Goal: Task Accomplishment & Management: Use online tool/utility

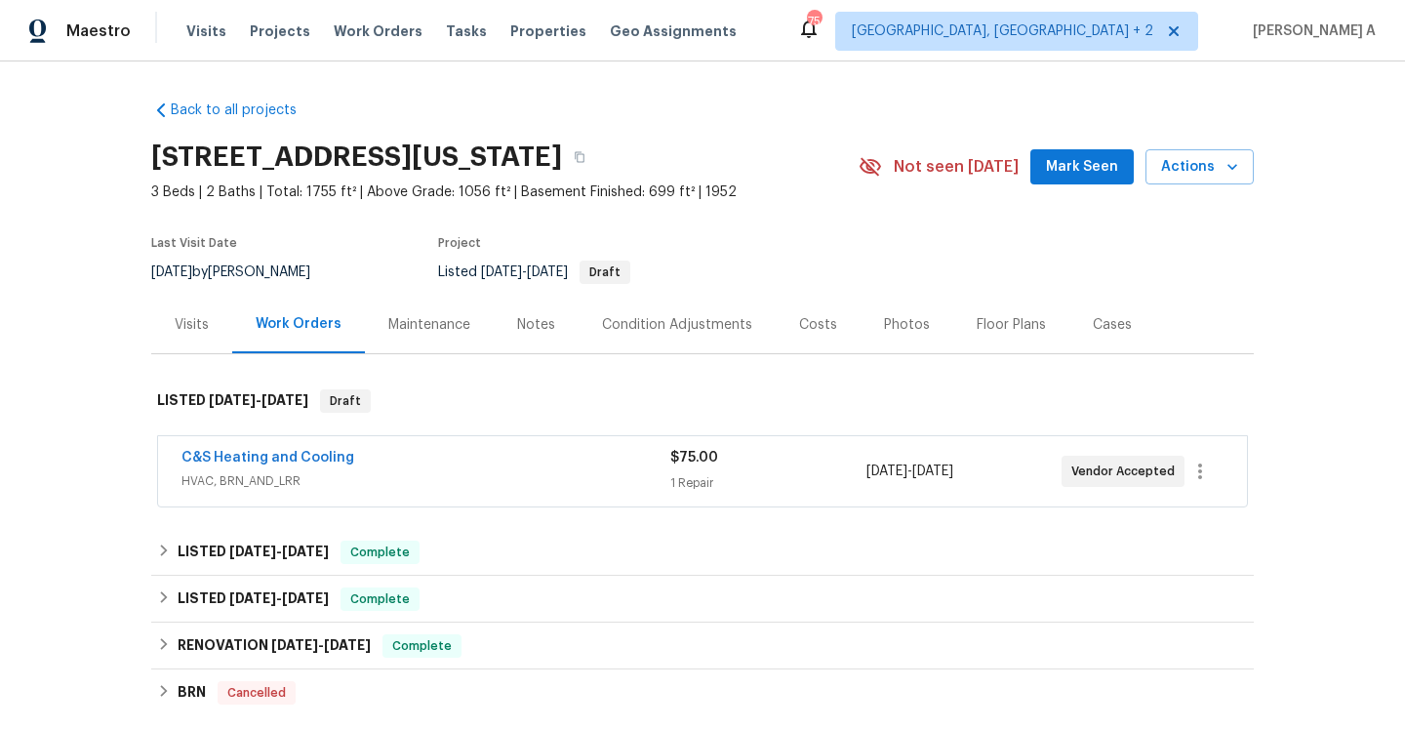
click at [457, 472] on span "HVAC, BRN_AND_LRR" at bounding box center [425, 481] width 489 height 20
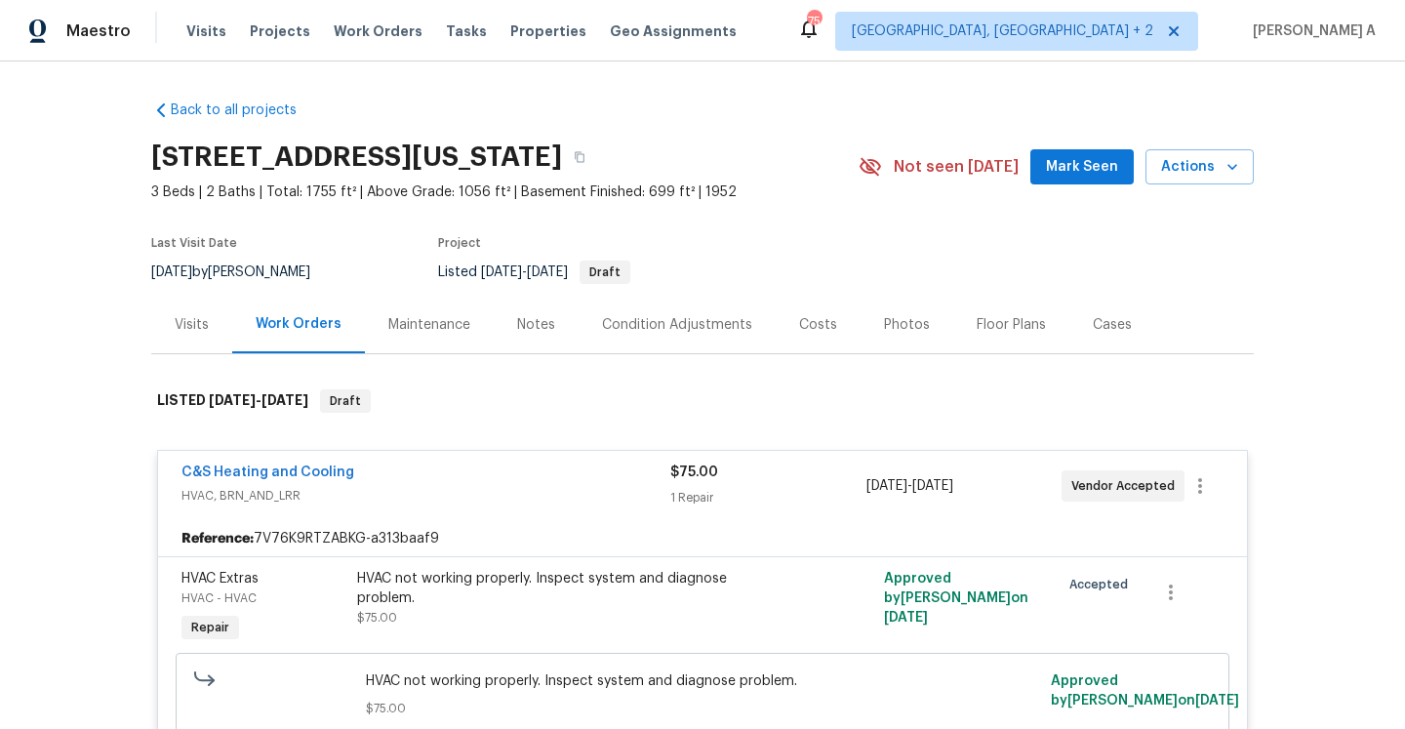
click at [459, 481] on div "C&S Heating and Cooling" at bounding box center [425, 474] width 489 height 23
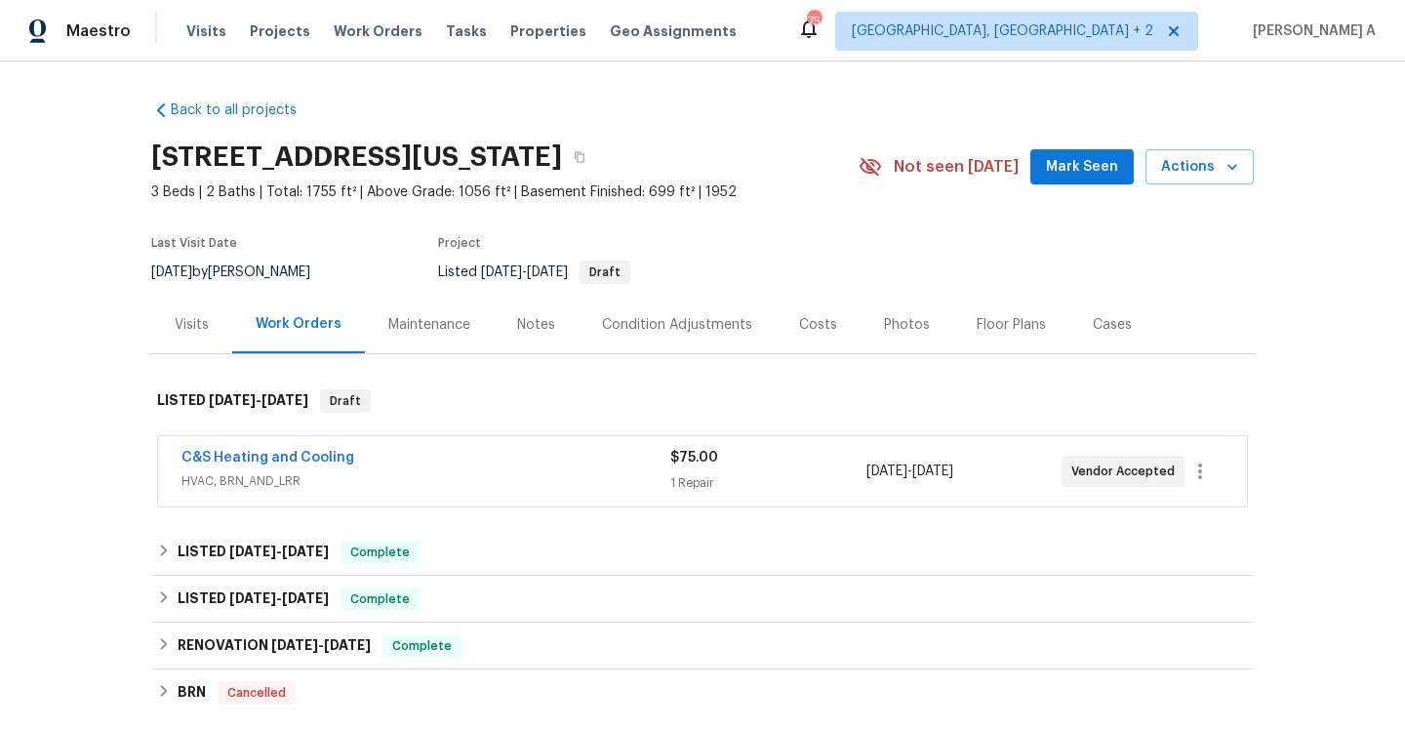
click at [199, 324] on div "Visits" at bounding box center [192, 325] width 34 height 20
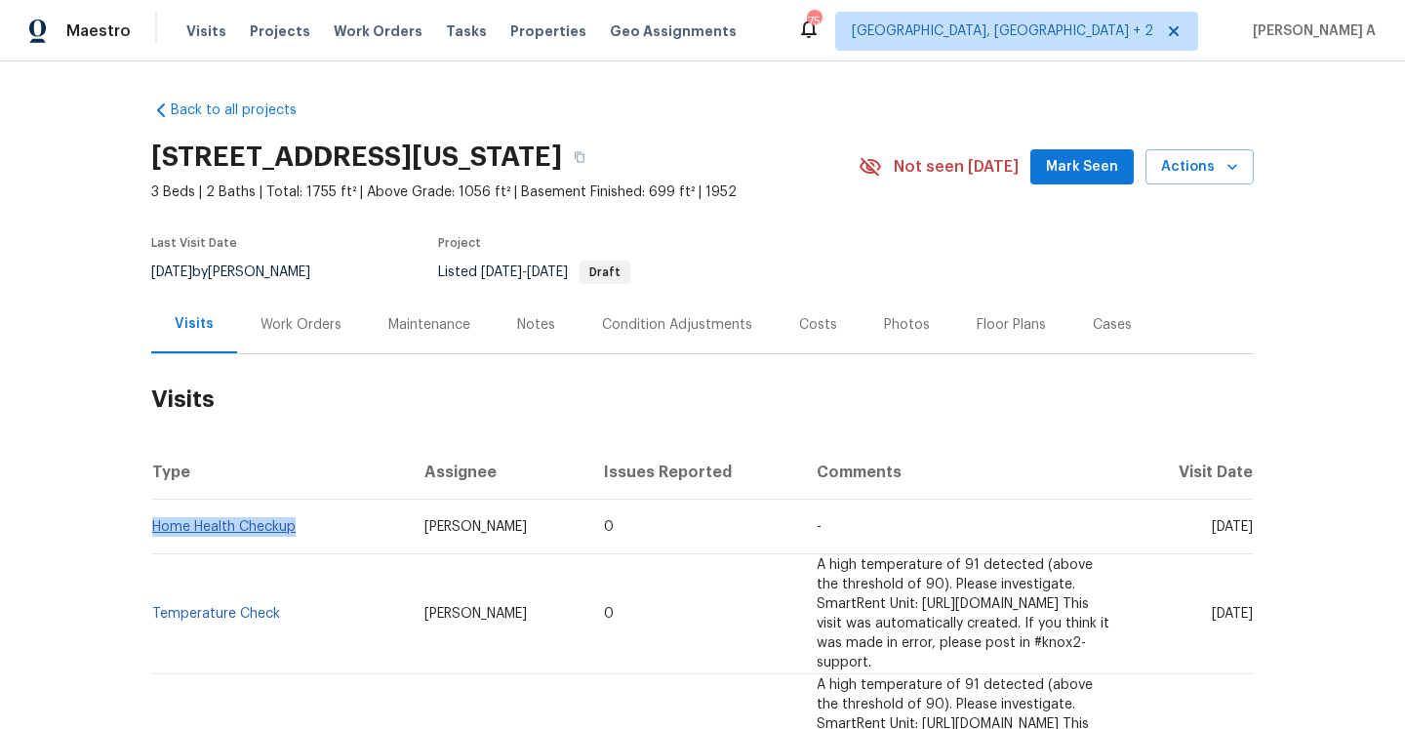
drag, startPoint x: 301, startPoint y: 530, endPoint x: 155, endPoint y: 530, distance: 145.4
click at [155, 530] on td "Home Health Checkup" at bounding box center [280, 527] width 258 height 55
copy link "Home Health Checkup"
click at [268, 339] on div "Work Orders" at bounding box center [301, 325] width 128 height 58
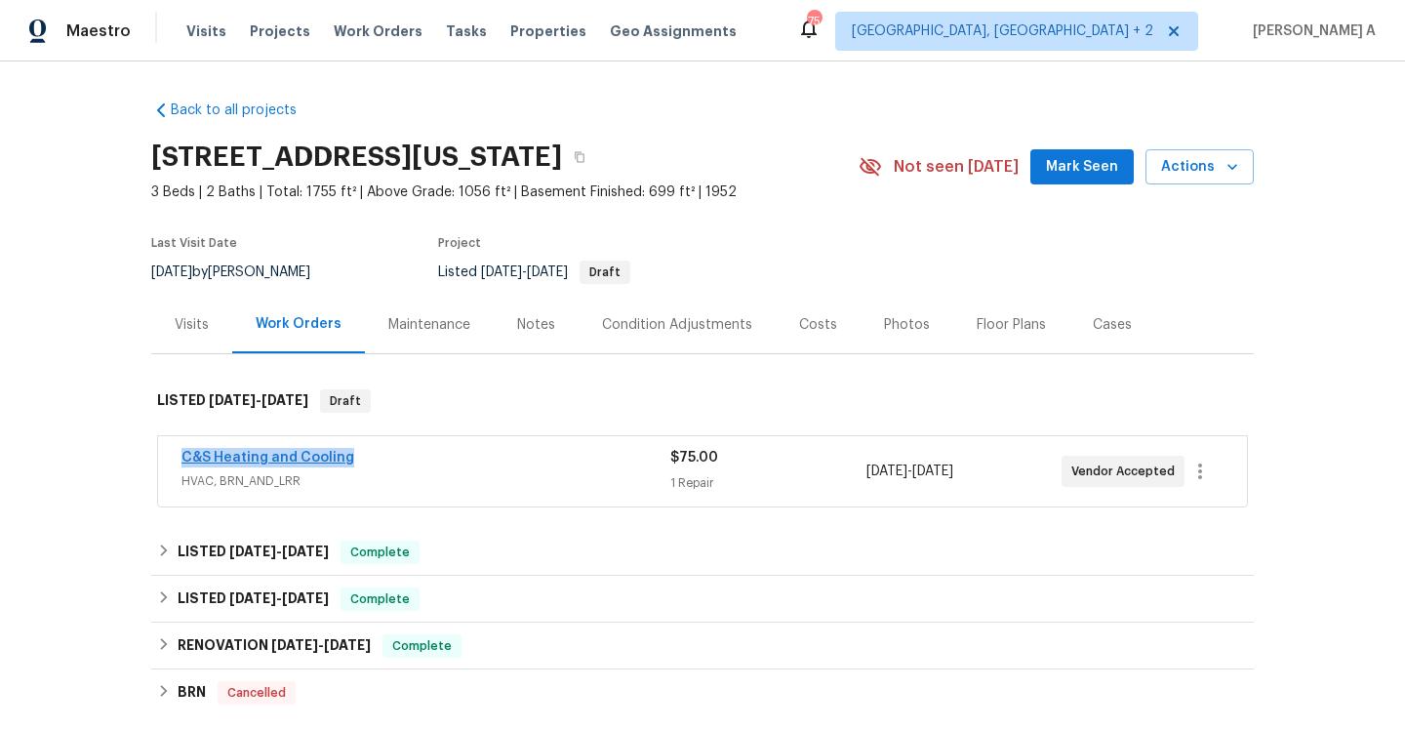
drag, startPoint x: 365, startPoint y: 465, endPoint x: 182, endPoint y: 459, distance: 182.6
click at [182, 459] on div "C&S Heating and Cooling" at bounding box center [425, 459] width 489 height 23
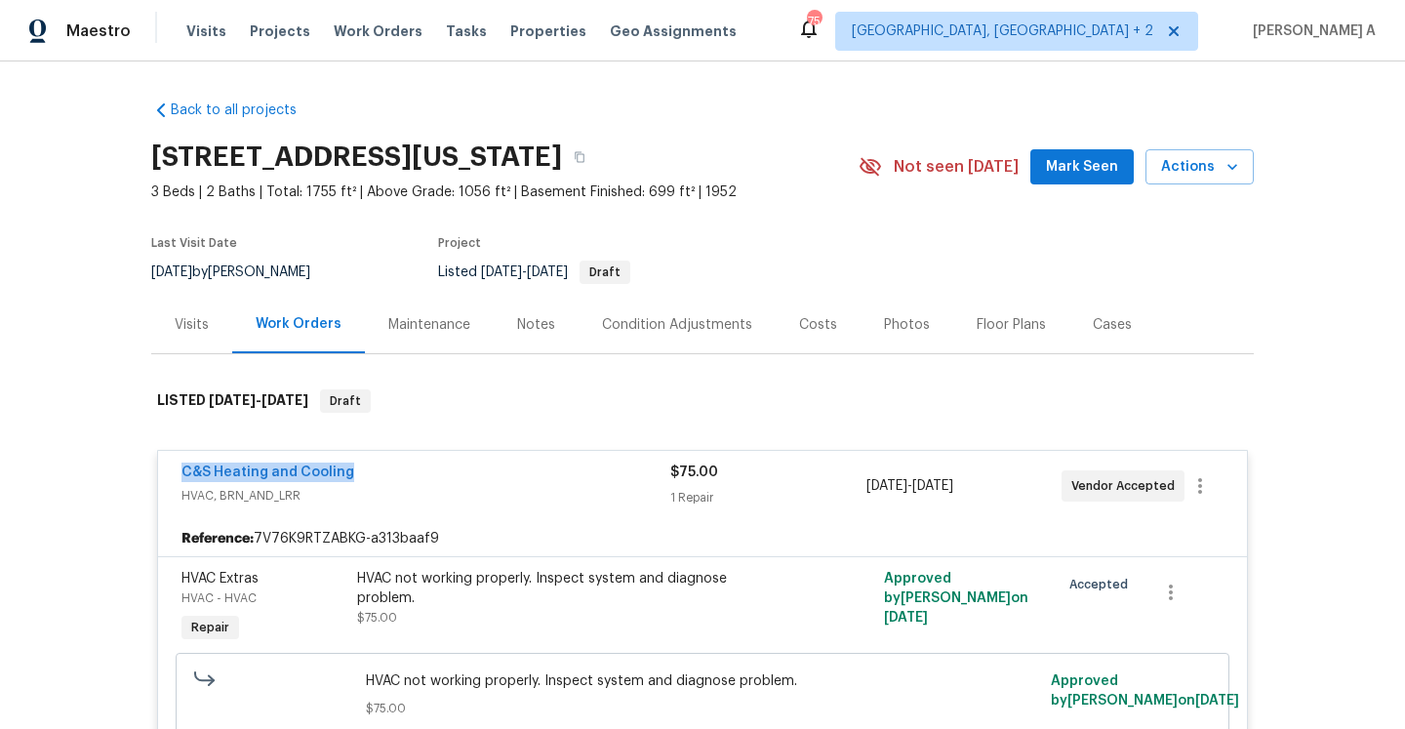
copy link "C&S Heating and Cooling"
click at [218, 350] on div "Visits" at bounding box center [191, 325] width 81 height 58
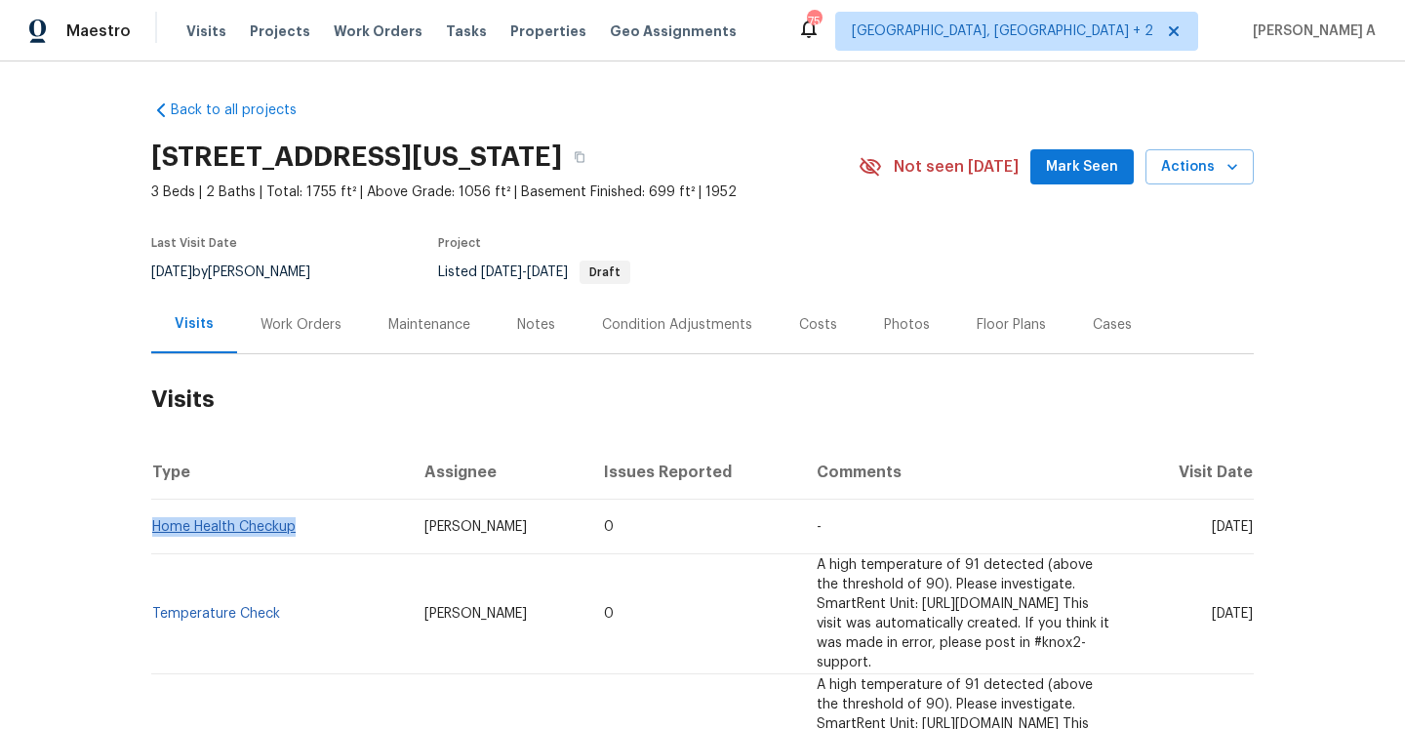
drag, startPoint x: 305, startPoint y: 533, endPoint x: 157, endPoint y: 532, distance: 148.3
click at [157, 532] on td "Home Health Checkup" at bounding box center [280, 527] width 258 height 55
copy link "Home Health Checkup"
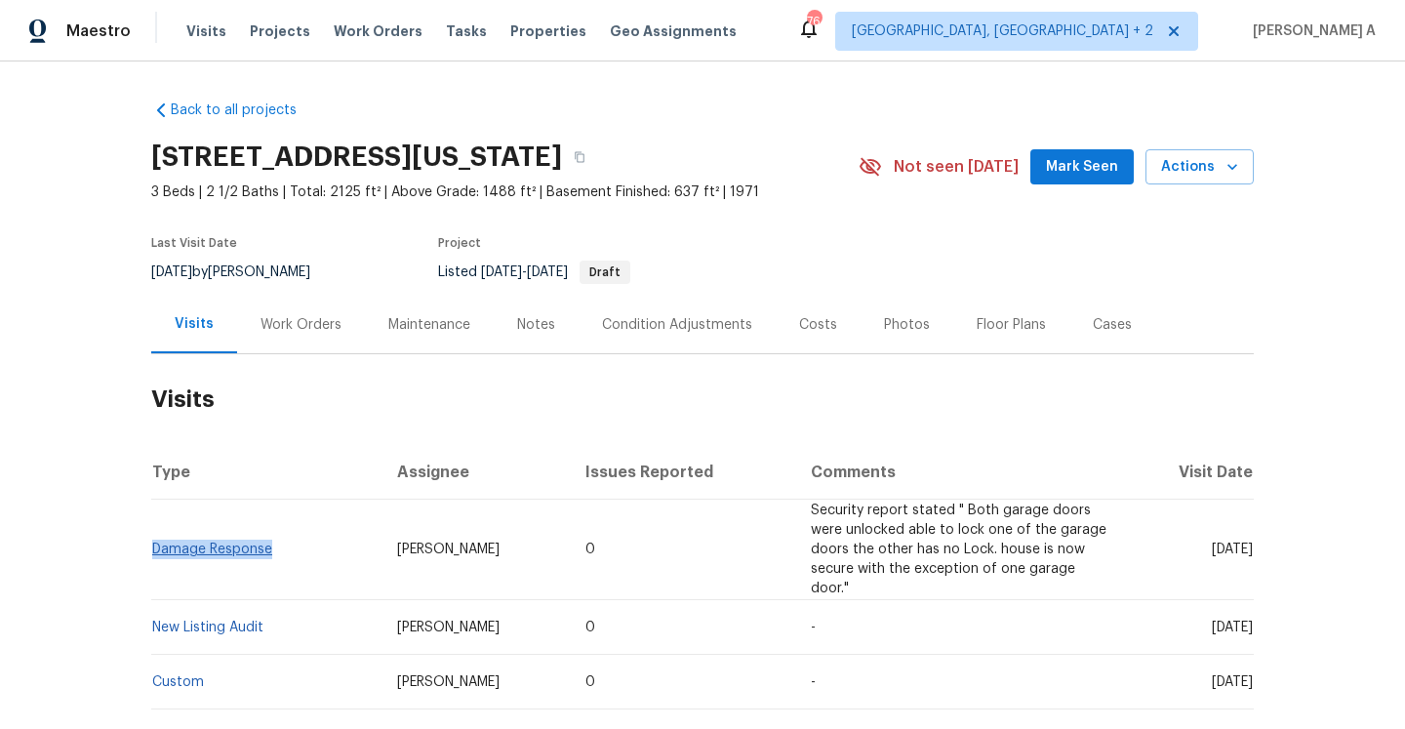
drag, startPoint x: 283, startPoint y: 551, endPoint x: 156, endPoint y: 551, distance: 126.9
click at [156, 551] on td "Damage Response" at bounding box center [266, 550] width 230 height 101
copy link "Damage Response"
click at [299, 305] on div "Work Orders" at bounding box center [301, 325] width 128 height 58
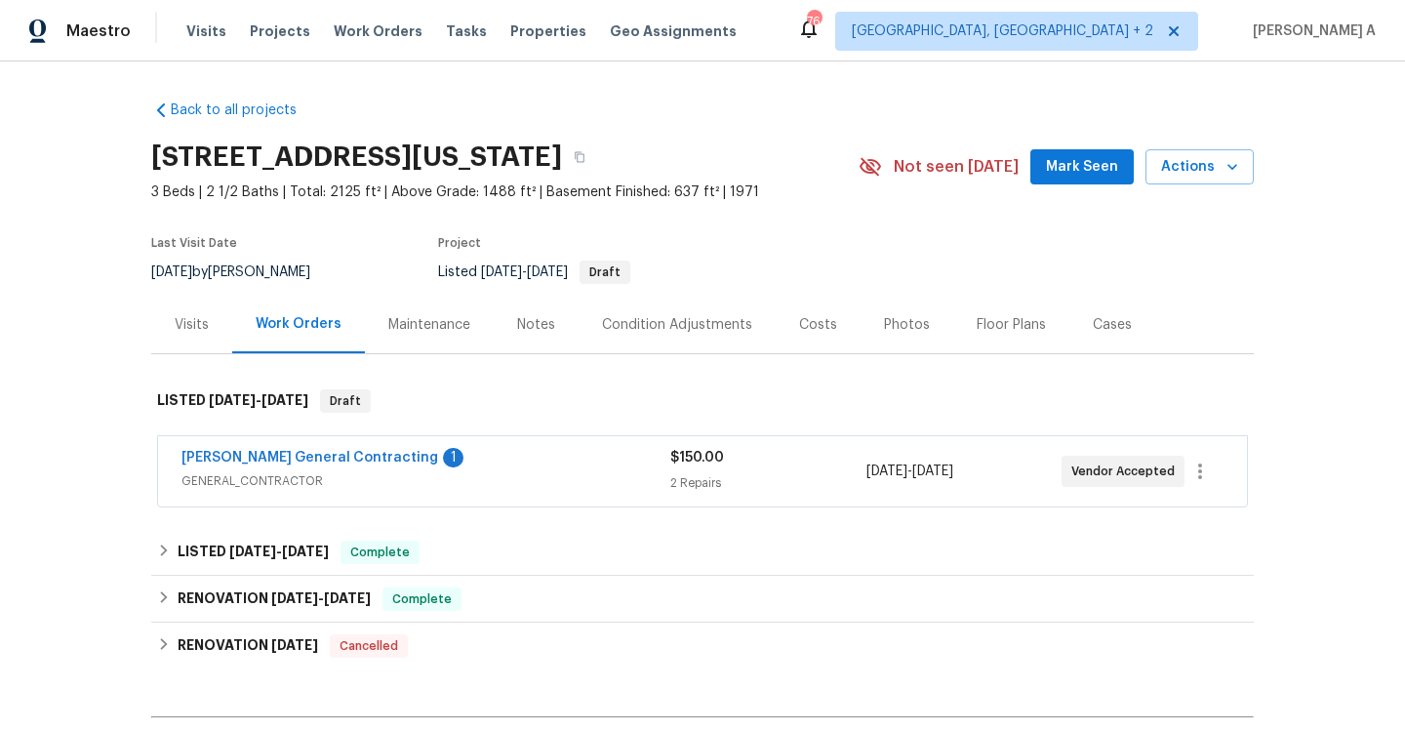
click at [385, 477] on span "GENERAL_CONTRACTOR" at bounding box center [425, 481] width 489 height 20
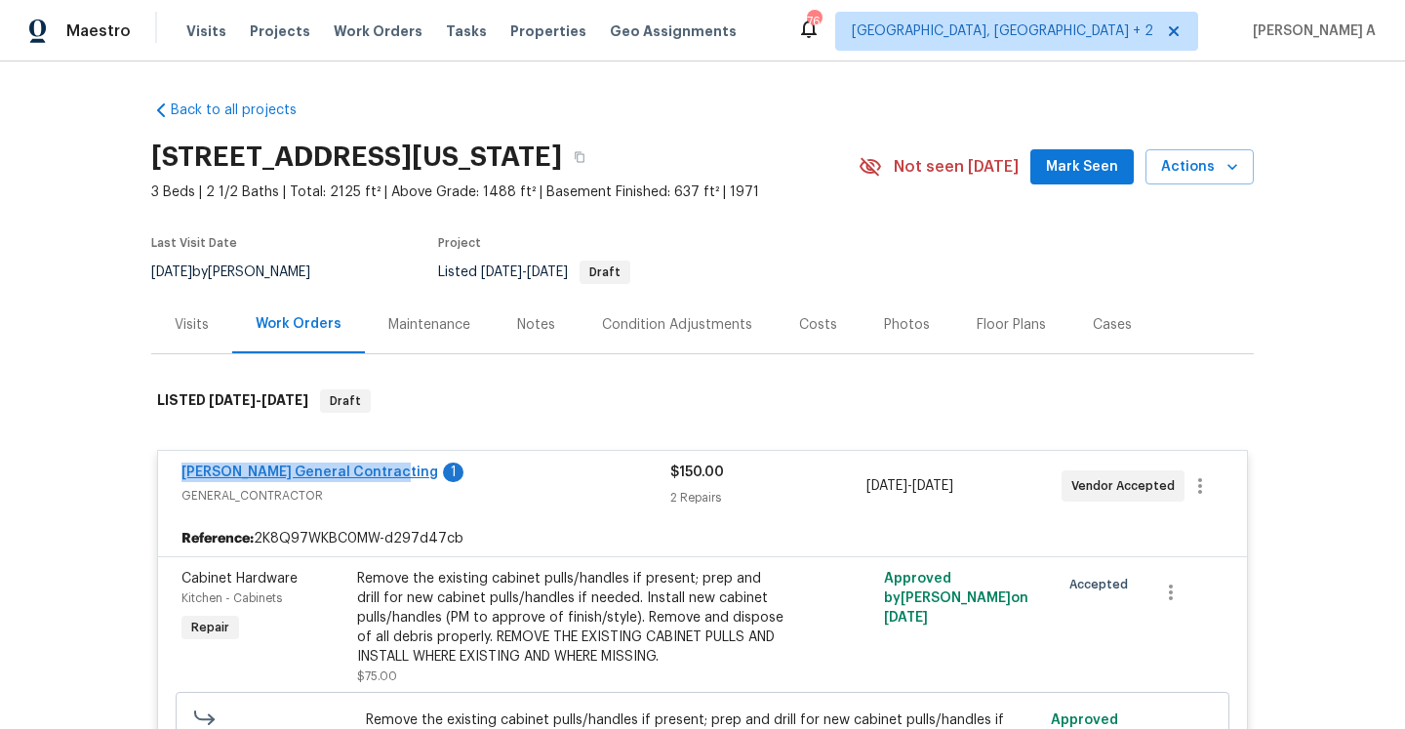
drag, startPoint x: 170, startPoint y: 471, endPoint x: 382, endPoint y: 476, distance: 211.8
click at [382, 476] on div "Nicholson General Contracting 1 GENERAL_CONTRACTOR $150.00 2 Repairs 9/15/2025 …" at bounding box center [702, 486] width 1089 height 70
copy link "Nicholson General Contracting"
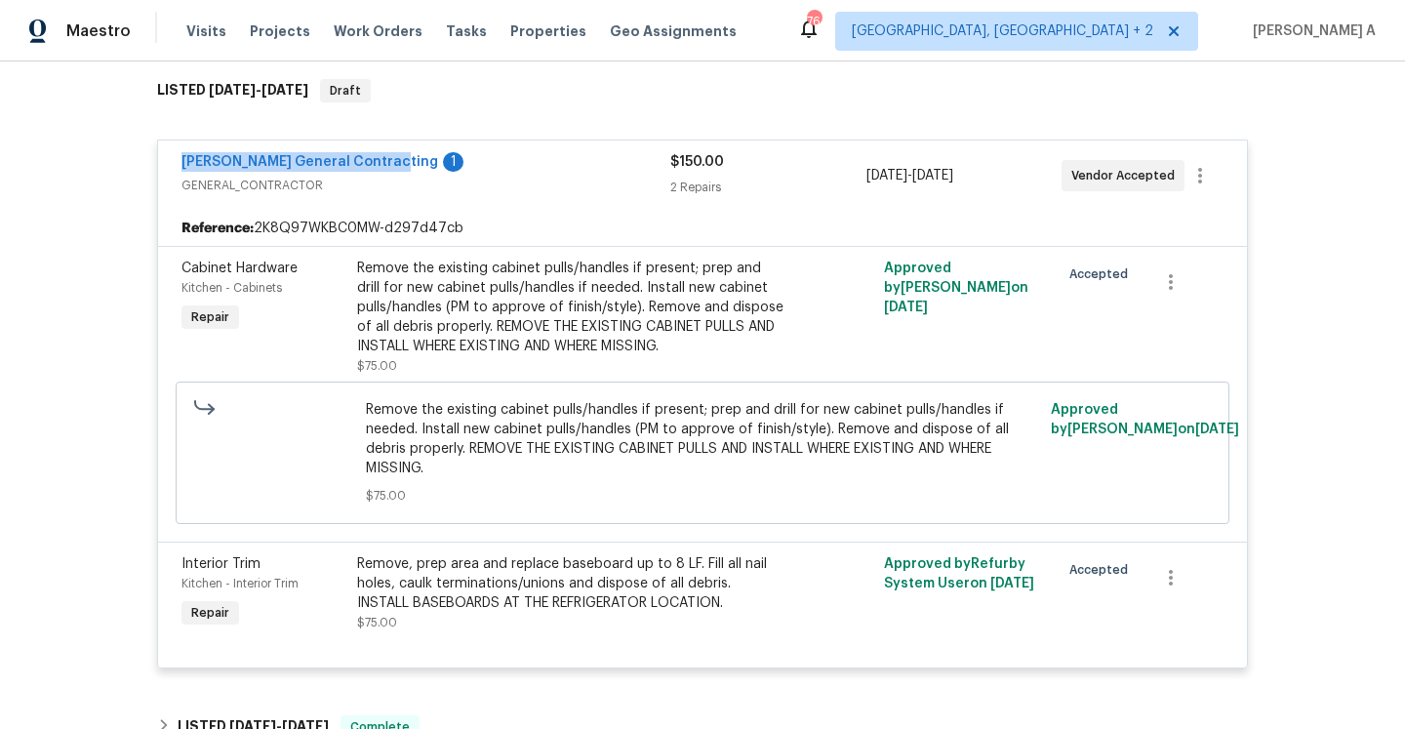
scroll to position [282, 0]
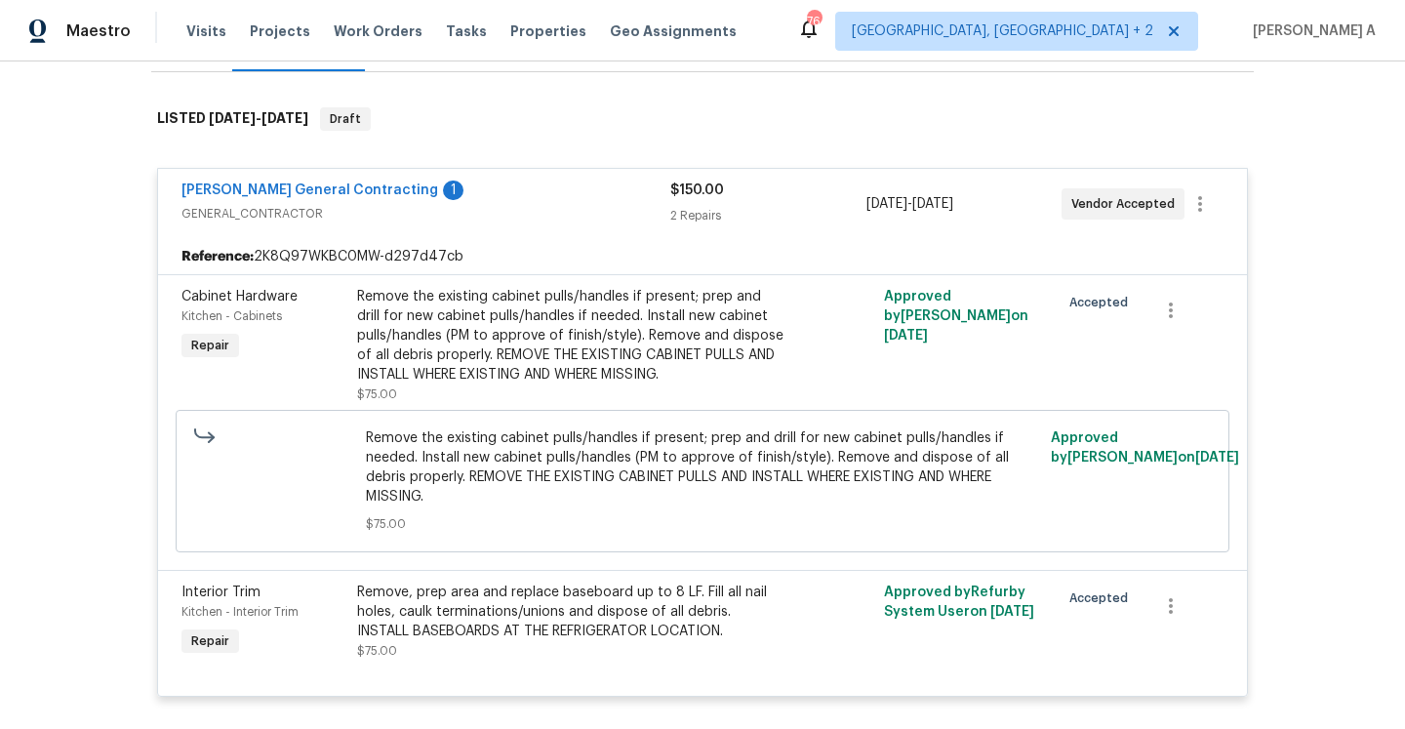
click at [88, 338] on div "Back to all projects 6700 NW 50th St, Kansas City, MO 64151 3 Beds | 2 1/2 Bath…" at bounding box center [702, 394] width 1405 height 667
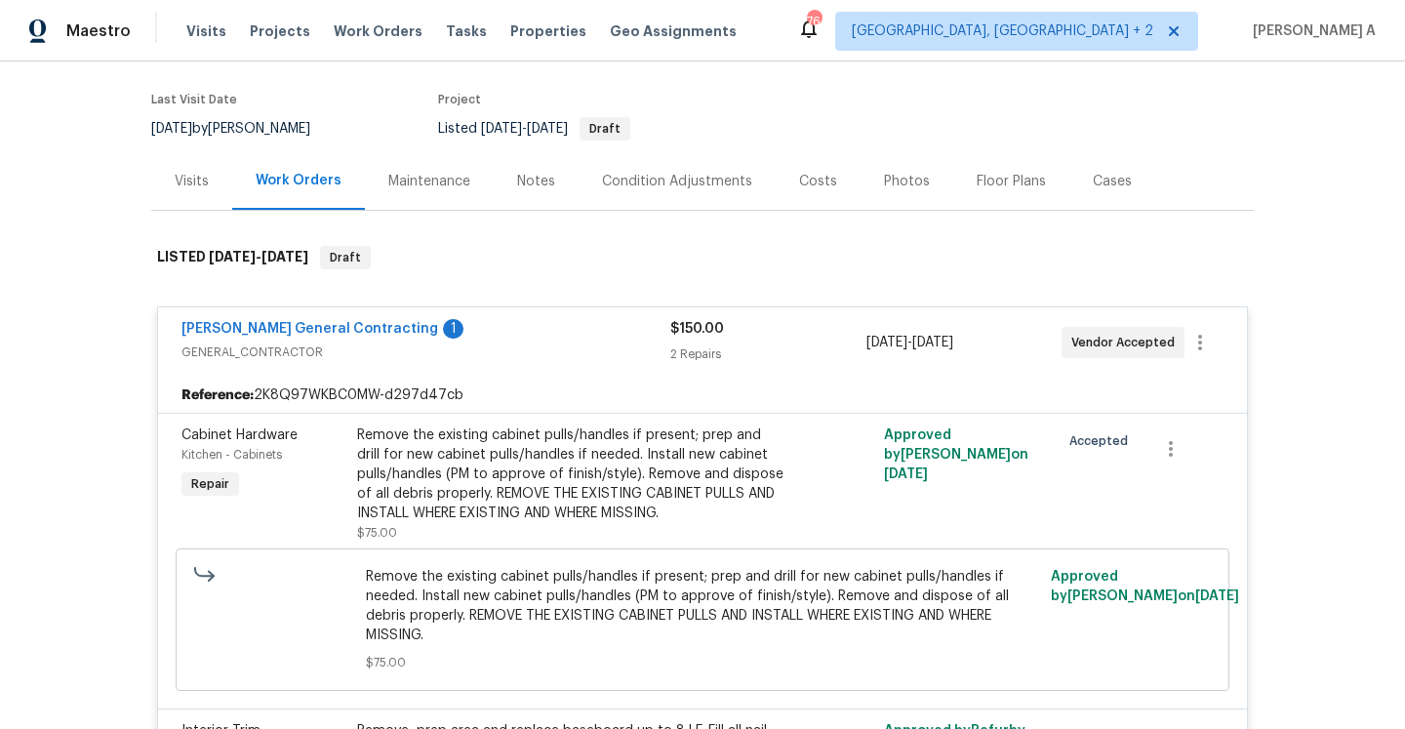
scroll to position [134, 0]
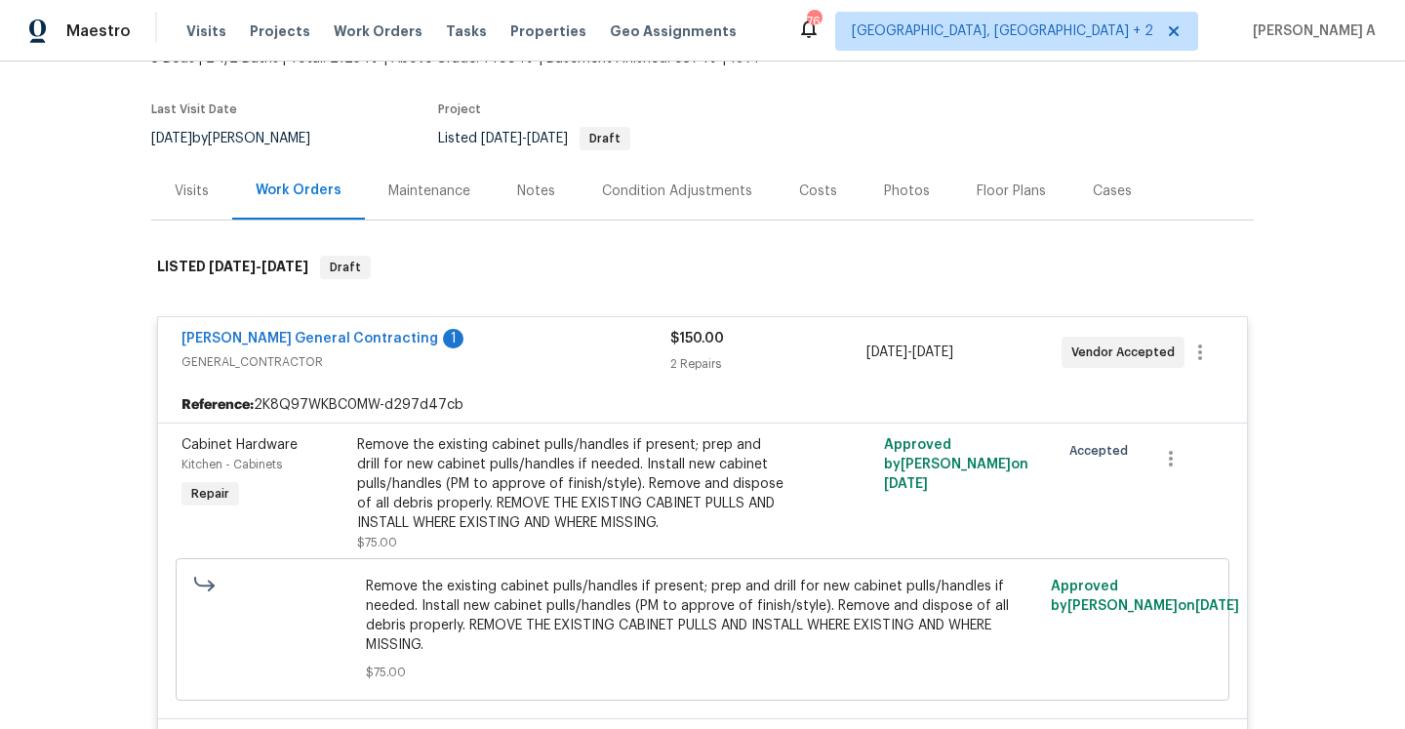
click at [223, 187] on div "Visits" at bounding box center [191, 191] width 81 height 58
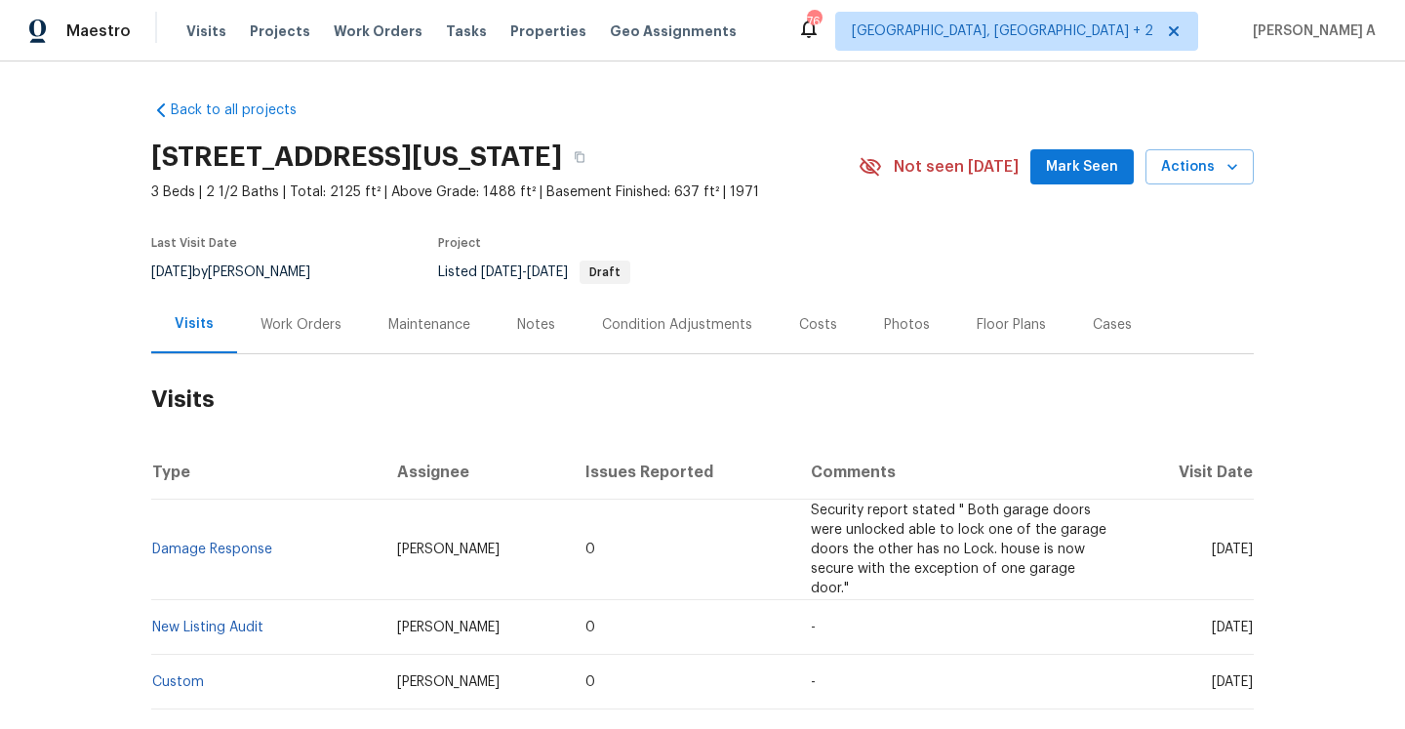
click at [1192, 141] on div "6700 NW 50th St, Kansas City, MO 64151 3 Beds | 2 1/2 Baths | Total: 2125 ft² |…" at bounding box center [702, 167] width 1103 height 70
click at [1191, 160] on span "Actions" at bounding box center [1199, 167] width 77 height 24
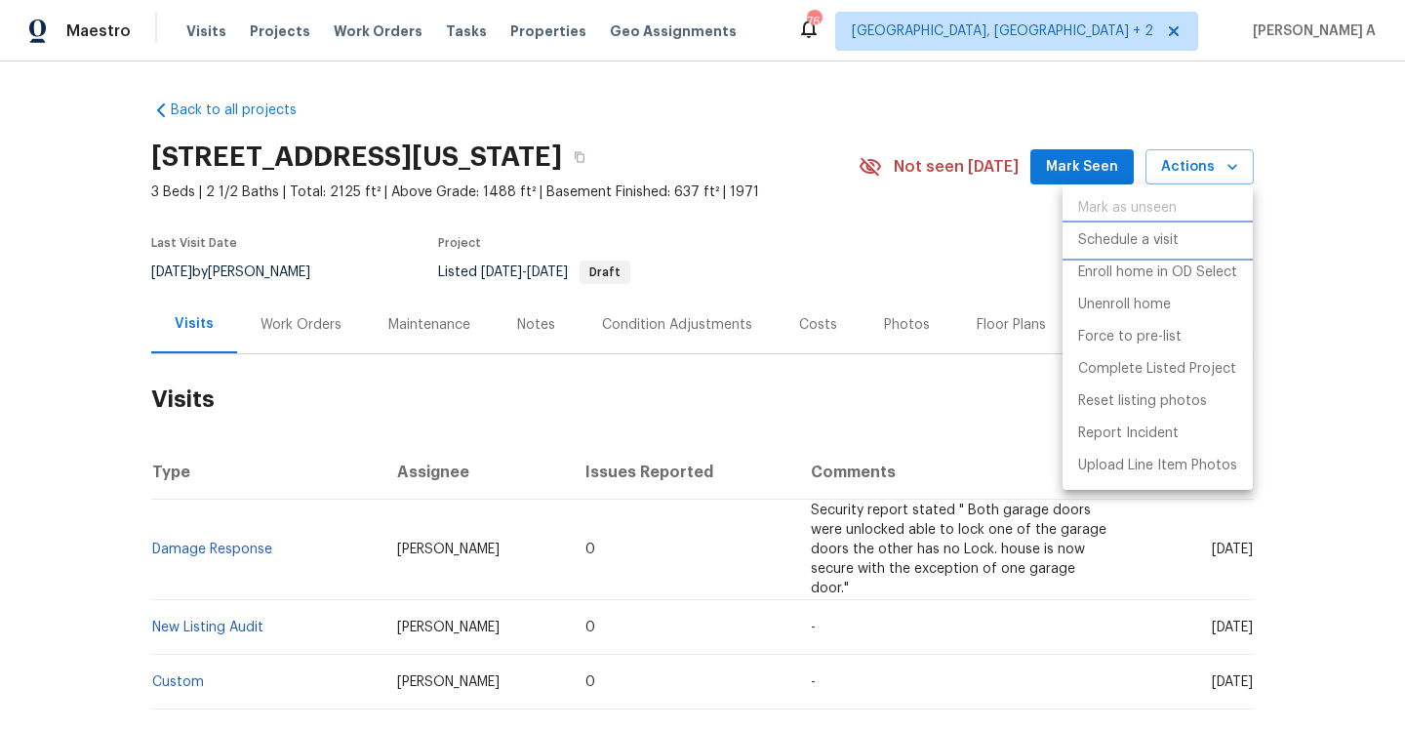
click at [1134, 241] on p "Schedule a visit" at bounding box center [1128, 240] width 101 height 20
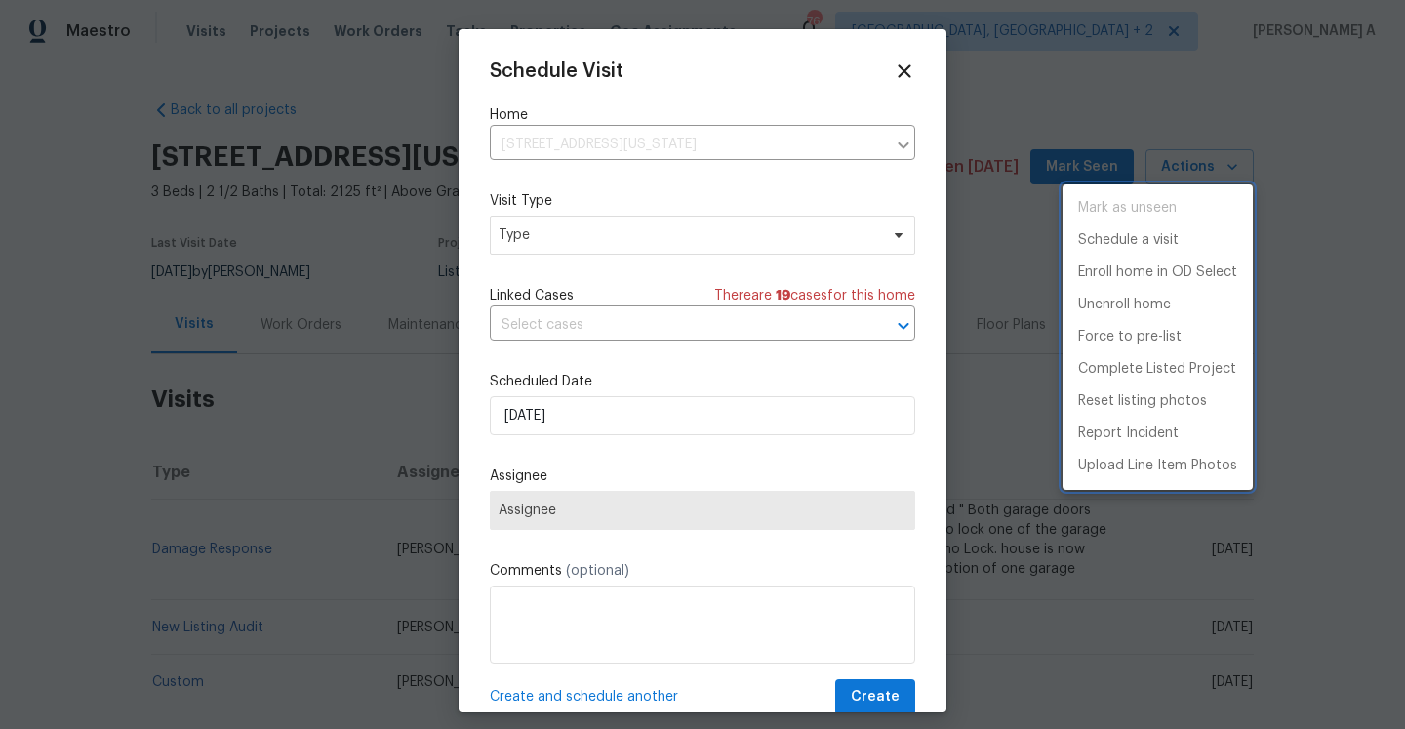
click at [709, 237] on div at bounding box center [702, 364] width 1405 height 729
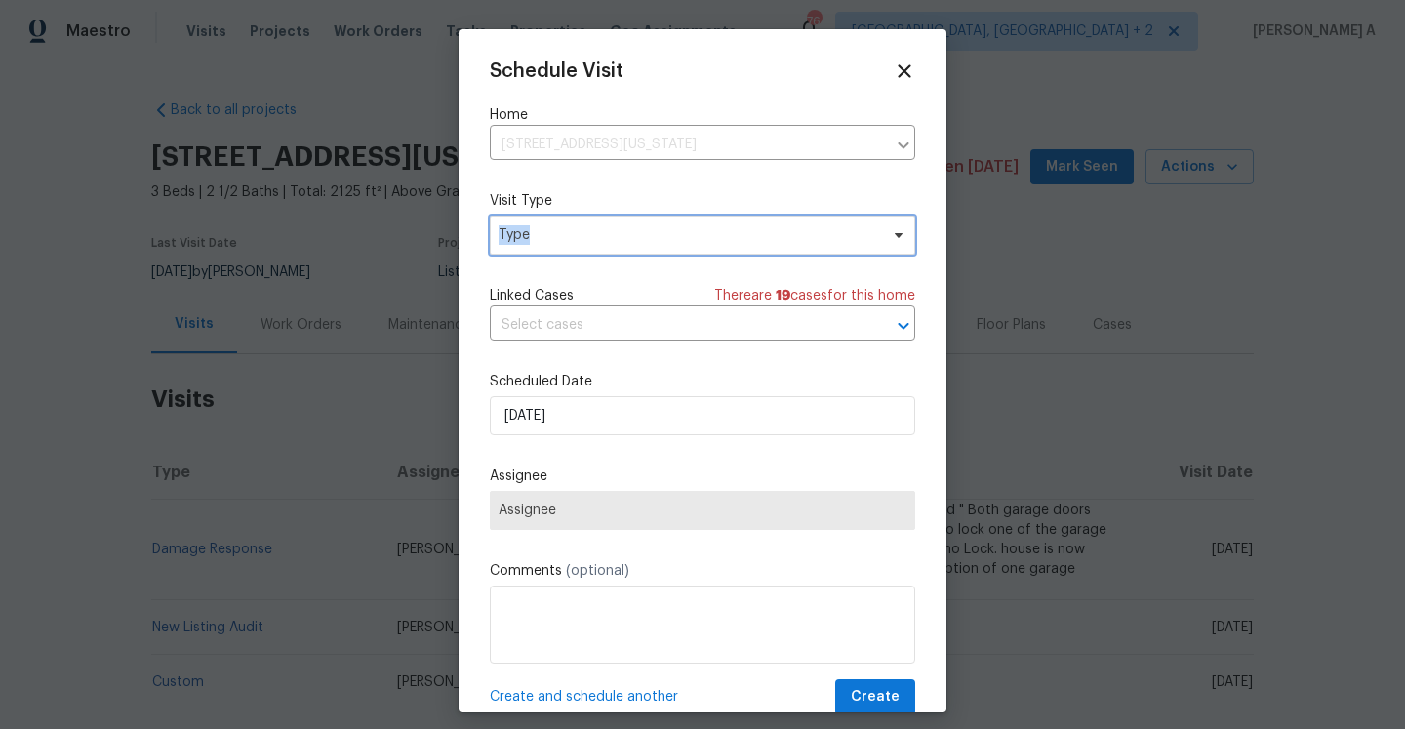
click at [709, 237] on span "Type" at bounding box center [689, 235] width 380 height 20
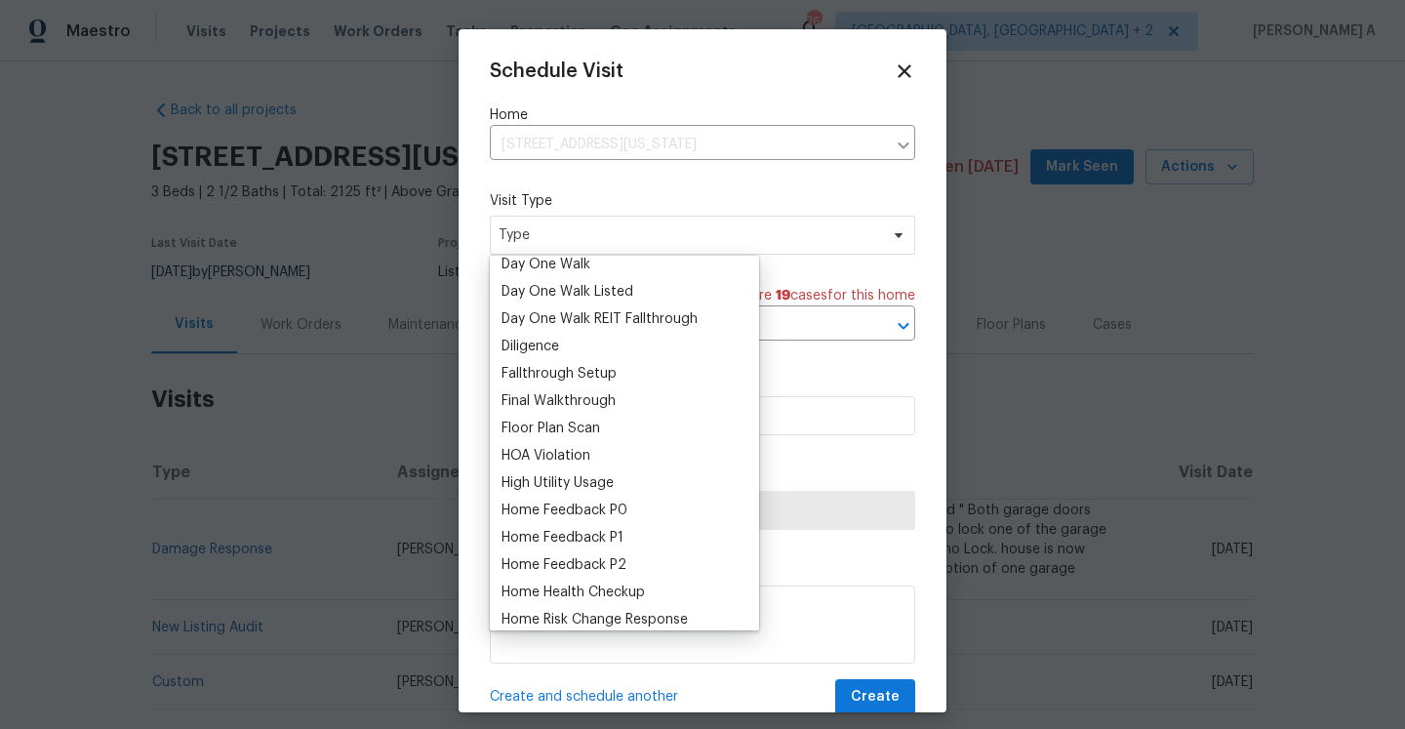
scroll to position [483, 0]
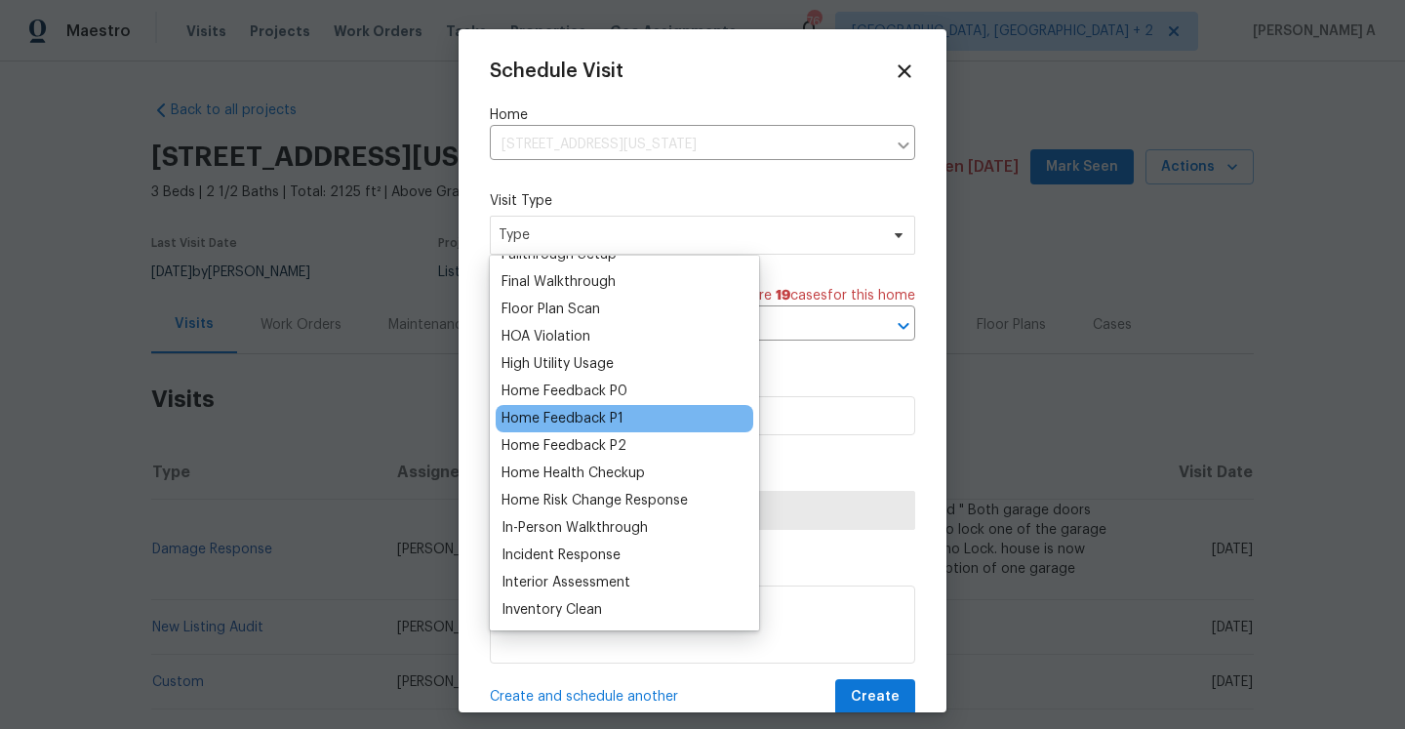
click at [608, 417] on div "Home Feedback P1" at bounding box center [563, 419] width 122 height 20
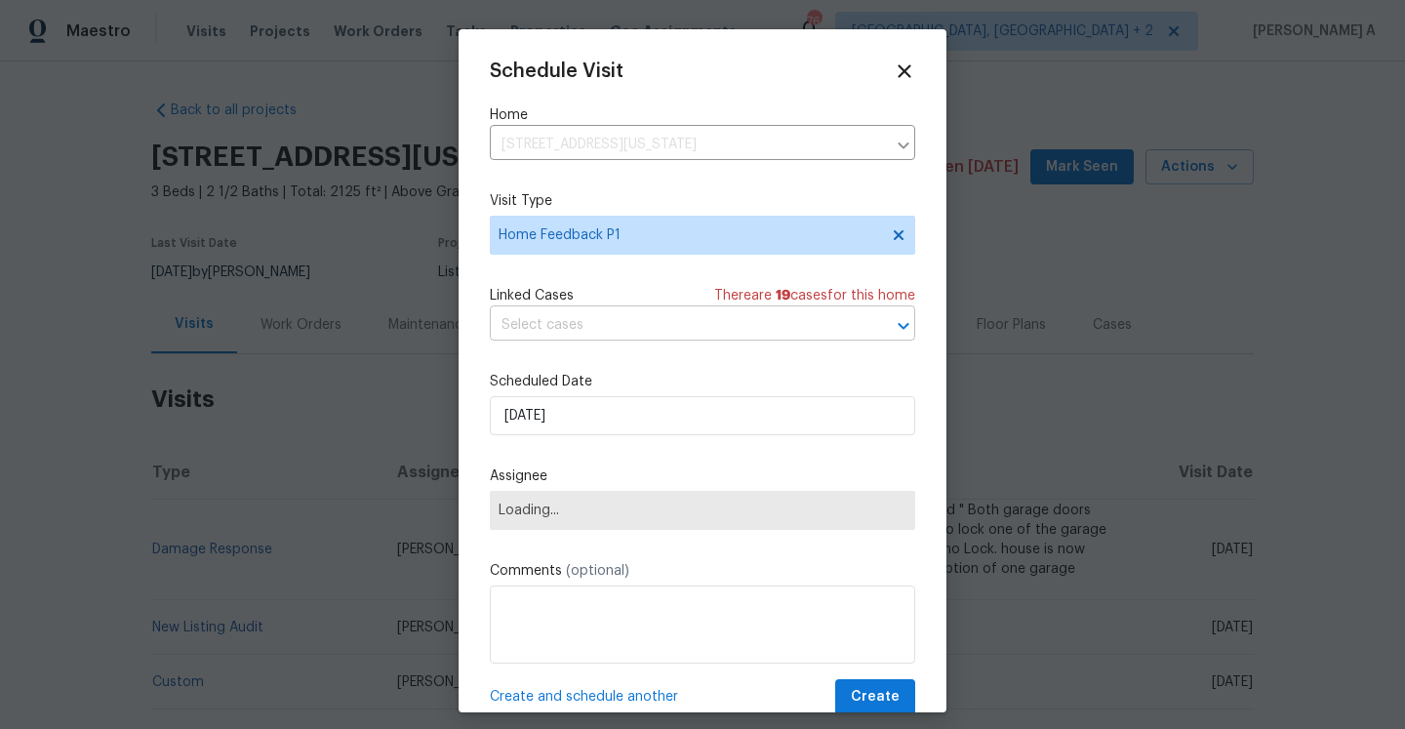
click at [595, 324] on input "text" at bounding box center [675, 325] width 371 height 30
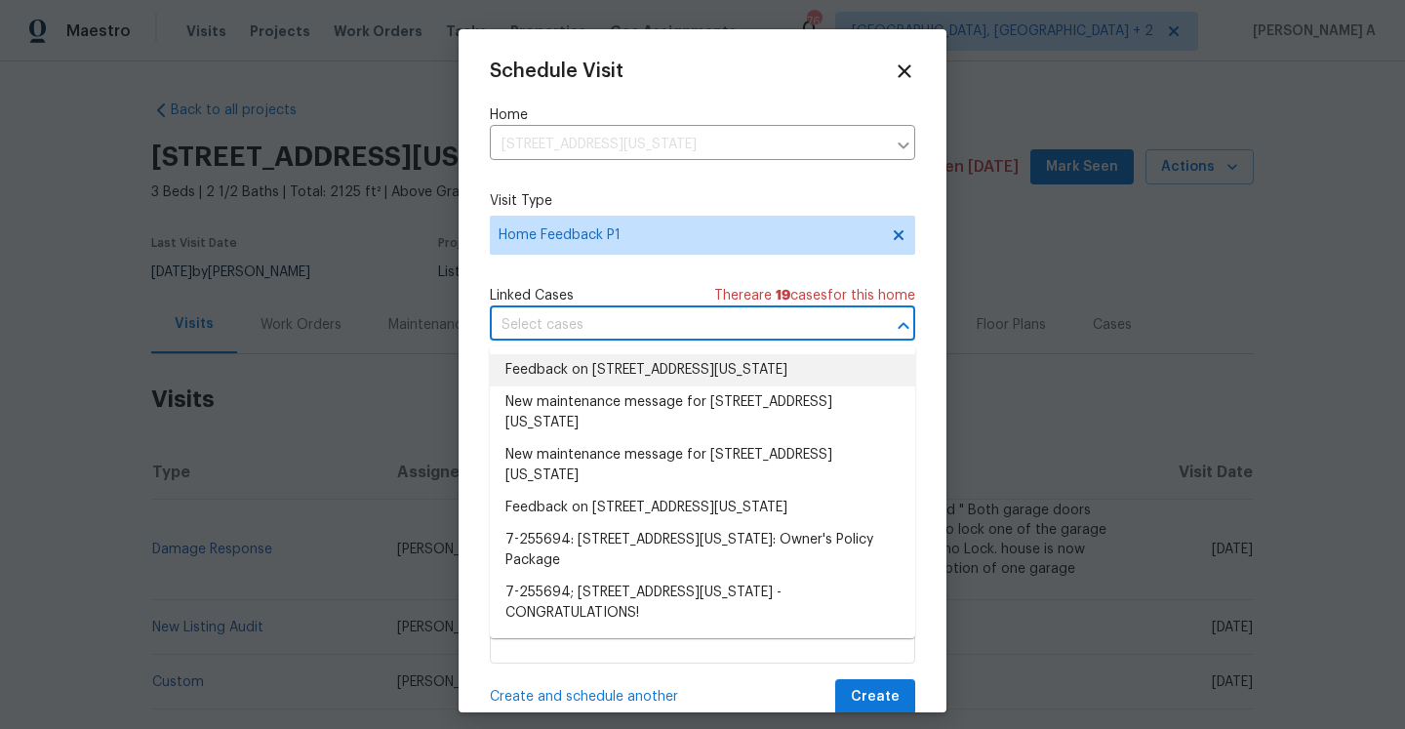
click at [610, 363] on li "Feedback on 6700 NW 50th St, Kansas City, MO 64151" at bounding box center [702, 370] width 425 height 32
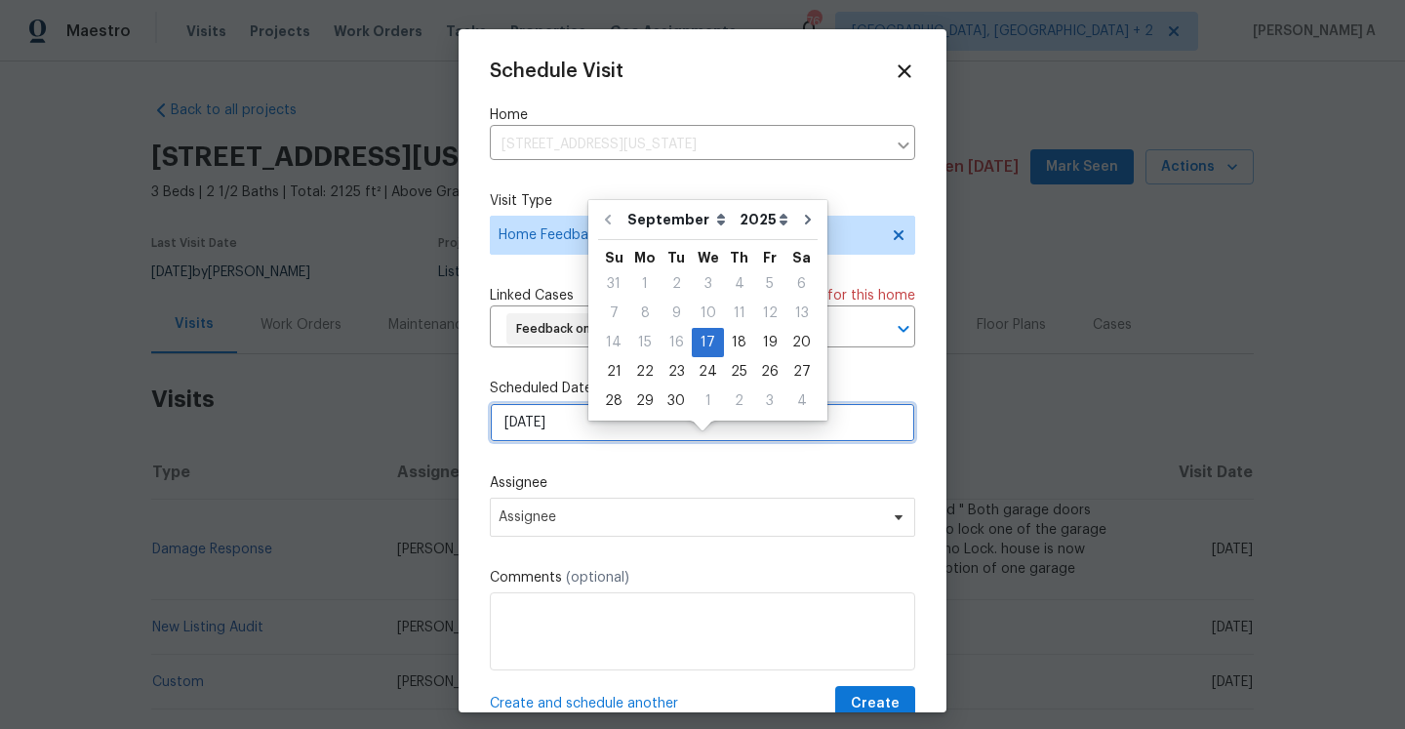
click at [611, 442] on input "9/17/2025" at bounding box center [702, 422] width 425 height 39
click at [729, 338] on div "18" at bounding box center [739, 342] width 30 height 27
type input "9/18/2025"
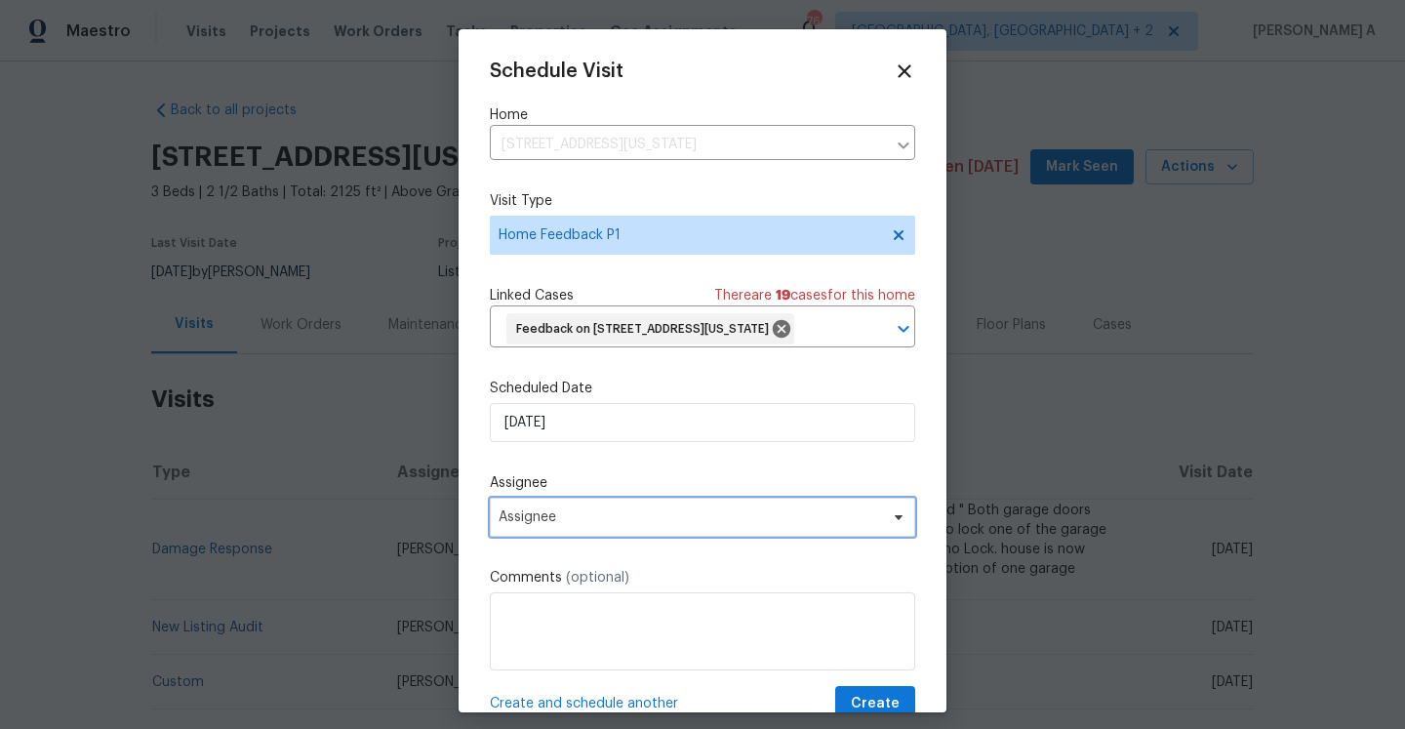
click at [665, 525] on span "Assignee" at bounding box center [690, 517] width 383 height 16
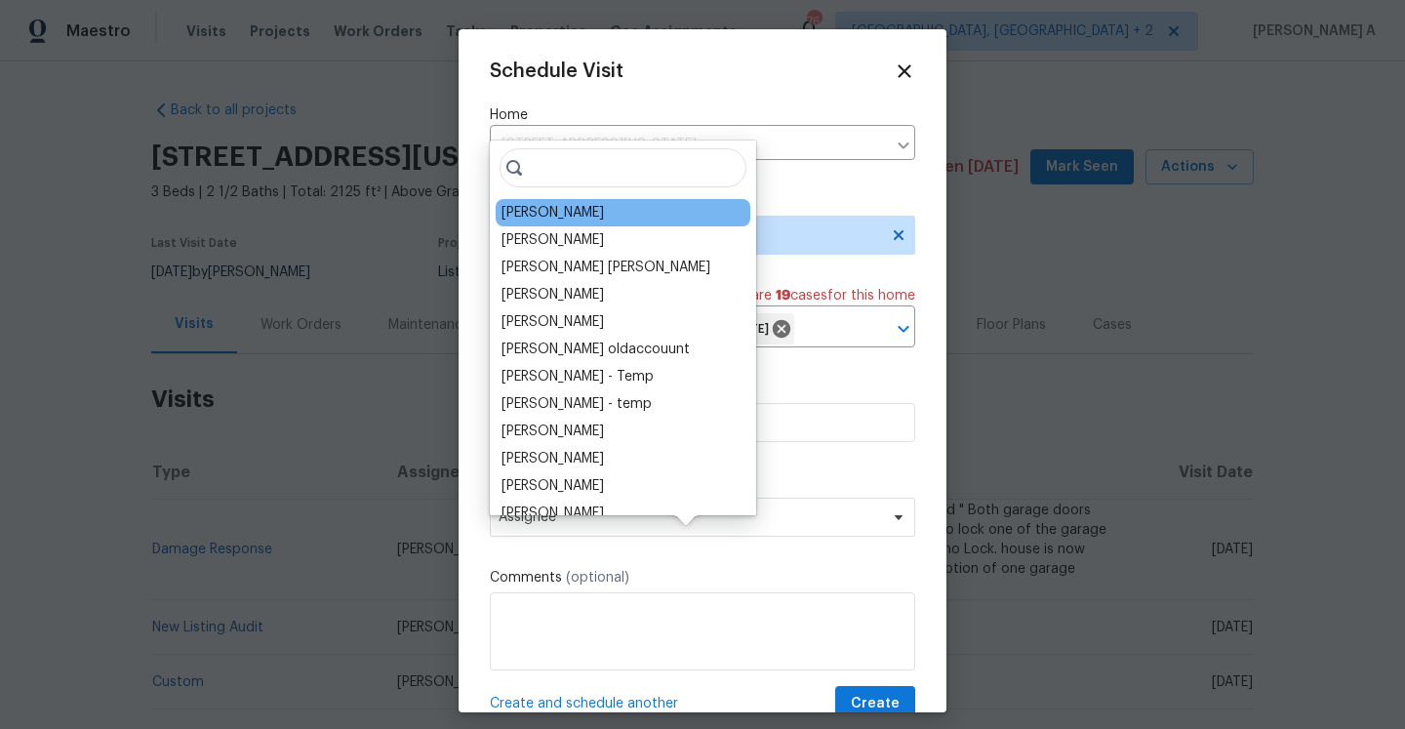
click at [550, 212] on div "Joshua Beatty" at bounding box center [553, 213] width 102 height 20
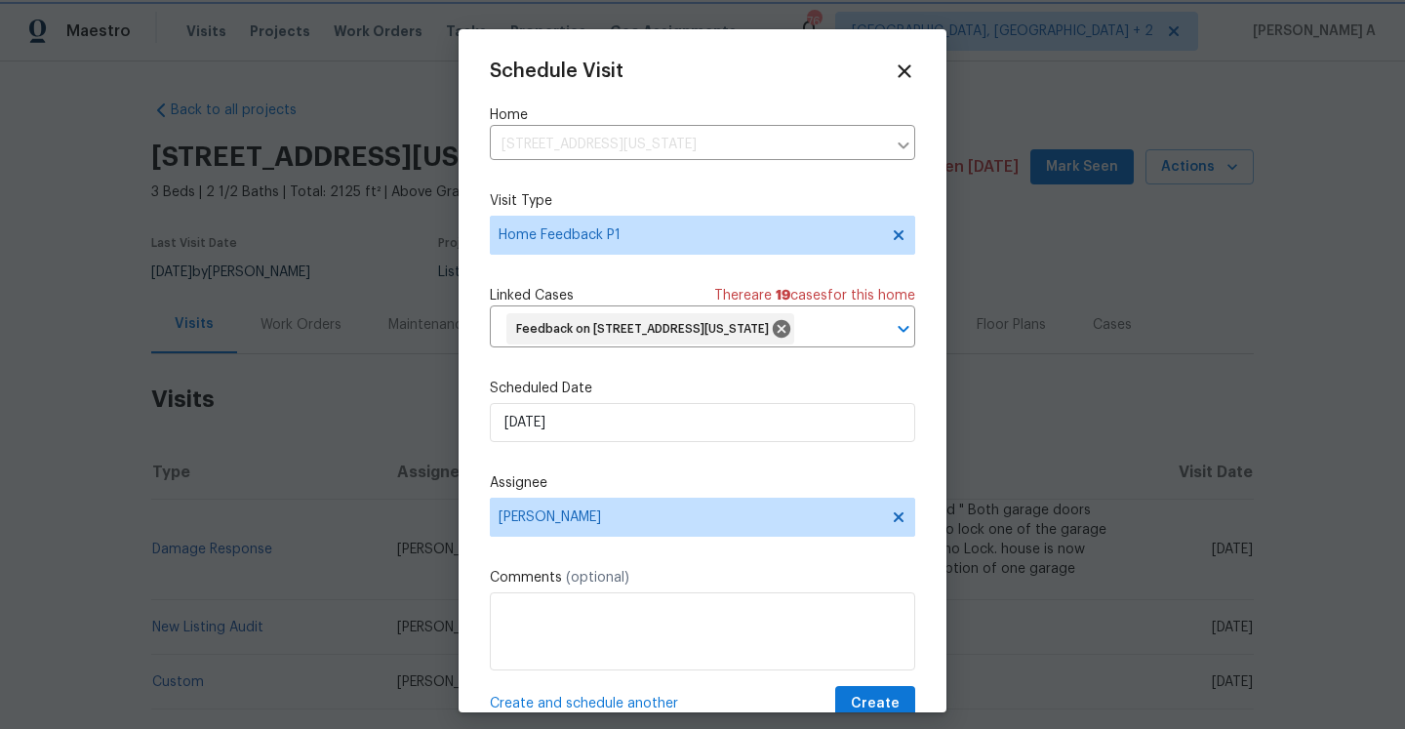
scroll to position [72, 0]
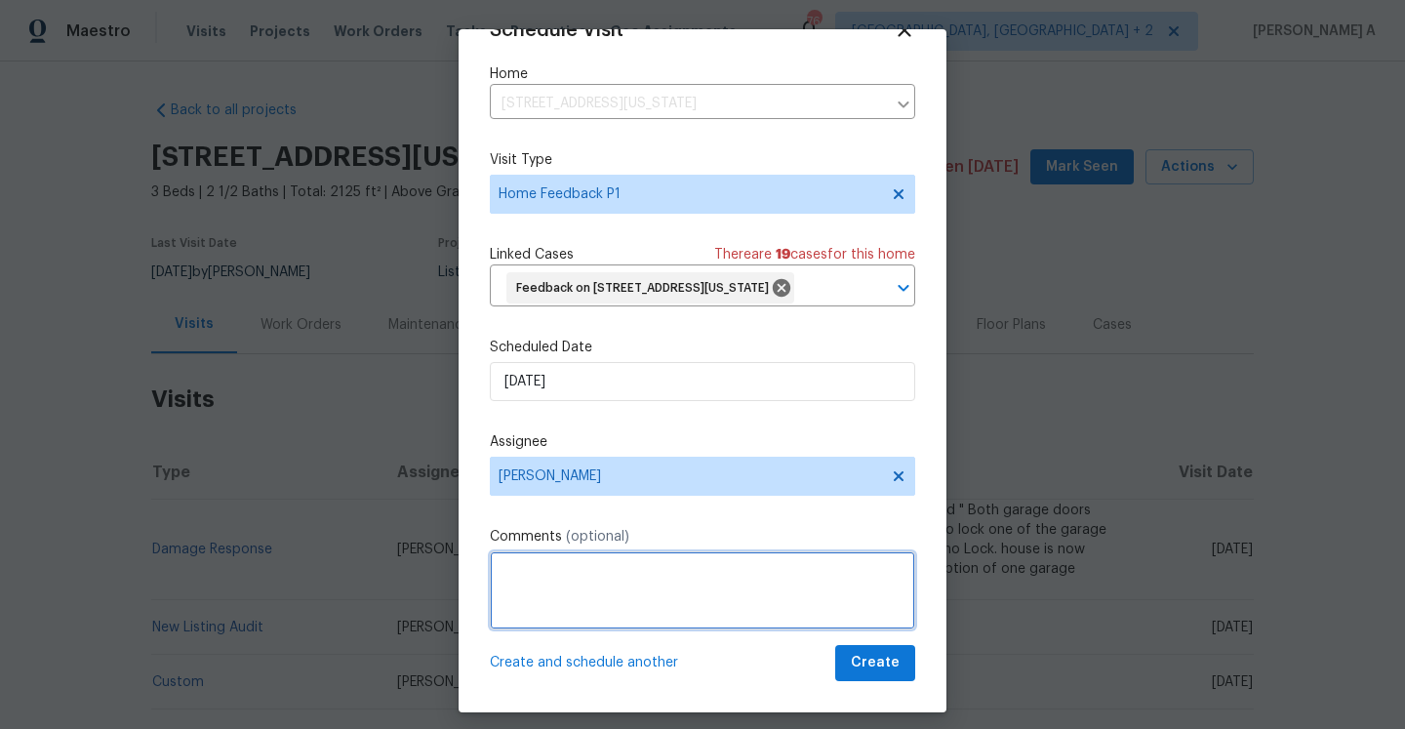
click at [607, 562] on textarea at bounding box center [702, 590] width 425 height 78
paste textarea "Remote access worked. - Code 4056 did not work"
click at [720, 589] on textarea "Remote access worked. - Code 4056 did not work. The property is a traditional l…" at bounding box center [702, 590] width 425 height 78
drag, startPoint x: 826, startPoint y: 573, endPoint x: 865, endPoint y: 590, distance: 41.9
click at [865, 590] on textarea "Remote access worked. - Code 4056 did not work. The property is a traditional l…" at bounding box center [702, 590] width 425 height 78
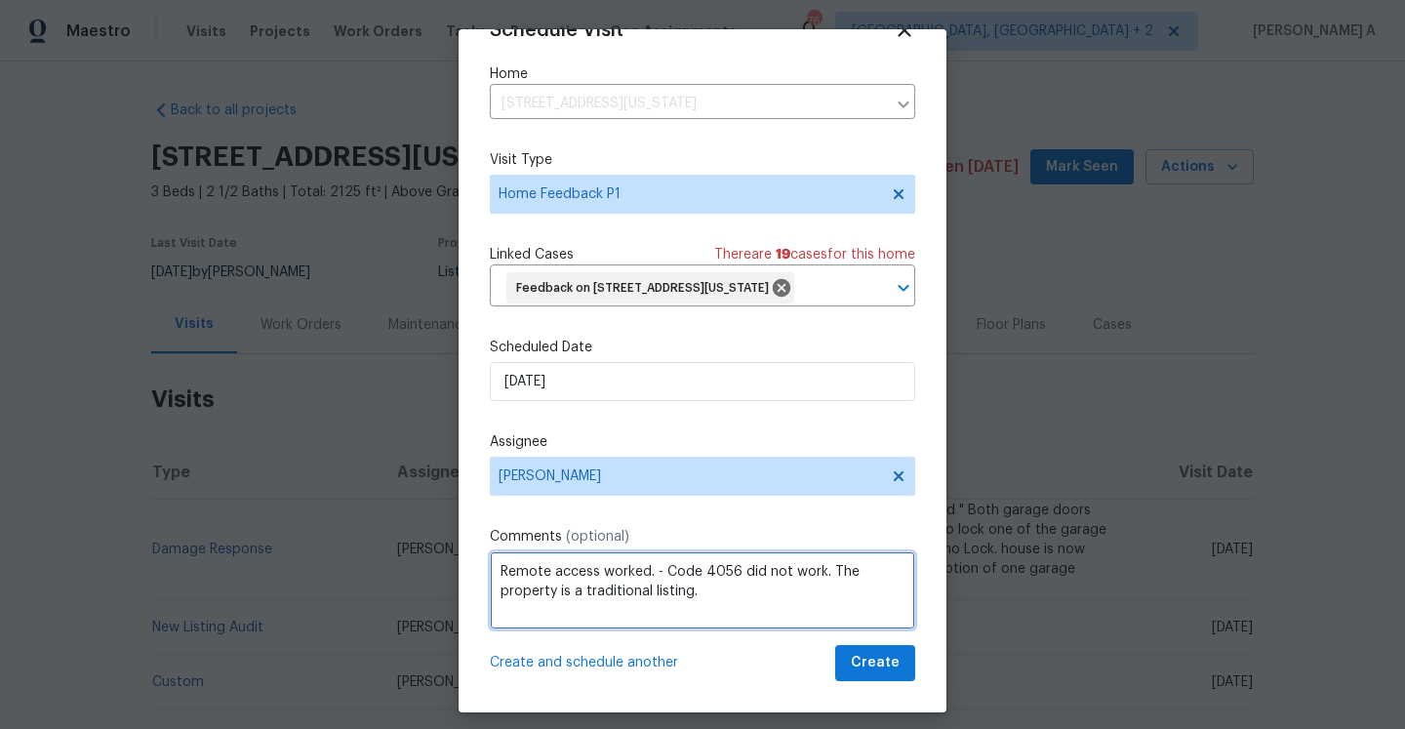
paste textarea "Smartrent shows jammed issues while locking. The property is a traditional list…"
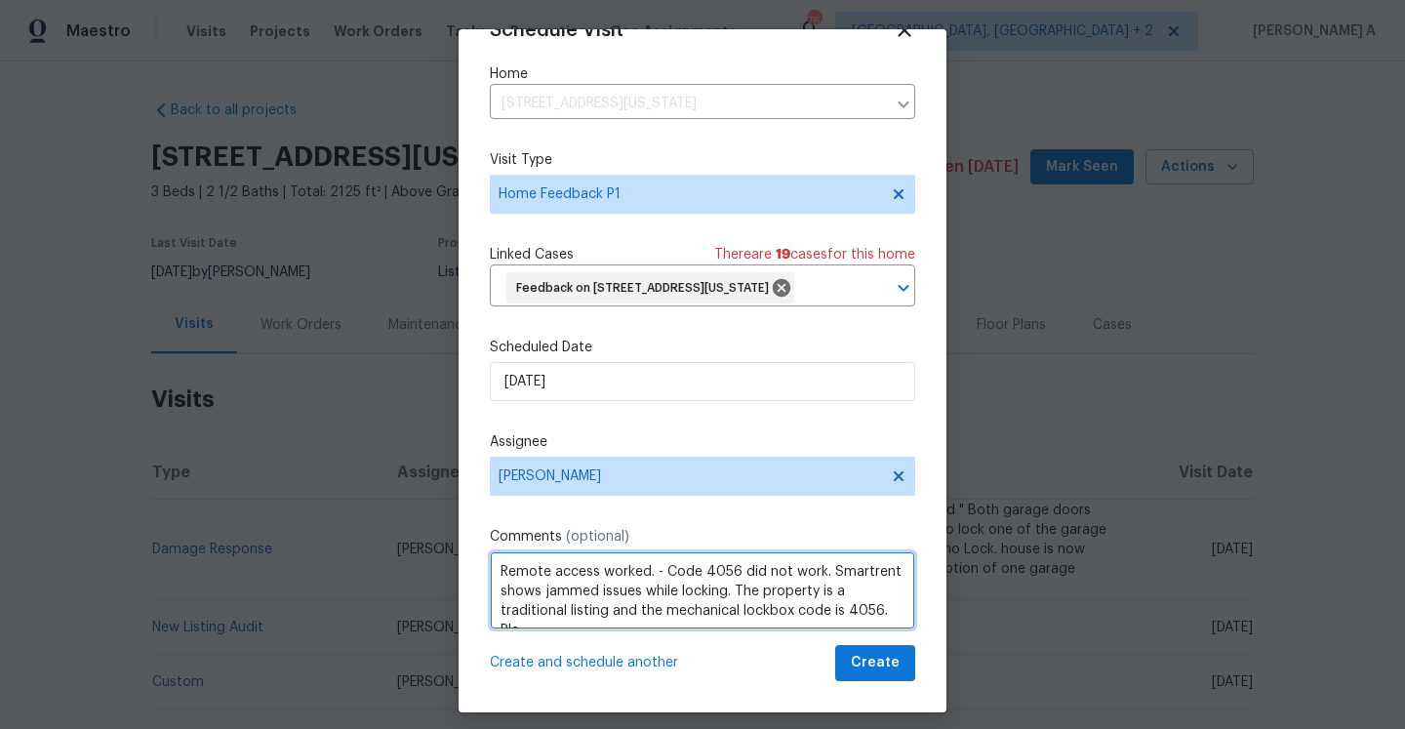
scroll to position [9, 0]
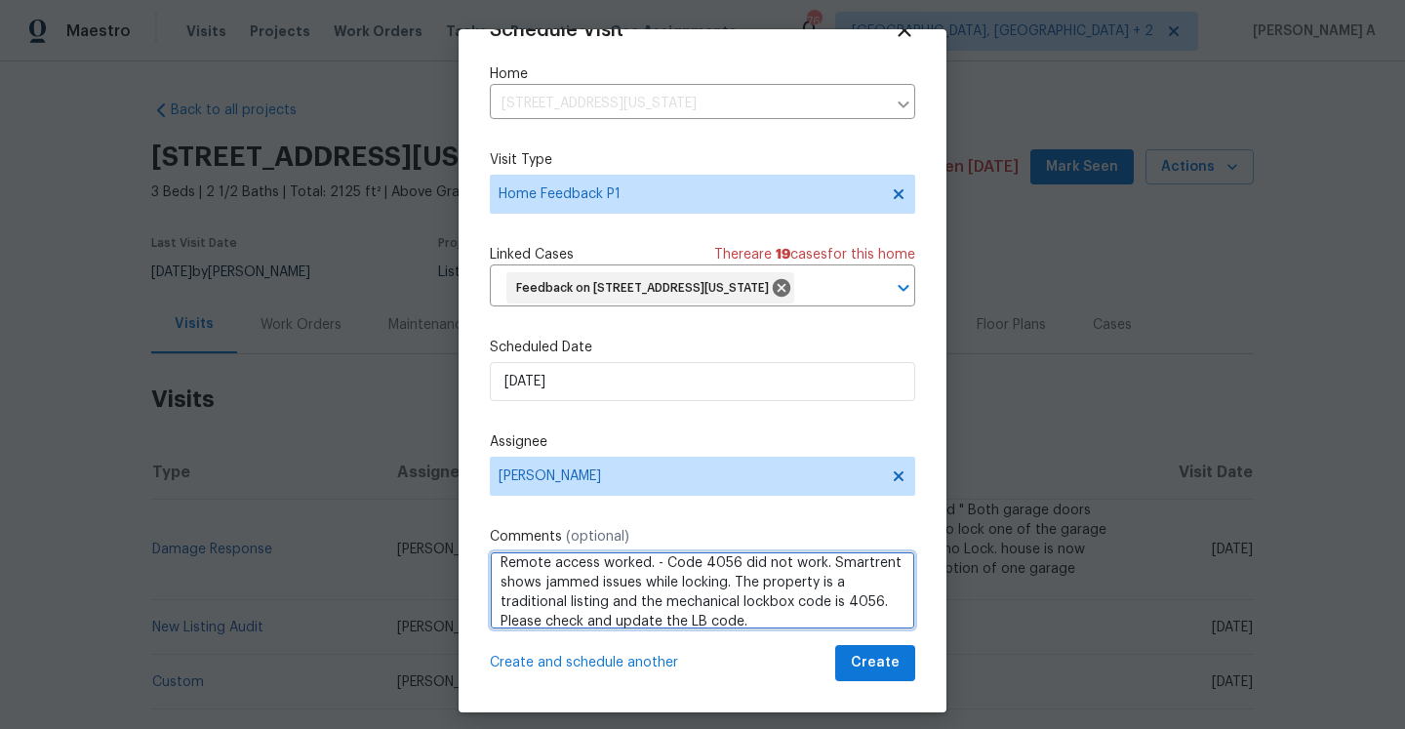
click at [0, 0] on span "listing" at bounding box center [0, 0] width 0 height 0
type textarea "Remote access worked. - Code 4056 did not work. Smartrent shows jammed issues w…"
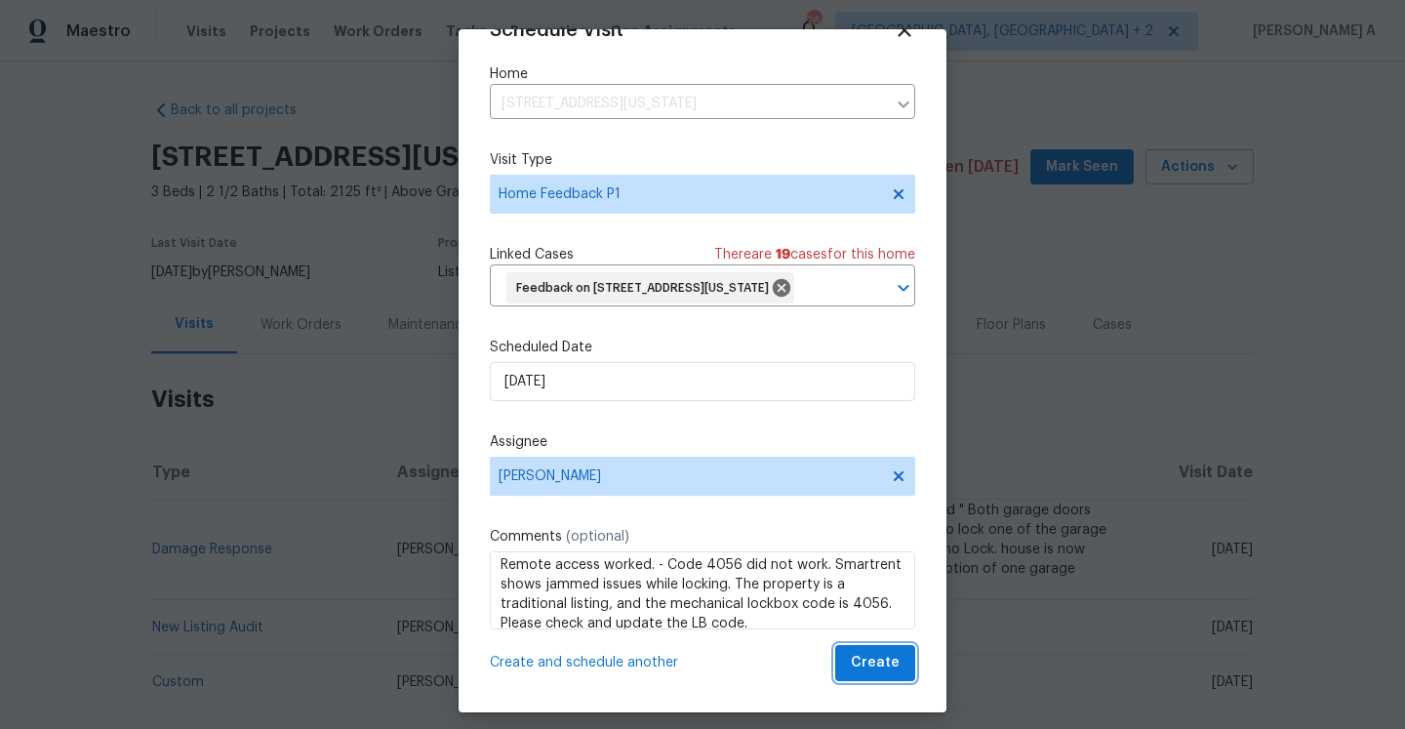
click at [858, 662] on span "Create" at bounding box center [875, 663] width 49 height 24
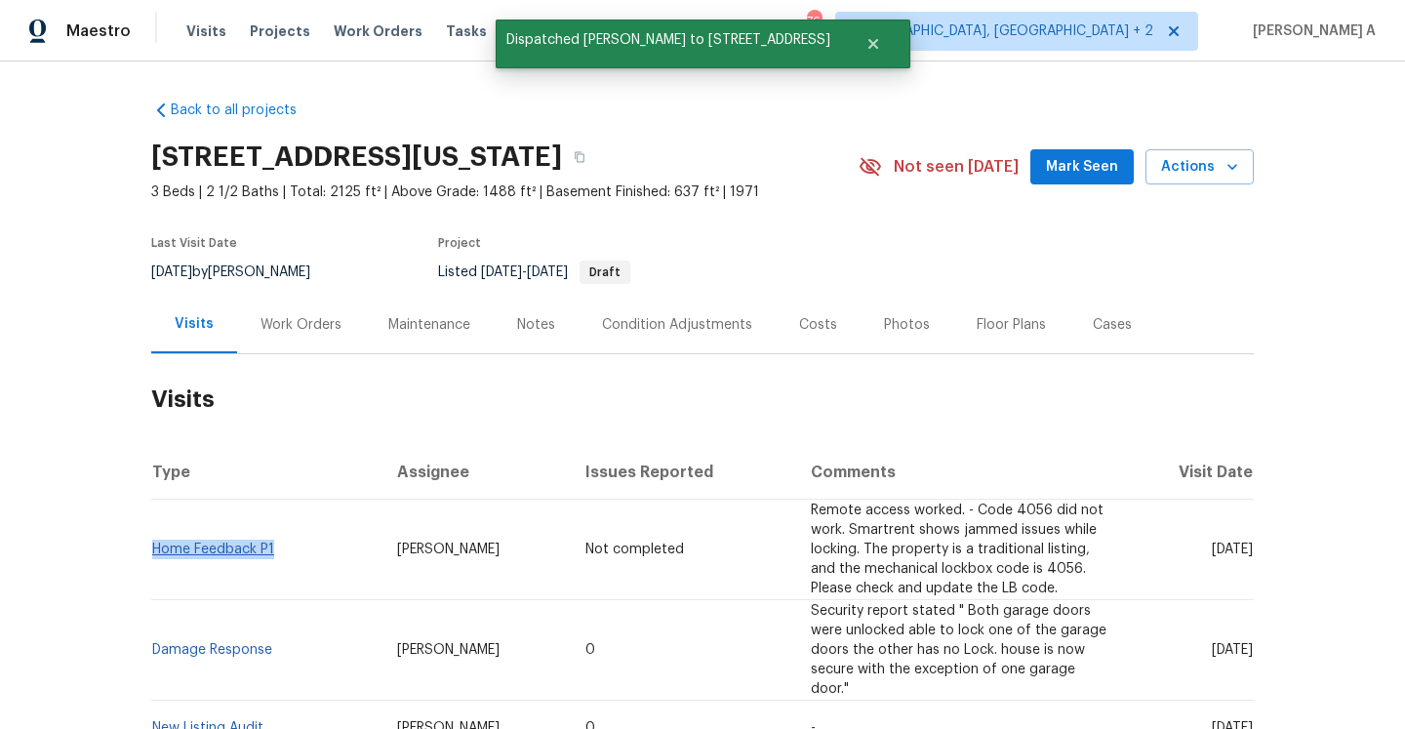
drag, startPoint x: 289, startPoint y: 547, endPoint x: 157, endPoint y: 551, distance: 131.8
click at [156, 551] on td "Home Feedback P1" at bounding box center [266, 550] width 230 height 101
copy link "Home Feedback P1"
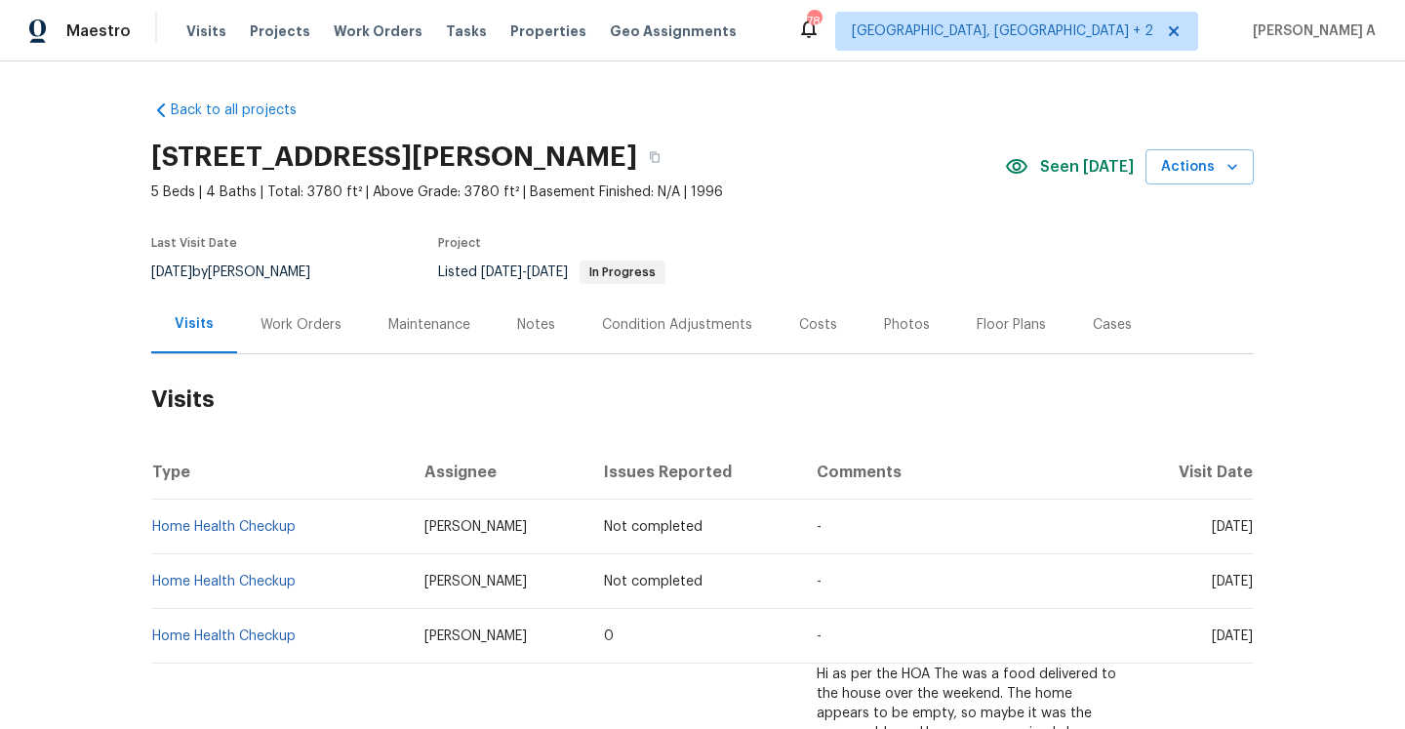
click at [279, 331] on div "Work Orders" at bounding box center [301, 325] width 81 height 20
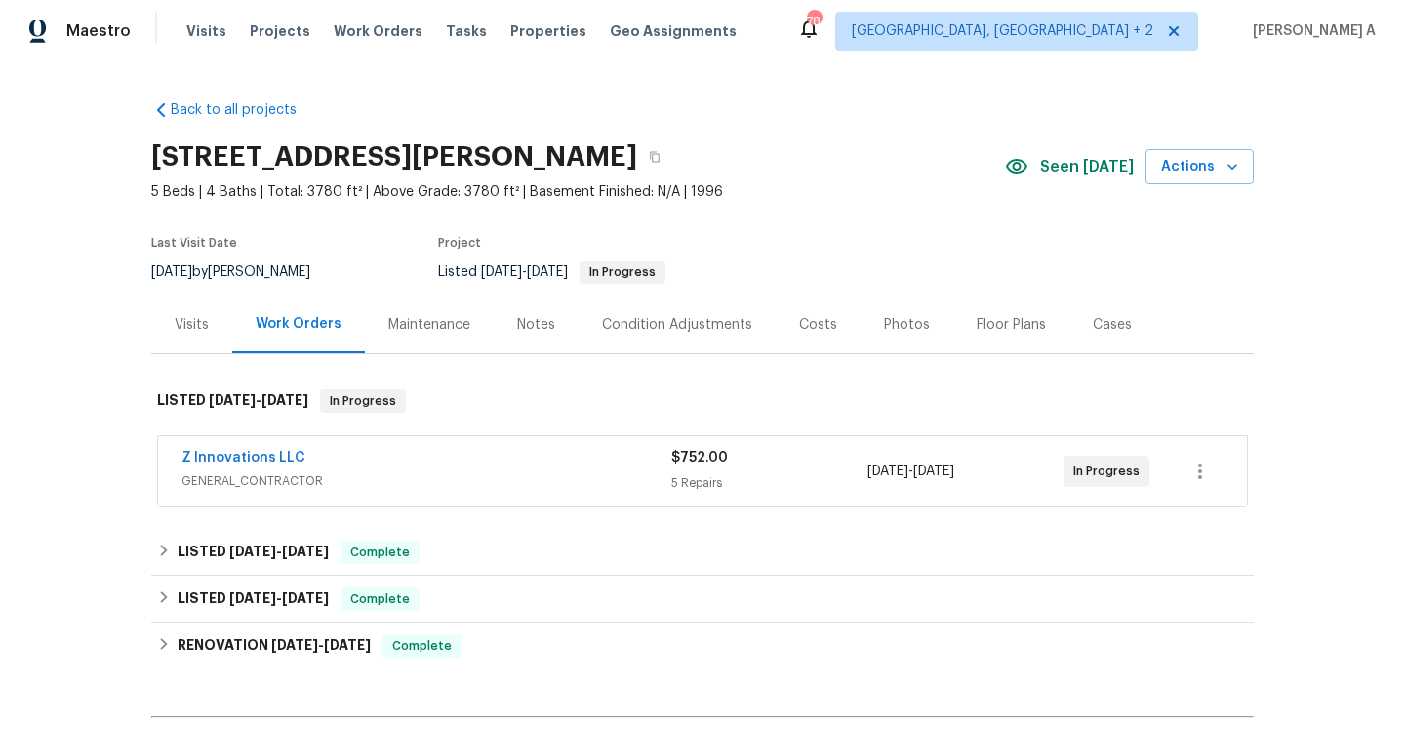
click at [330, 472] on span "GENERAL_CONTRACTOR" at bounding box center [426, 481] width 490 height 20
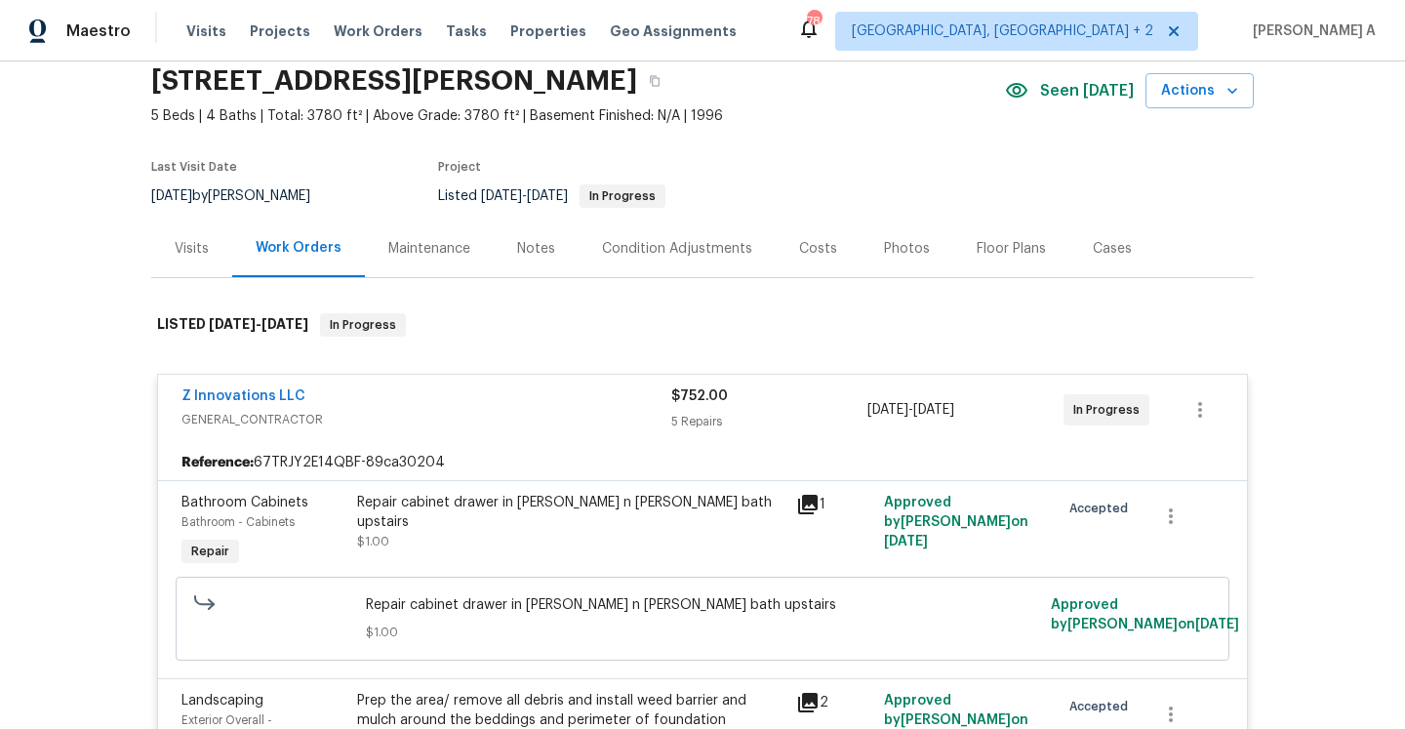
scroll to position [58, 0]
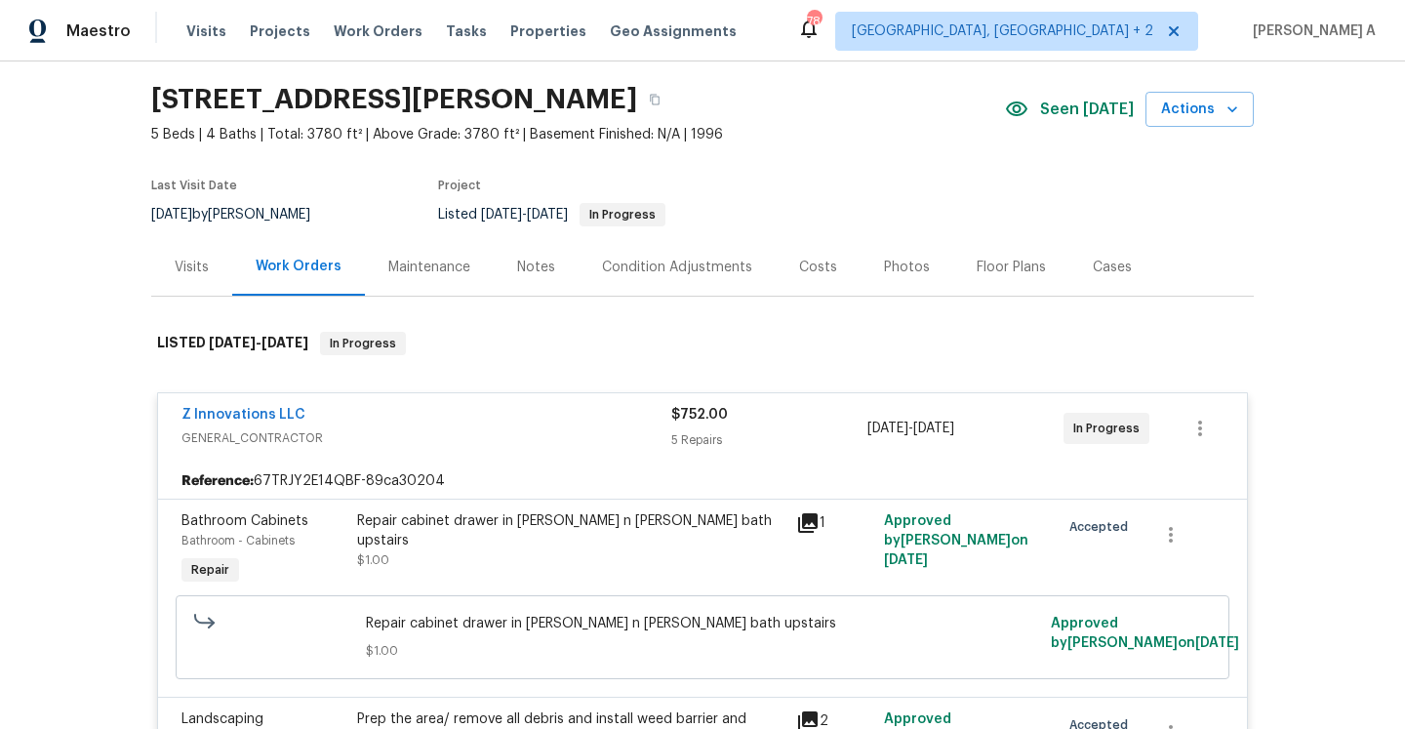
click at [202, 252] on div "Visits" at bounding box center [191, 267] width 81 height 58
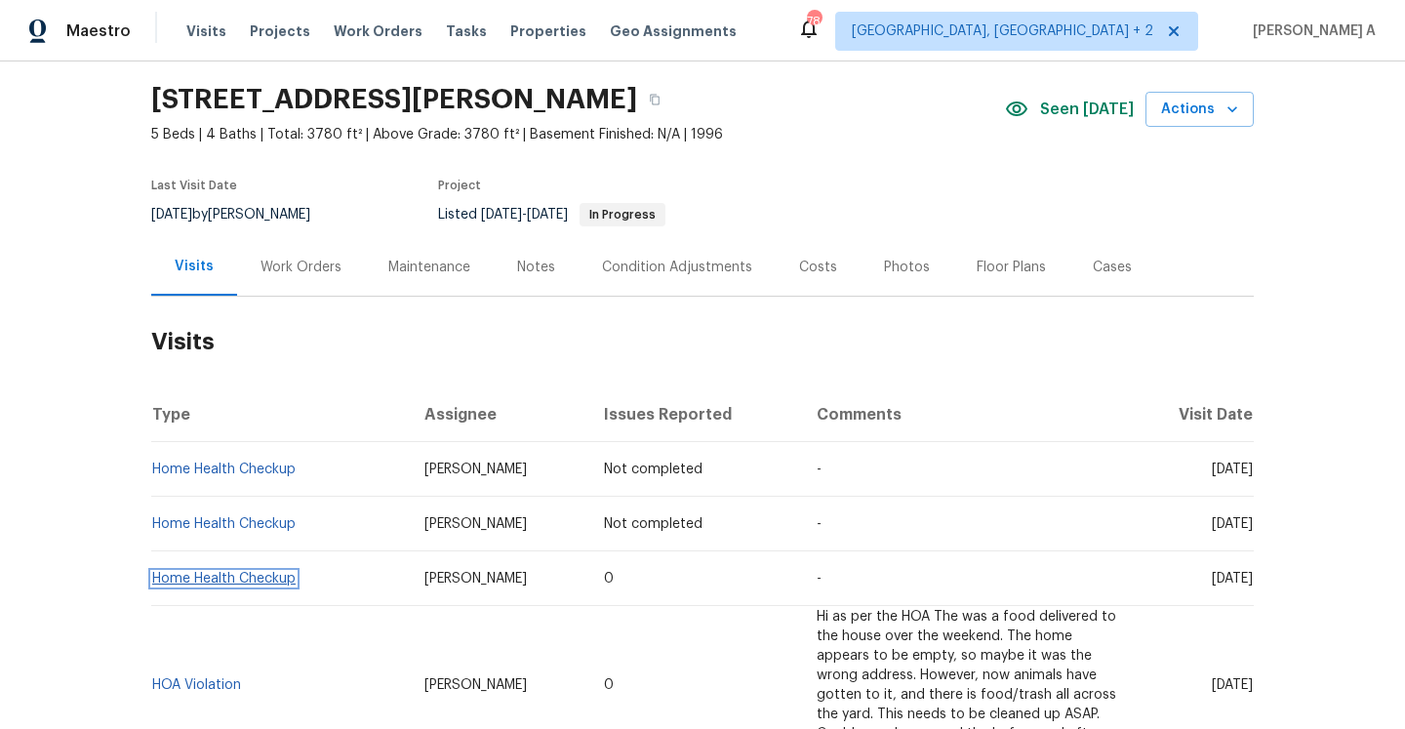
click at [290, 572] on link "Home Health Checkup" at bounding box center [223, 579] width 143 height 14
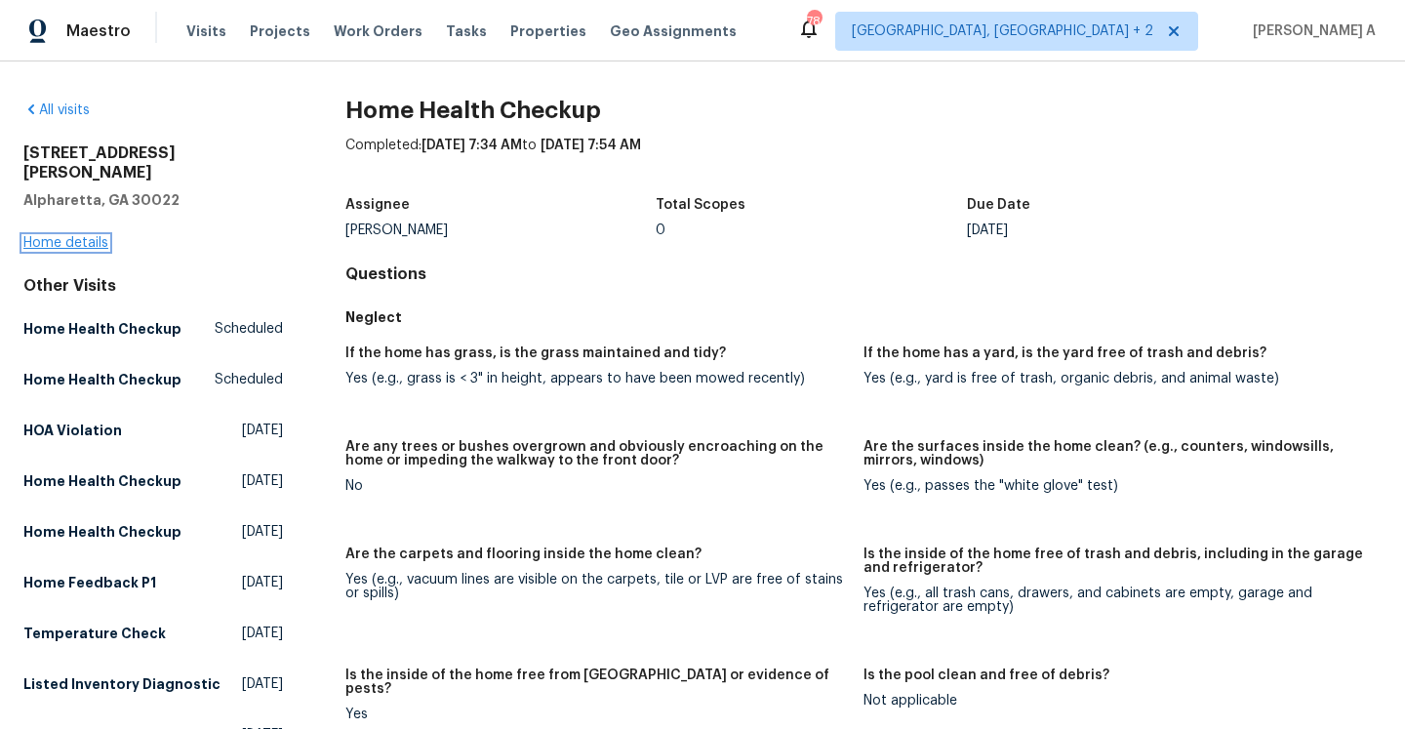
click at [106, 236] on link "Home details" at bounding box center [65, 243] width 85 height 14
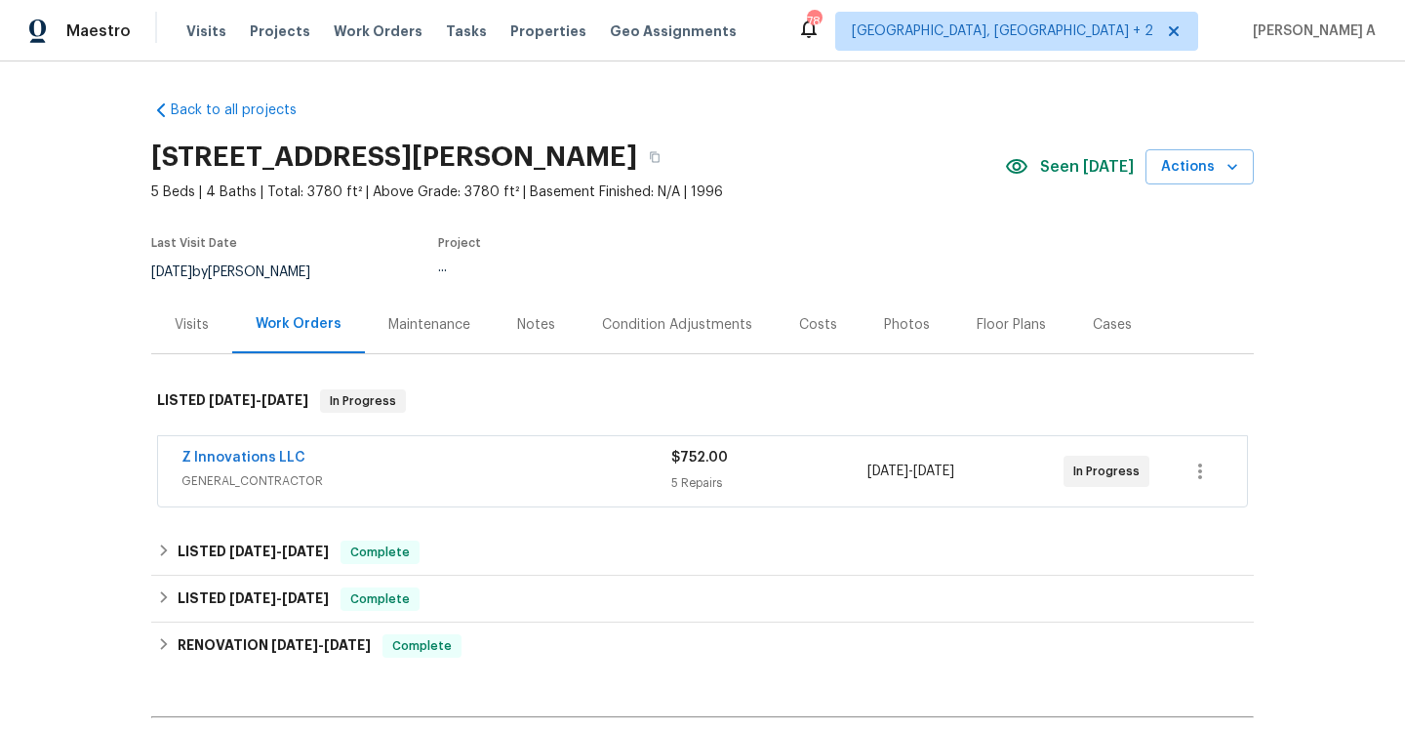
click at [474, 463] on div "Z Innovations LLC" at bounding box center [426, 459] width 490 height 23
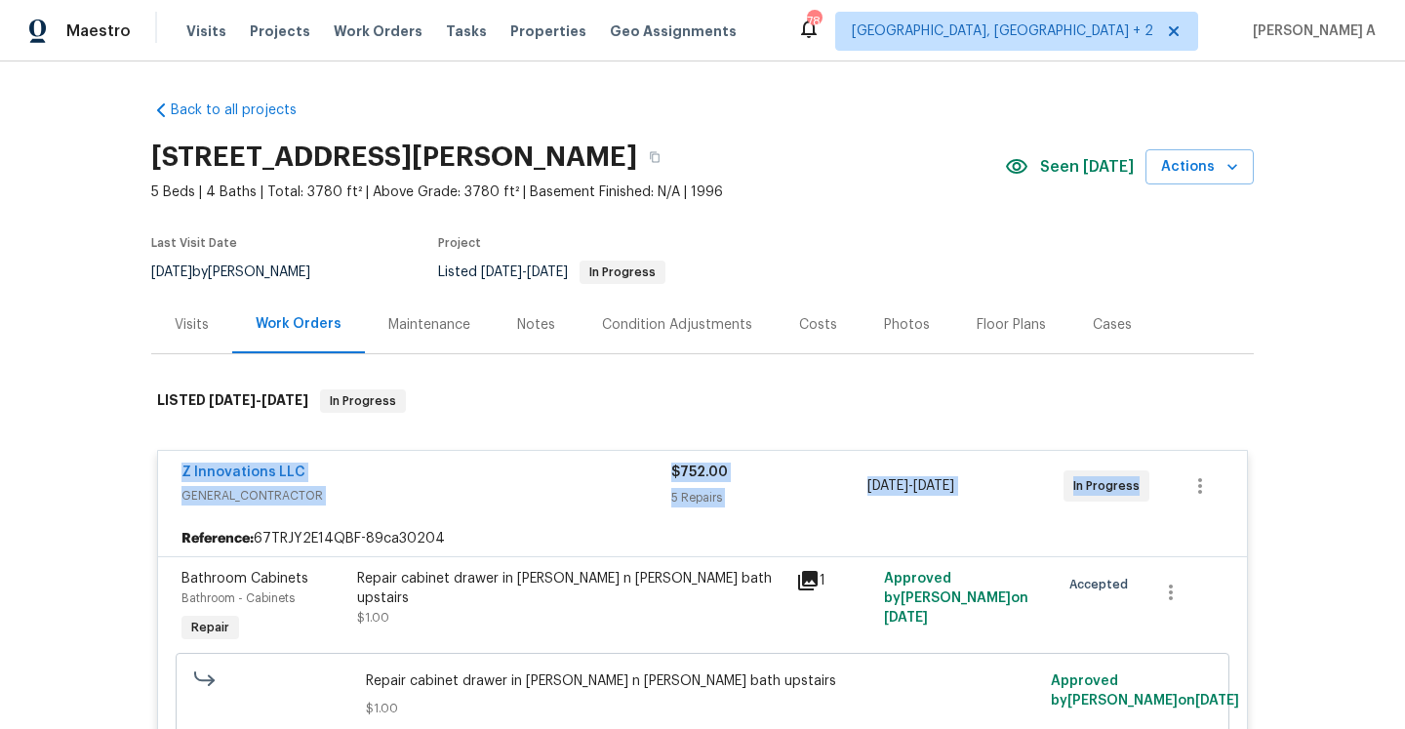
drag, startPoint x: 180, startPoint y: 474, endPoint x: 1138, endPoint y: 476, distance: 958.2
click at [1138, 476] on div "Z Innovations LLC GENERAL_CONTRACTOR $752.00 5 Repairs 9/17/2025 - 9/24/2025 In…" at bounding box center [702, 486] width 1089 height 70
copy div "Z Innovations LLC GENERAL_CONTRACTOR $752.00 5 Repairs 9/17/2025 - 9/24/2025 In…"
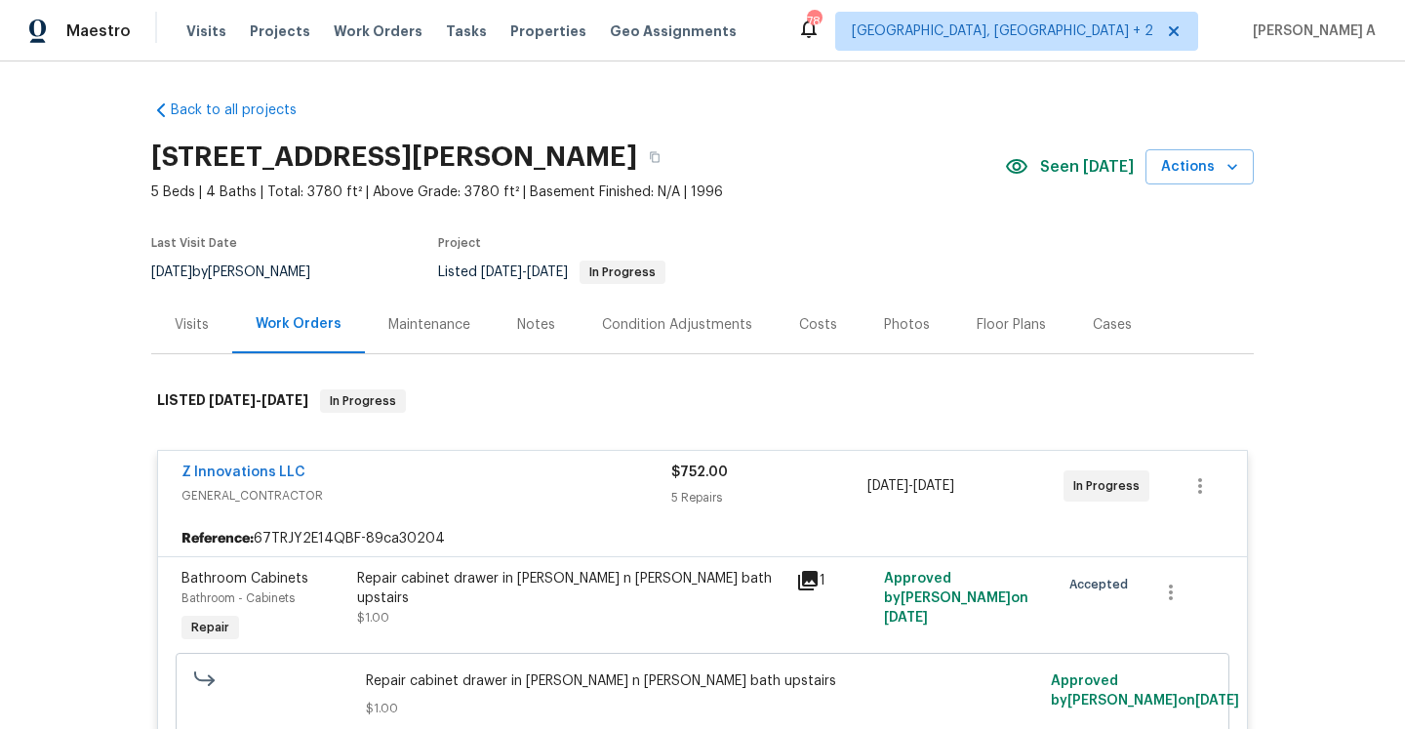
click at [195, 333] on div "Visits" at bounding box center [192, 325] width 34 height 20
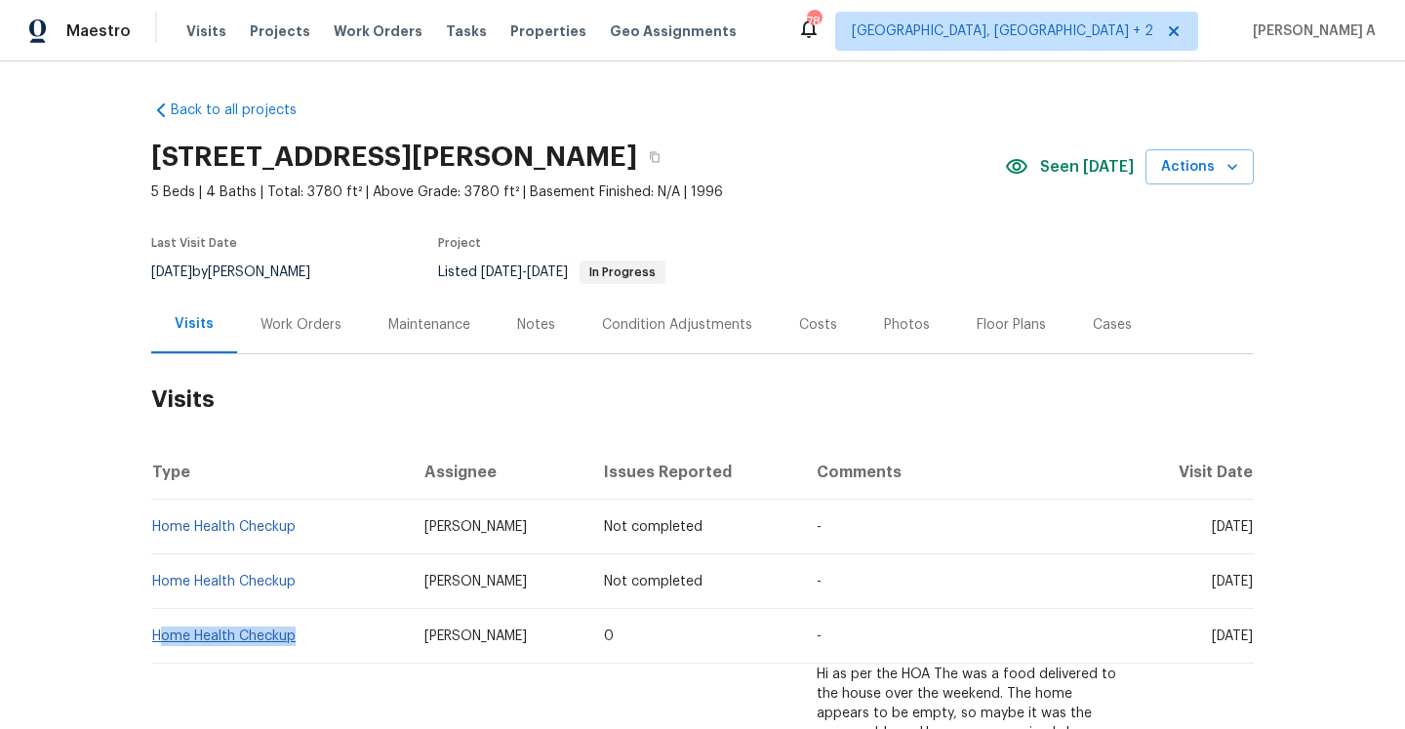
drag, startPoint x: 301, startPoint y: 639, endPoint x: 158, endPoint y: 640, distance: 142.5
click at [158, 640] on td "Home Health Checkup" at bounding box center [280, 636] width 258 height 55
copy link "Home Health Checkup"
click at [312, 338] on div "Work Orders" at bounding box center [301, 325] width 128 height 58
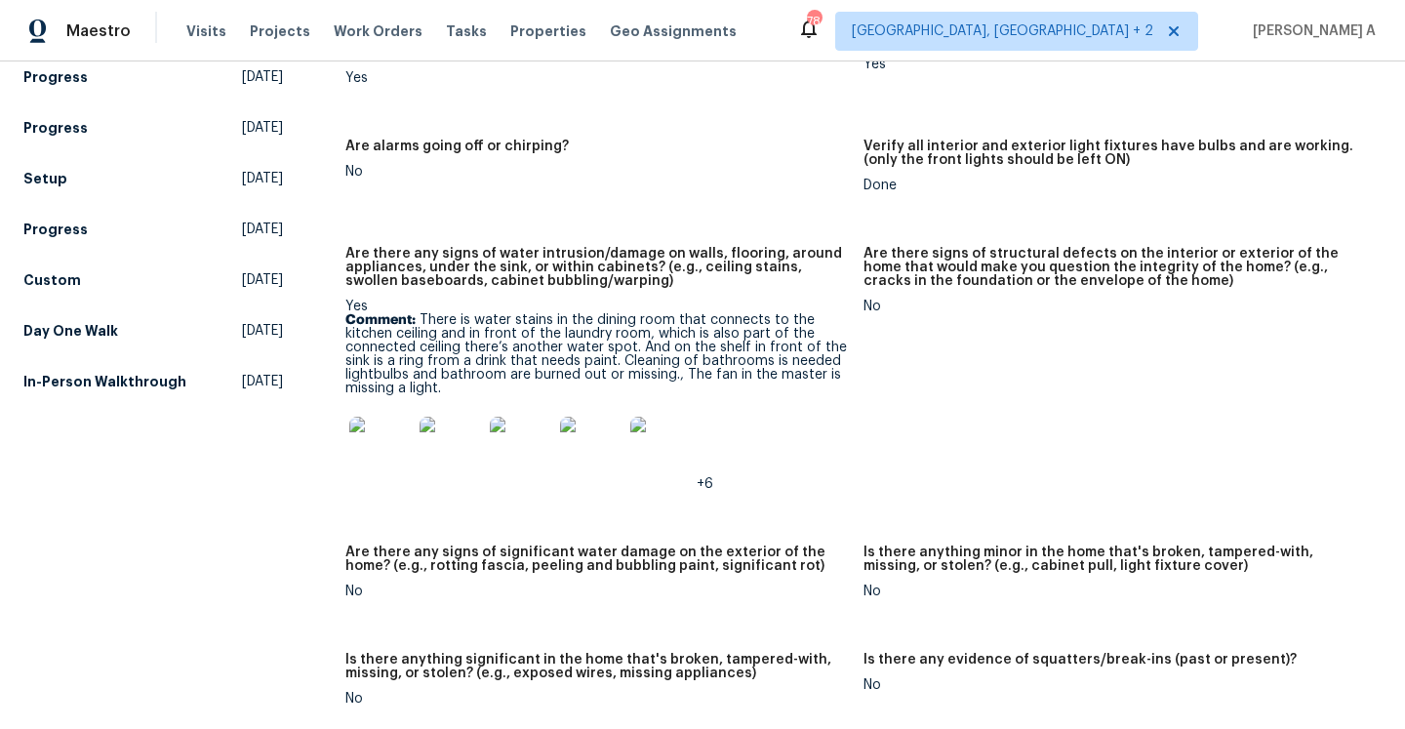
scroll to position [1165, 0]
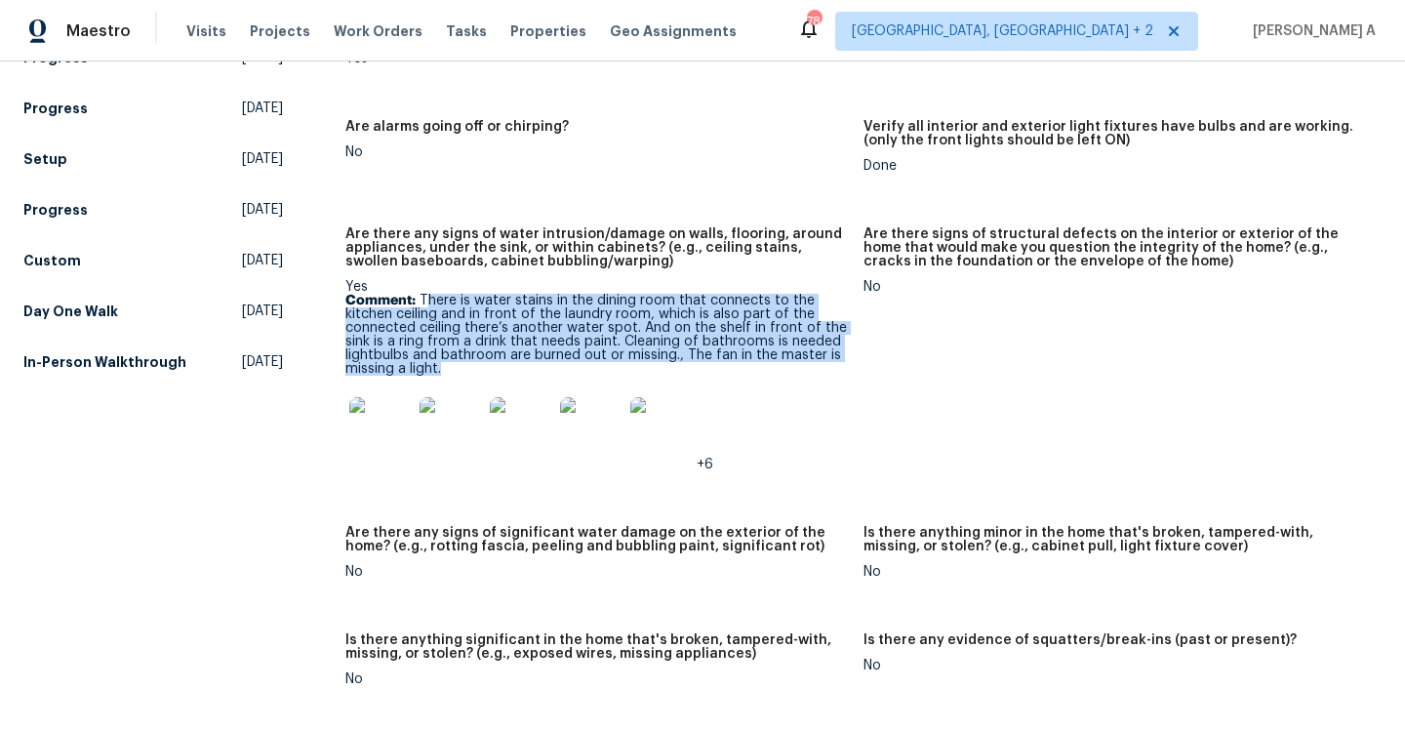
drag, startPoint x: 423, startPoint y: 286, endPoint x: 462, endPoint y: 352, distance: 76.5
click at [462, 352] on p "Comment: There is water stains in the dining room that connects to the kitchen …" at bounding box center [596, 335] width 503 height 82
copy p "here is water stains in the dining room that connects to the kitchen ceiling an…"
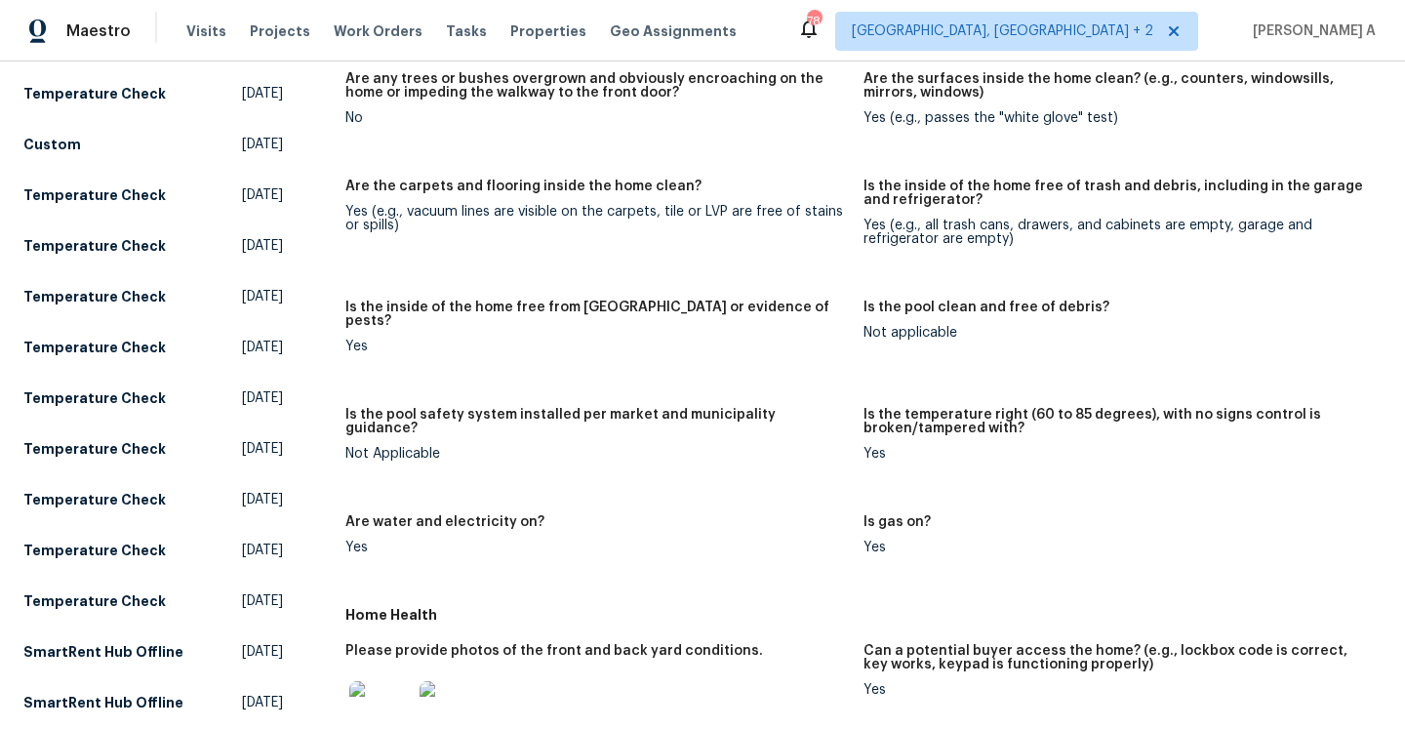
scroll to position [0, 0]
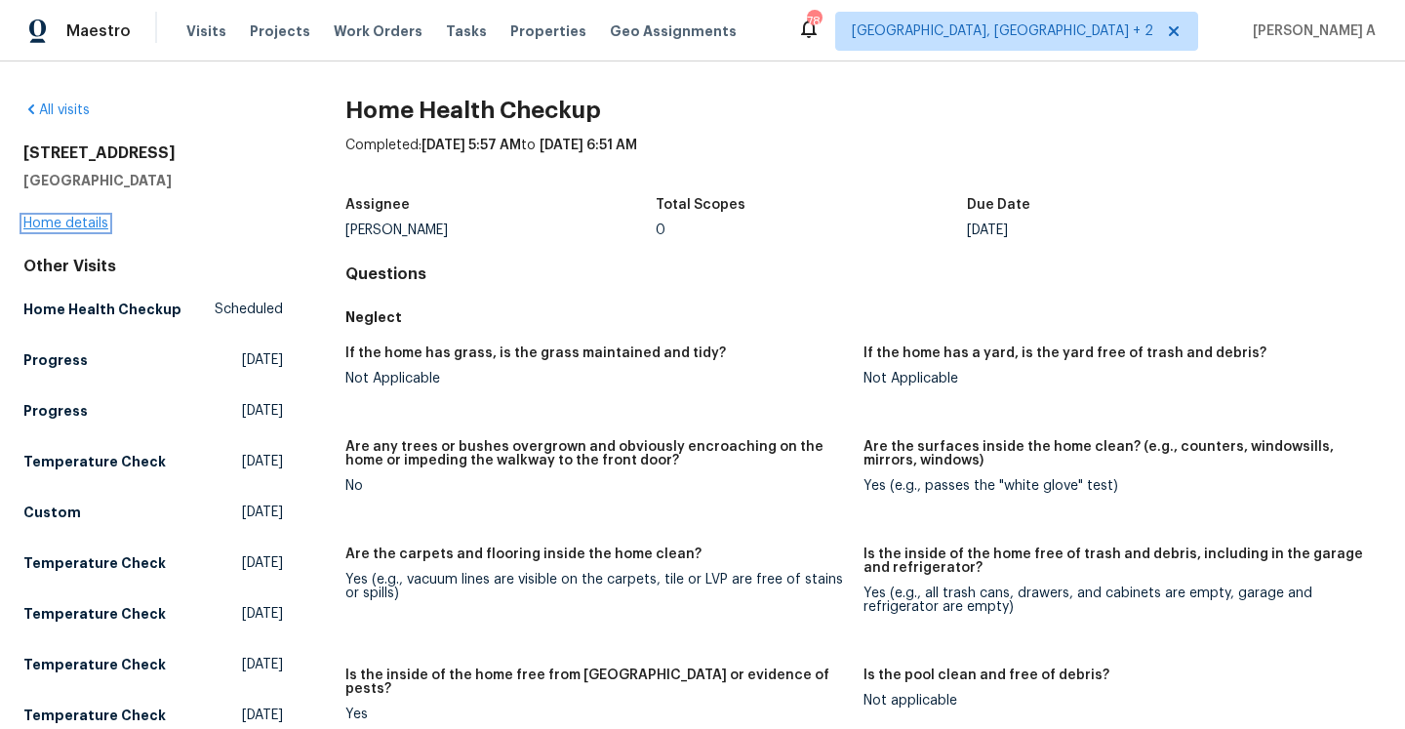
click at [82, 219] on link "Home details" at bounding box center [65, 224] width 85 height 14
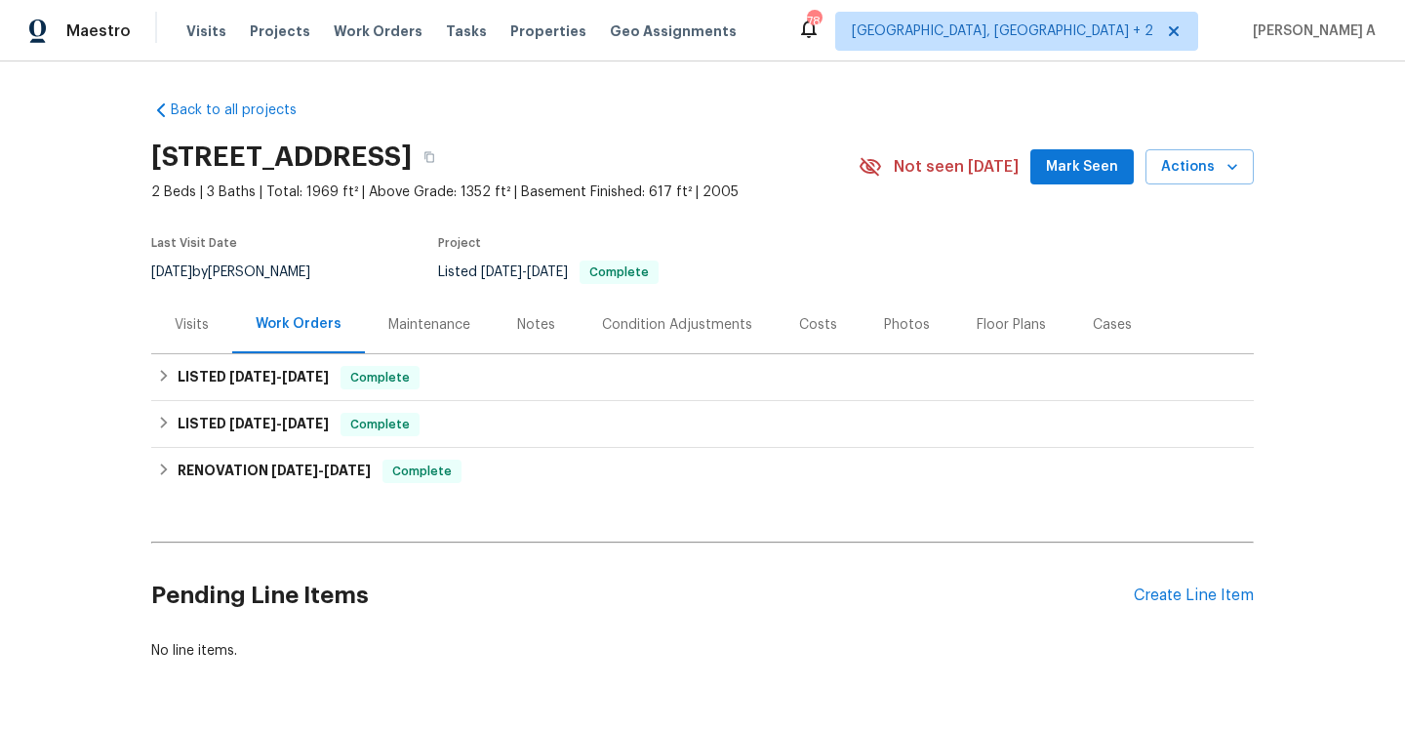
click at [193, 300] on div "Visits" at bounding box center [191, 325] width 81 height 58
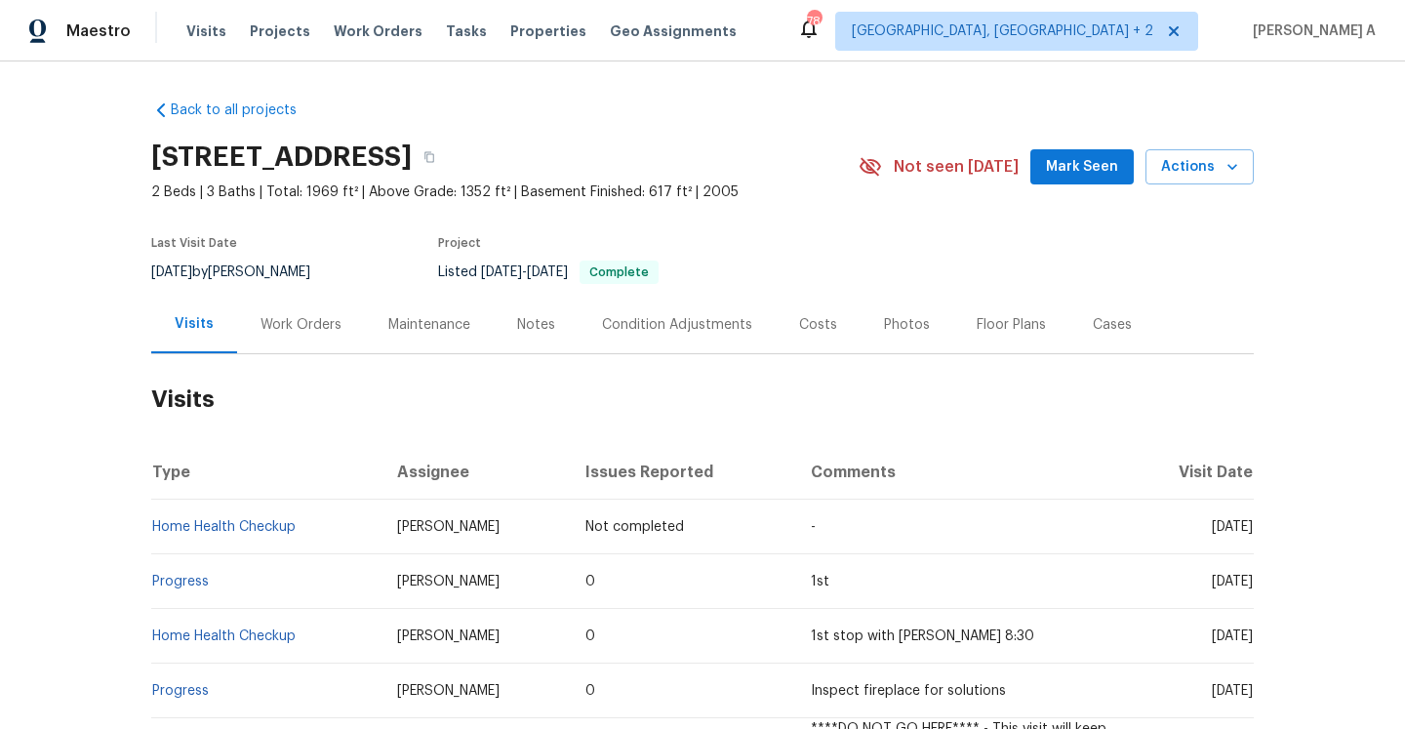
click at [231, 584] on td "Progress" at bounding box center [266, 581] width 230 height 55
click at [198, 584] on link "Progress" at bounding box center [180, 582] width 57 height 14
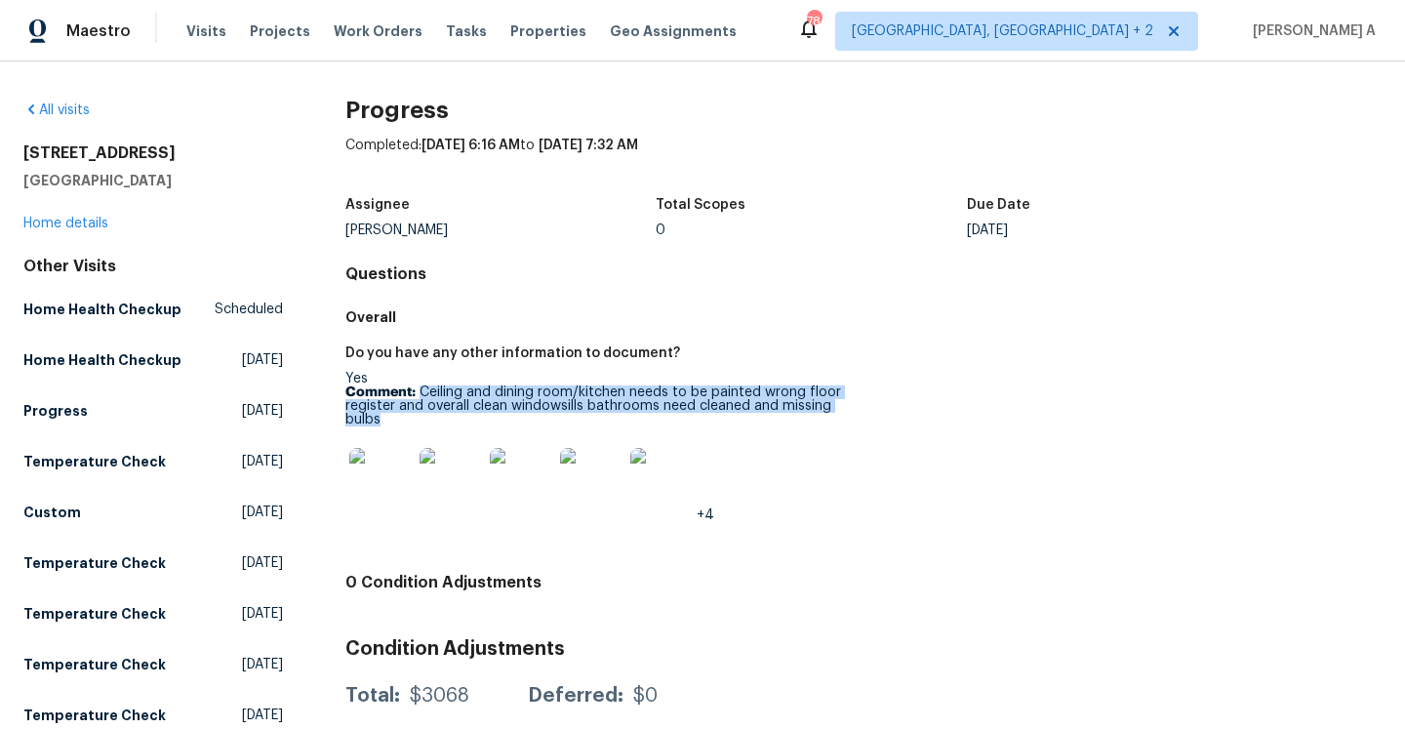
drag, startPoint x: 423, startPoint y: 393, endPoint x: 464, endPoint y: 414, distance: 45.0
click at [464, 414] on p "Comment: Ceiling and dining room/kitchen needs to be painted wrong floor regist…" at bounding box center [596, 405] width 503 height 41
copy p "Ceiling and dining room/kitchen needs to be painted wrong floor register and ov…"
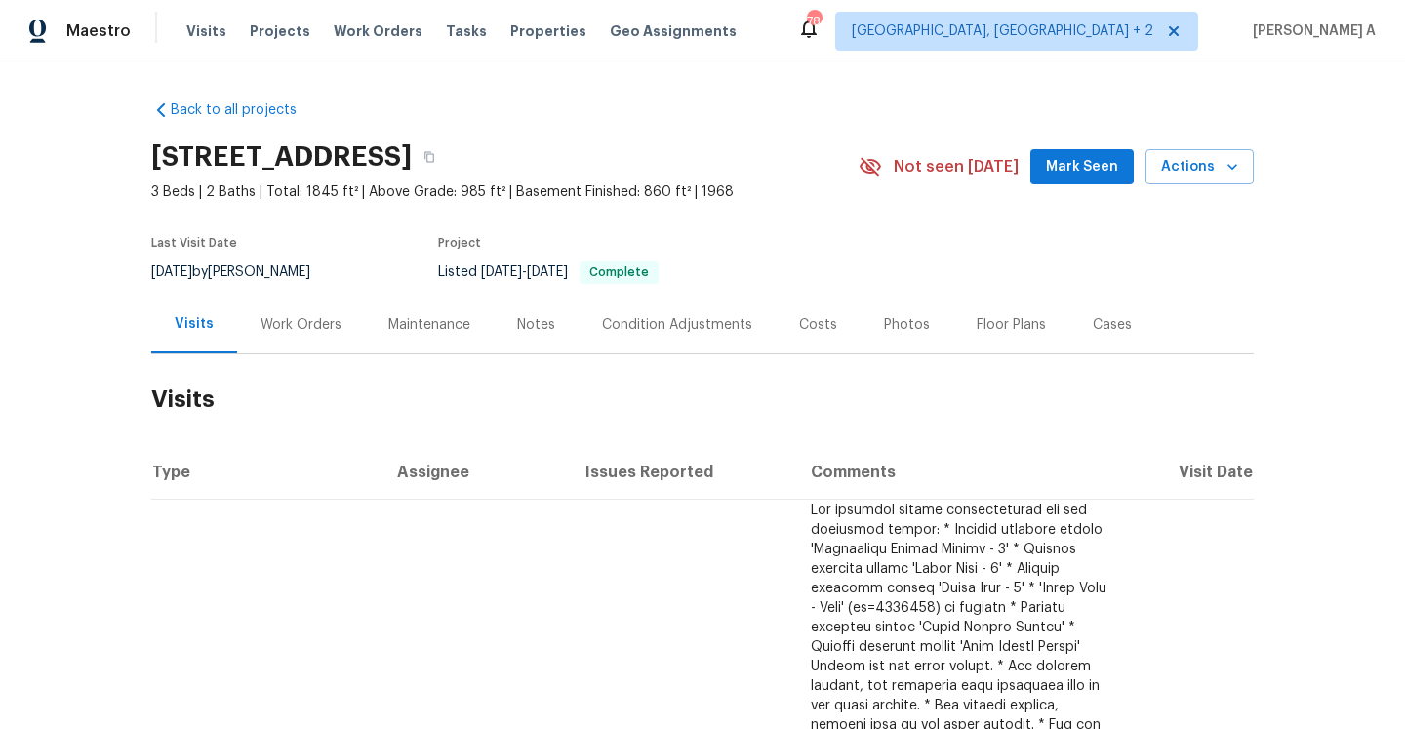
click at [321, 308] on div "Work Orders" at bounding box center [301, 325] width 128 height 58
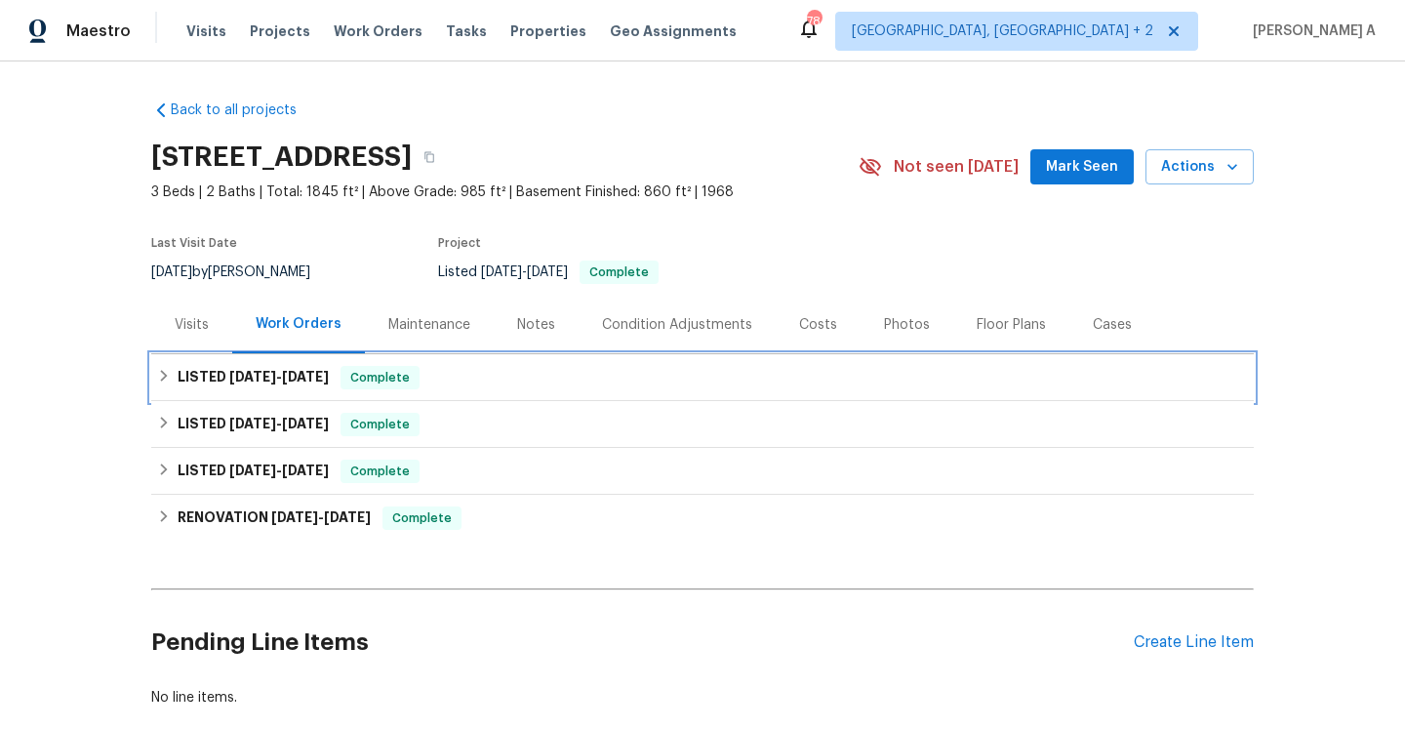
click at [367, 367] on div "Complete" at bounding box center [380, 377] width 79 height 23
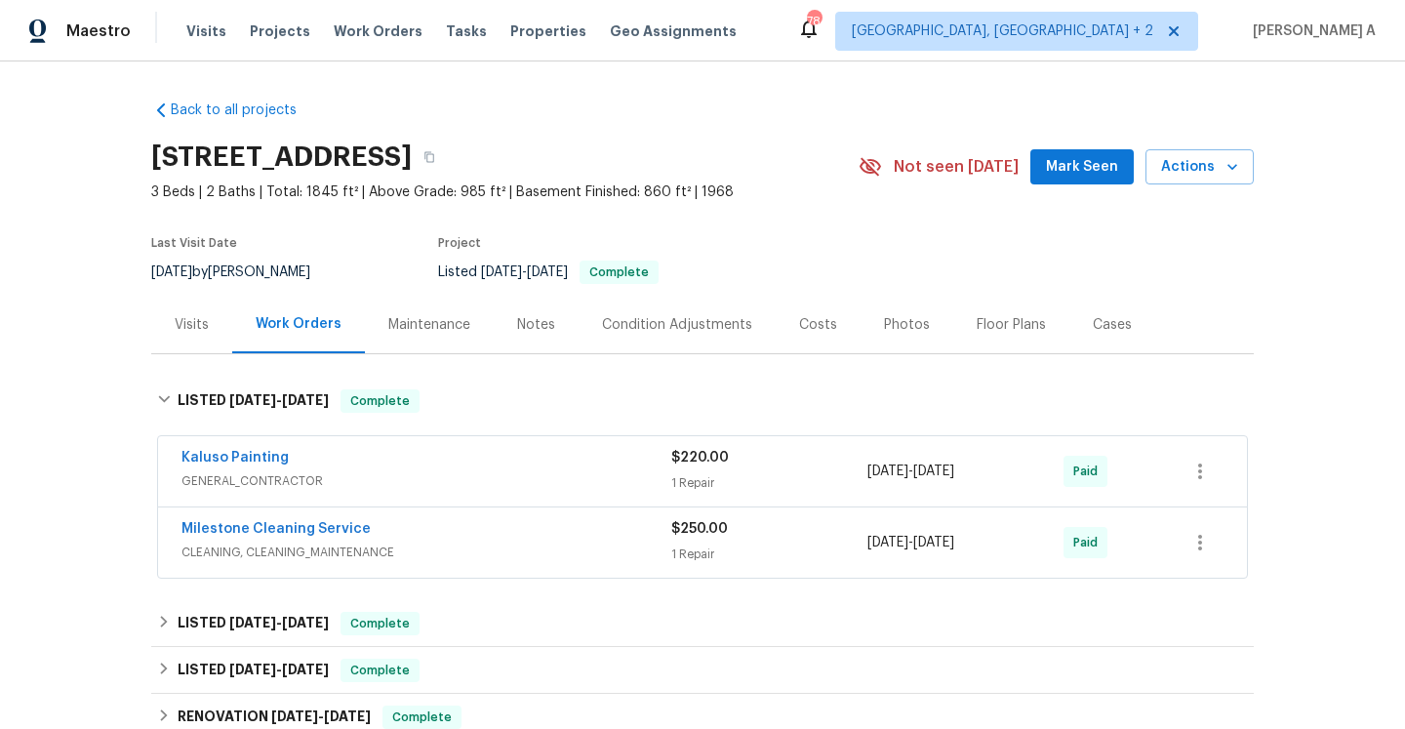
click at [204, 330] on div "Visits" at bounding box center [192, 325] width 34 height 20
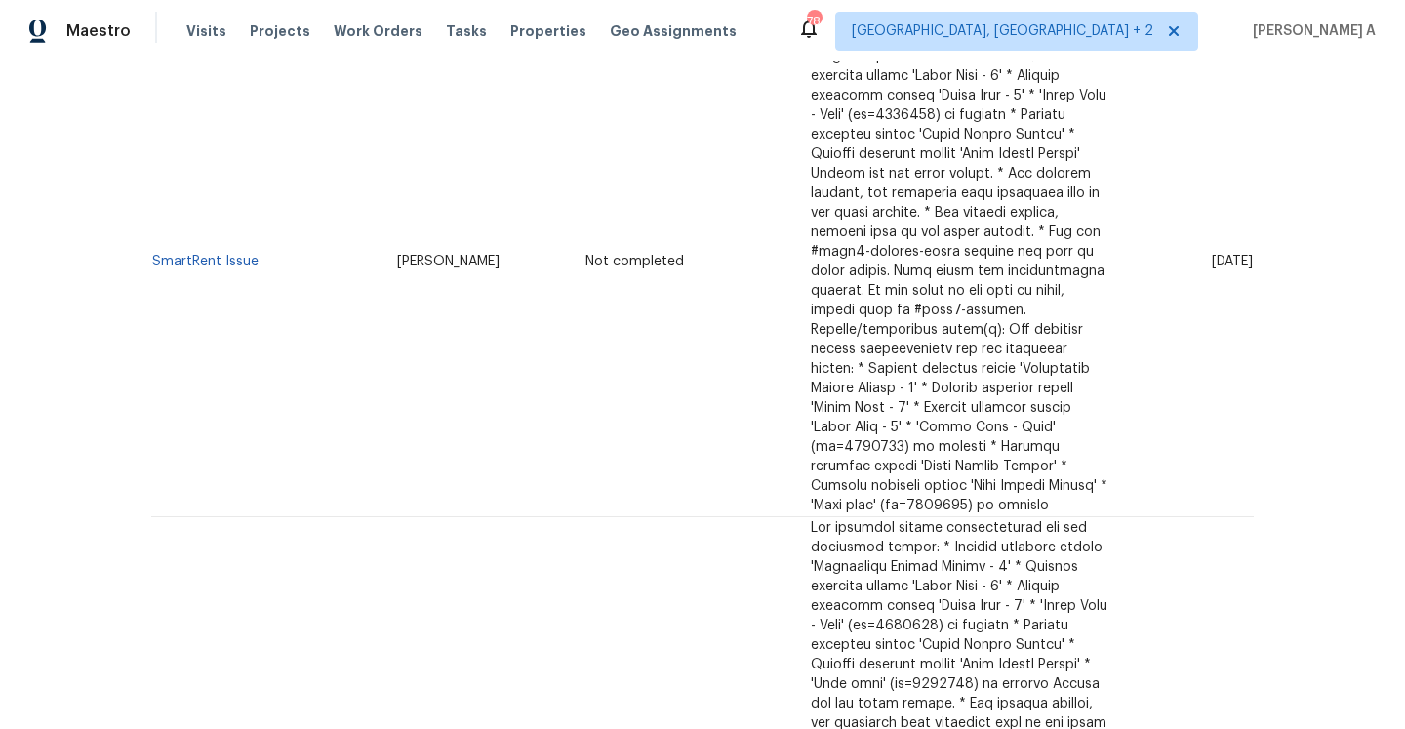
scroll to position [498, 0]
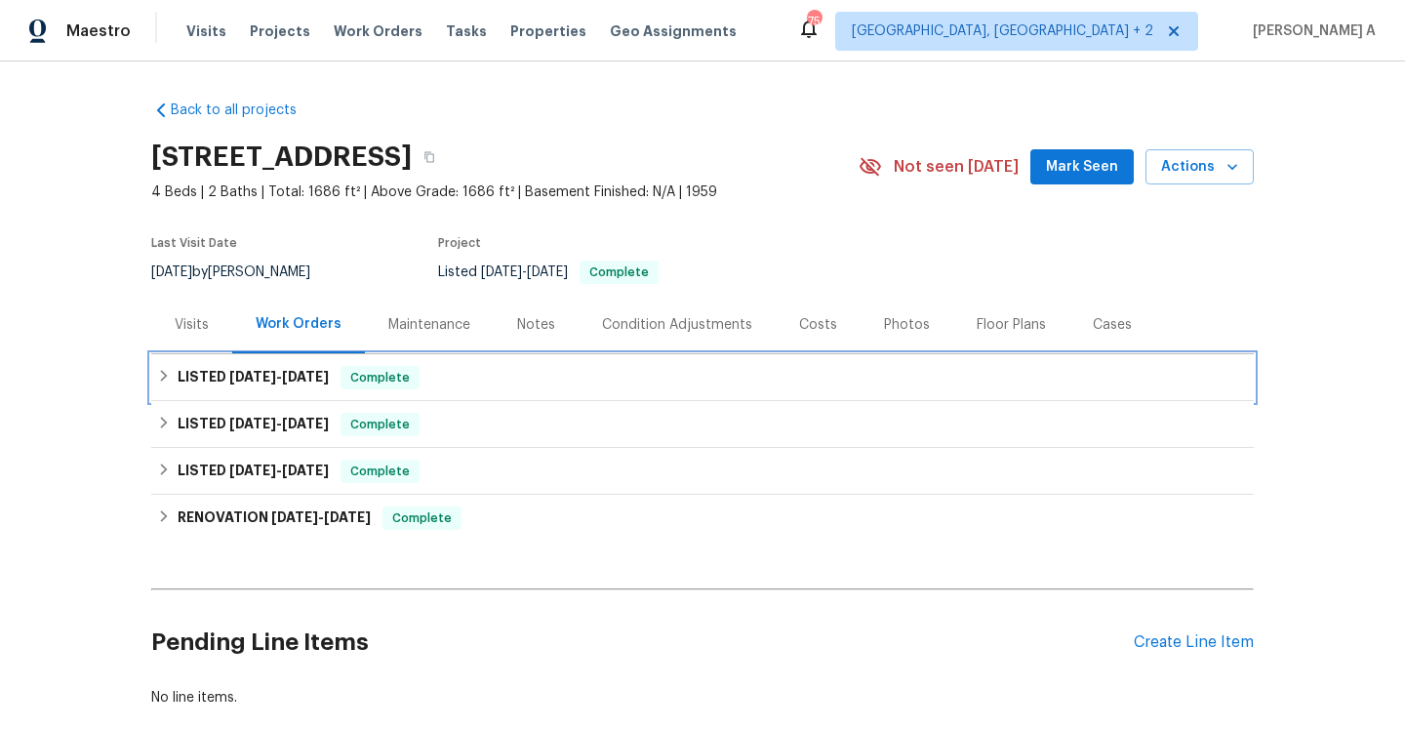
click at [223, 363] on div "LISTED 8/21/25 - 9/5/25 Complete" at bounding box center [702, 377] width 1103 height 47
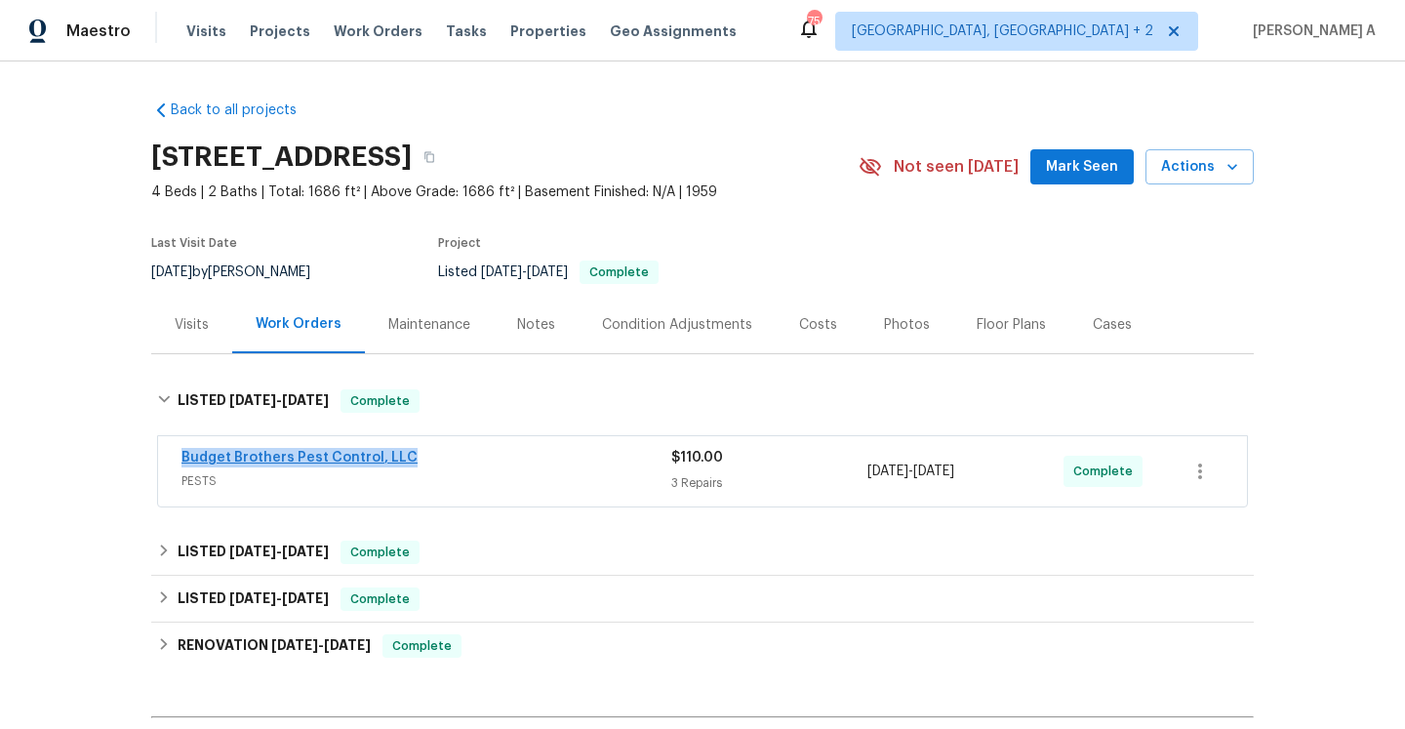
drag, startPoint x: 408, startPoint y: 457, endPoint x: 183, endPoint y: 461, distance: 224.5
click at [183, 461] on div "Budget Brothers Pest Control, LLC" at bounding box center [426, 459] width 490 height 23
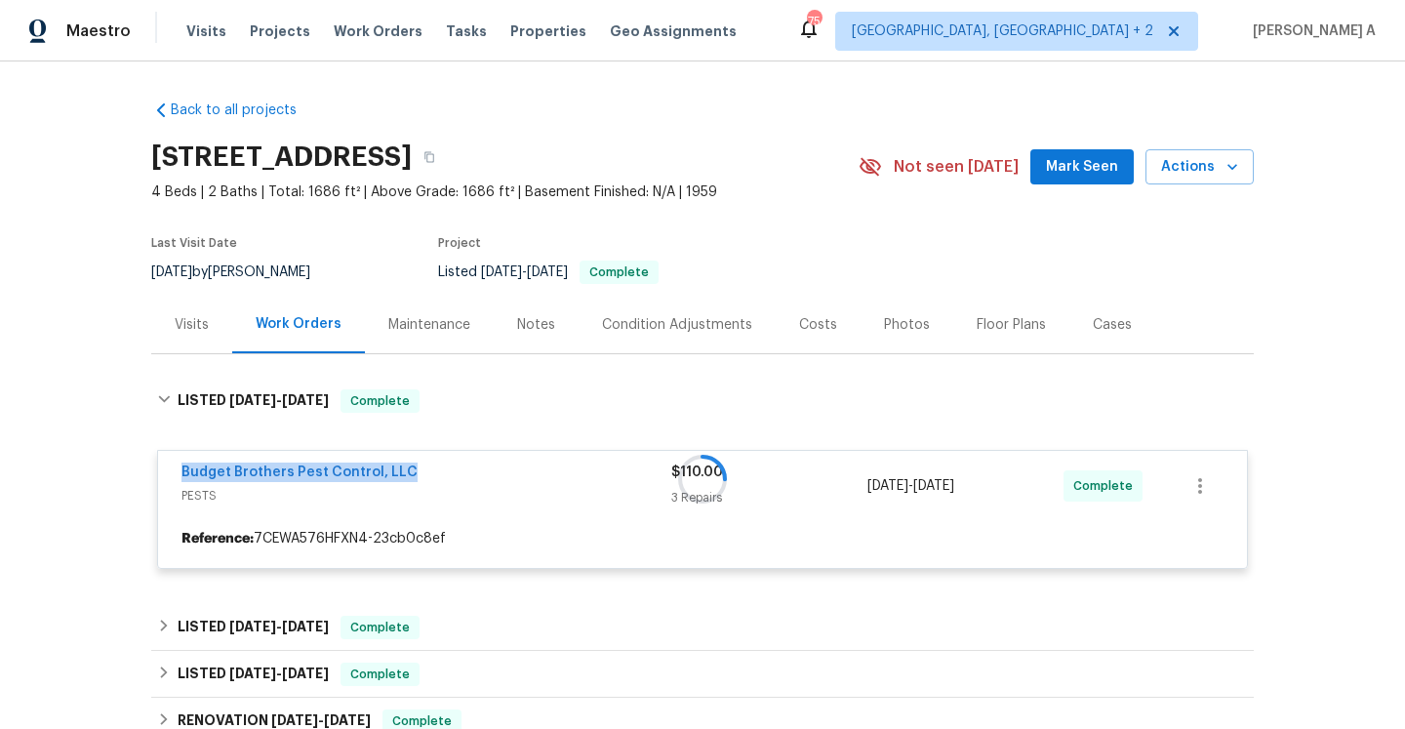
copy link "Budget Brothers Pest Control, LLC"
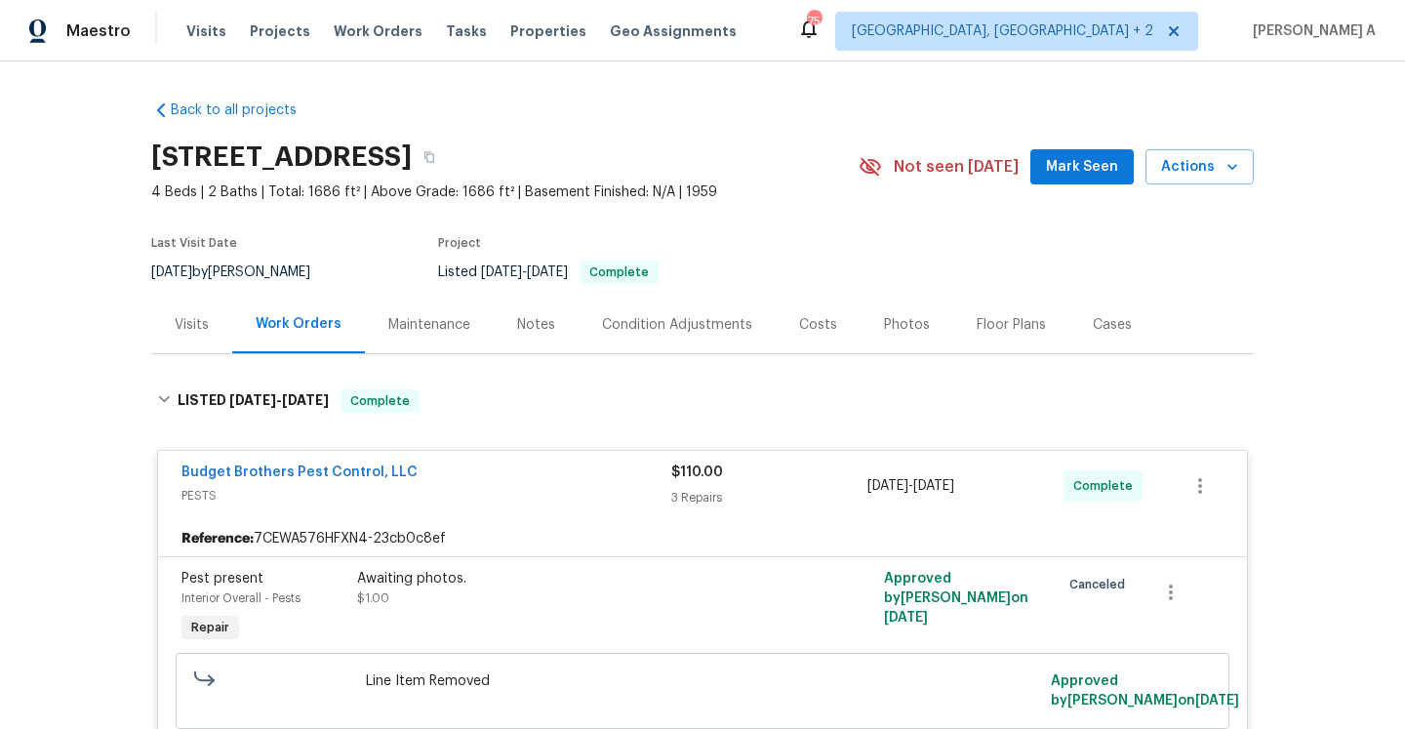
click at [207, 338] on div "Visits" at bounding box center [191, 325] width 81 height 58
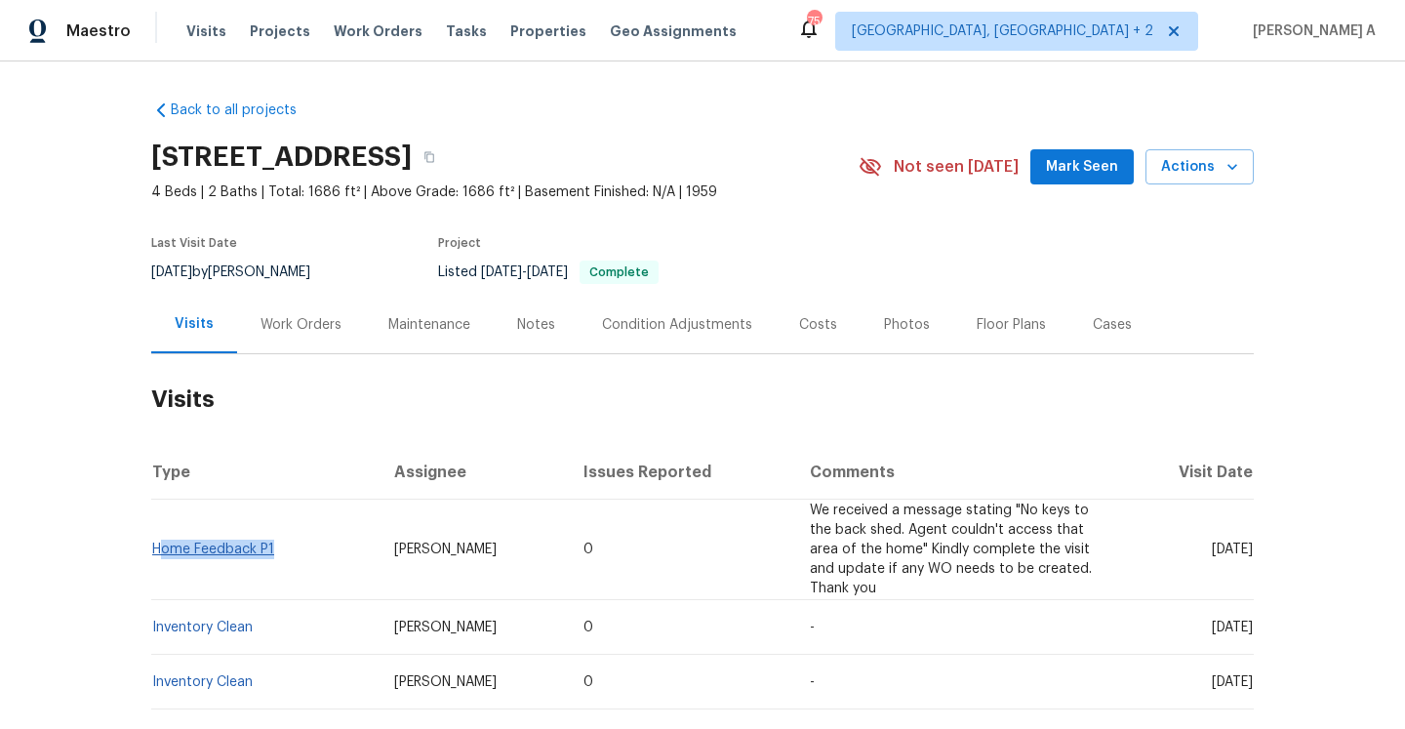
drag, startPoint x: 290, startPoint y: 553, endPoint x: 157, endPoint y: 544, distance: 133.0
click at [157, 544] on td "Home Feedback P1" at bounding box center [264, 550] width 227 height 101
copy link "Home Feedback P1"
click at [244, 555] on link "Home Feedback P1" at bounding box center [213, 550] width 122 height 14
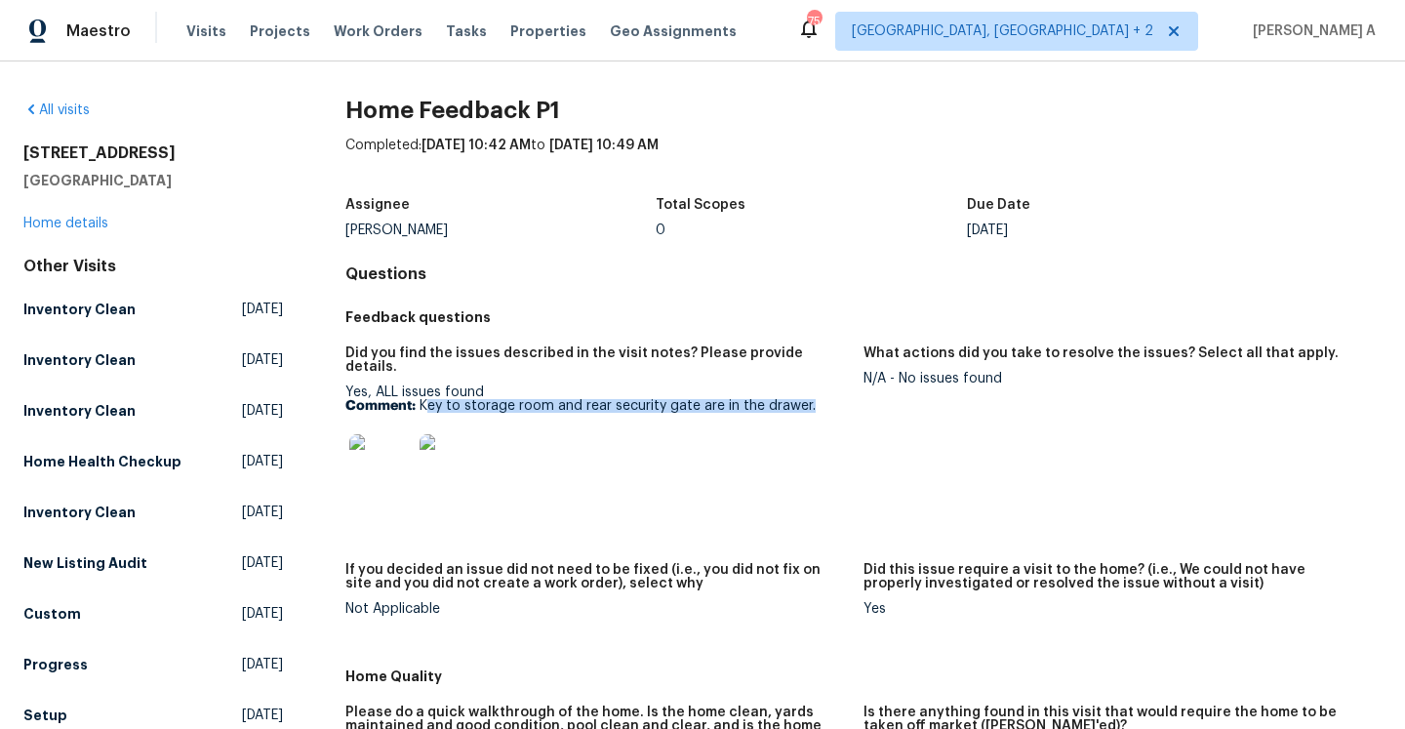
drag, startPoint x: 423, startPoint y: 390, endPoint x: 811, endPoint y: 387, distance: 387.4
click at [811, 399] on p "Comment: Key to storage room and rear security gate are in the drawer." at bounding box center [596, 406] width 503 height 14
copy p "ey to storage room and rear security gate are in the drawer."
click at [395, 453] on img at bounding box center [380, 465] width 62 height 62
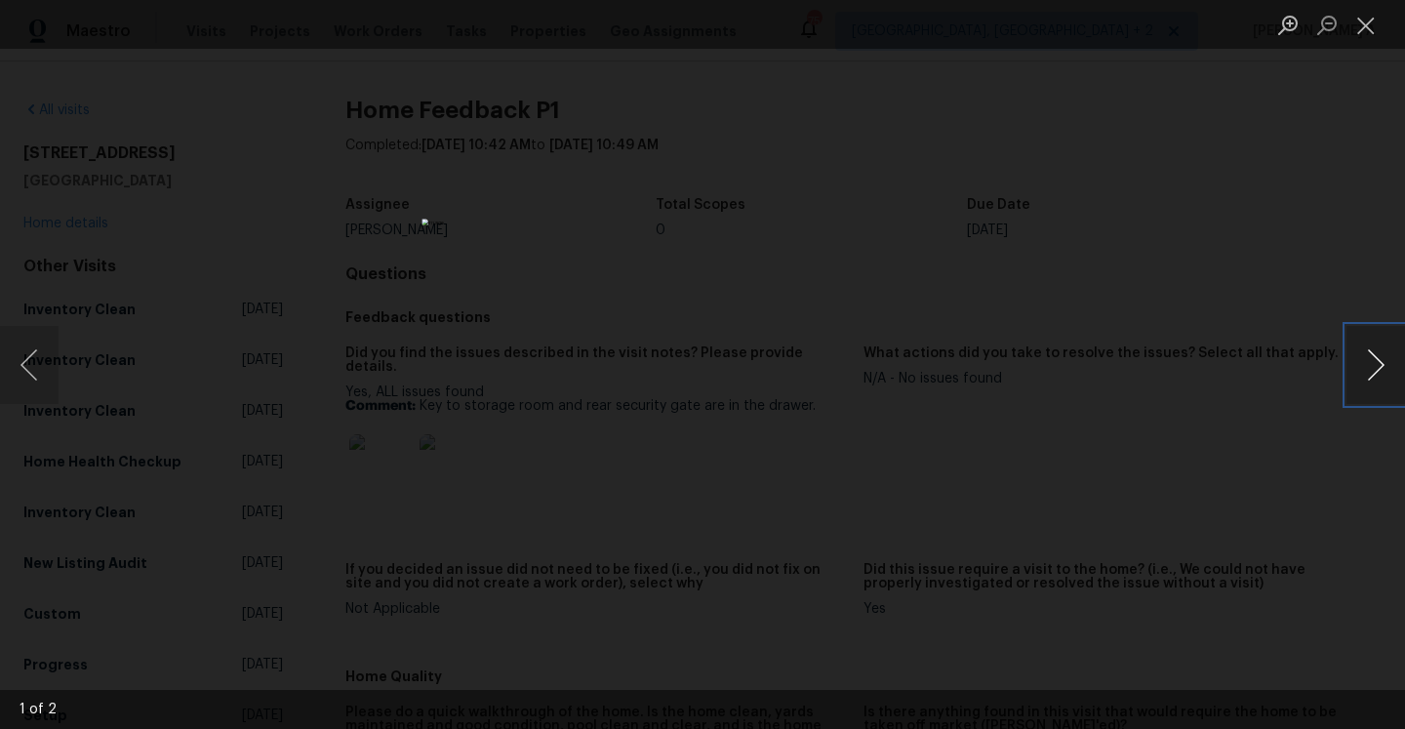
click at [1367, 372] on button "Next image" at bounding box center [1376, 365] width 59 height 78
click at [325, 129] on div "Lightbox" at bounding box center [702, 364] width 1405 height 729
click at [1033, 255] on div "Lightbox" at bounding box center [702, 364] width 1405 height 729
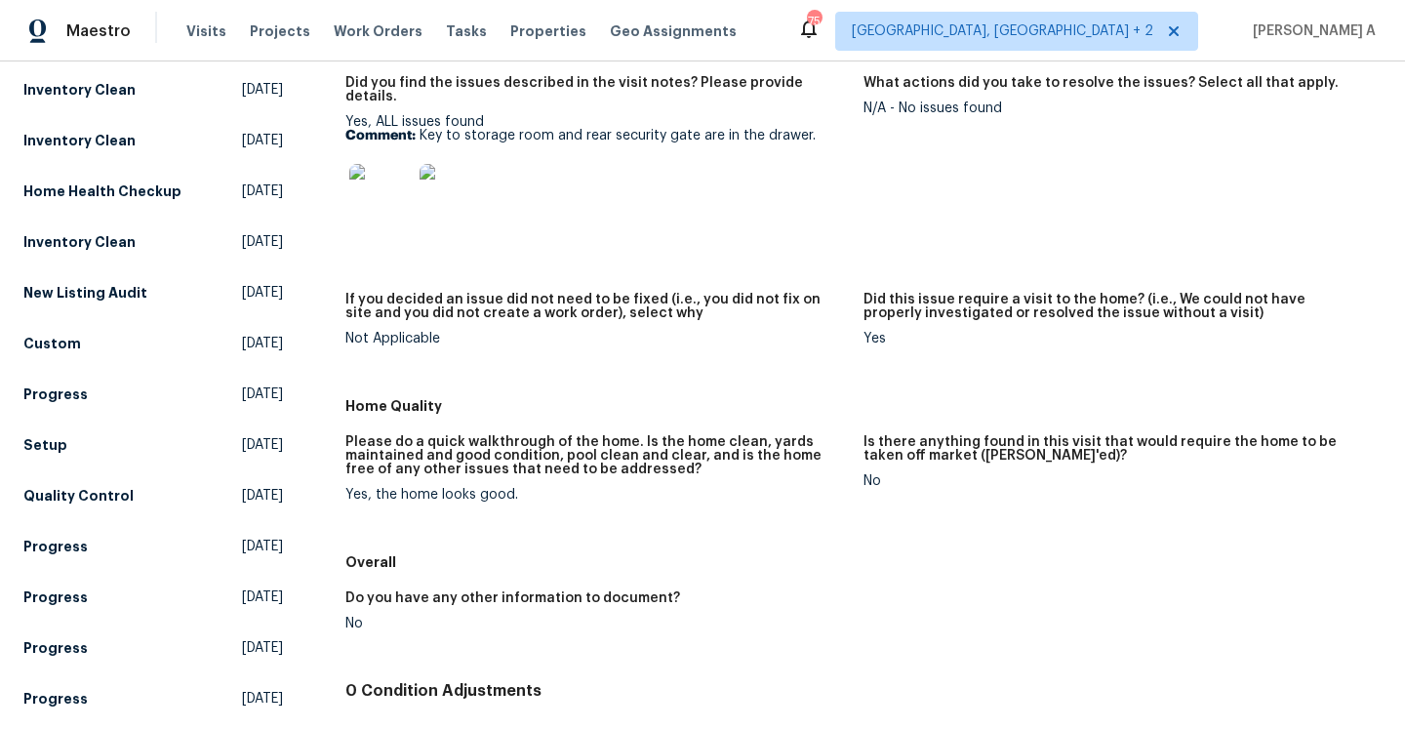
scroll to position [284, 0]
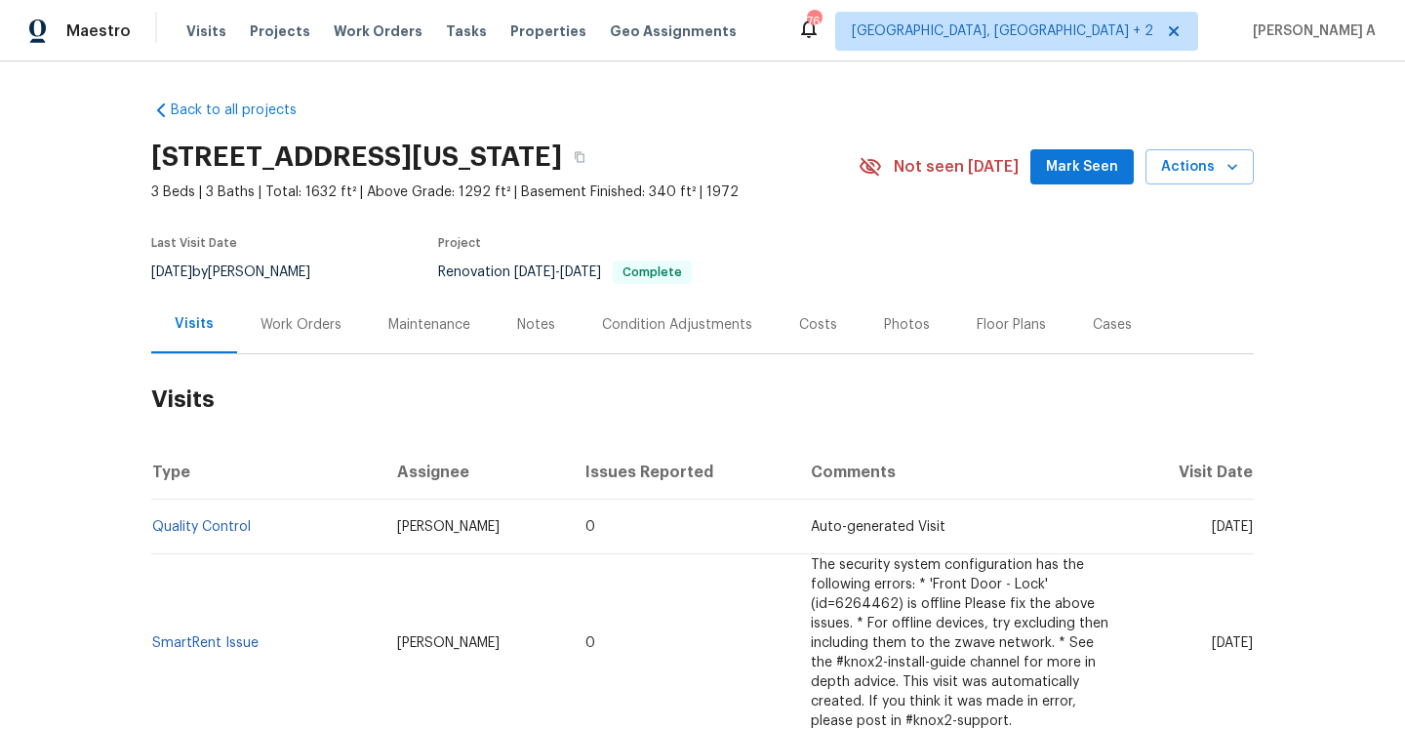
click at [281, 354] on h2 "Visits" at bounding box center [702, 399] width 1103 height 91
click at [278, 343] on div "Work Orders" at bounding box center [301, 325] width 128 height 58
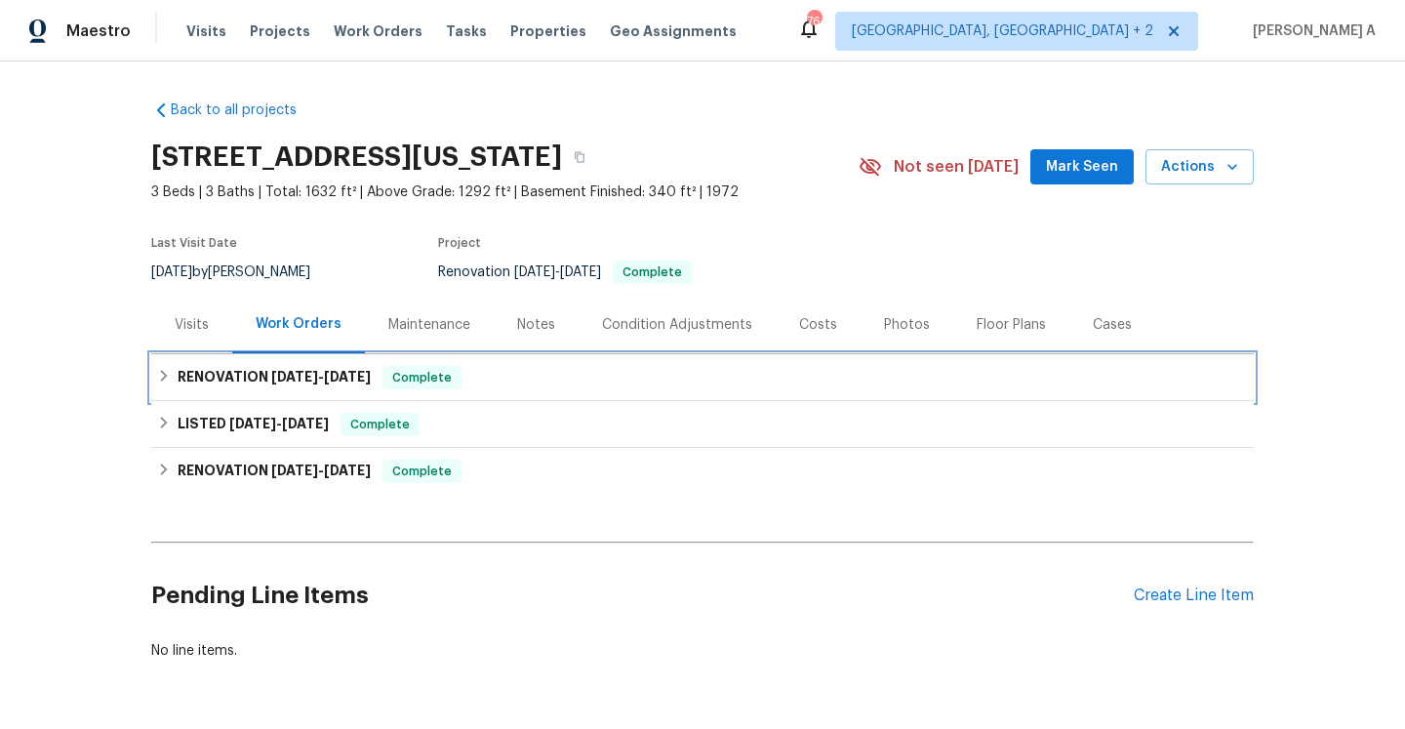
click at [299, 376] on span "9/3/25" at bounding box center [294, 377] width 47 height 14
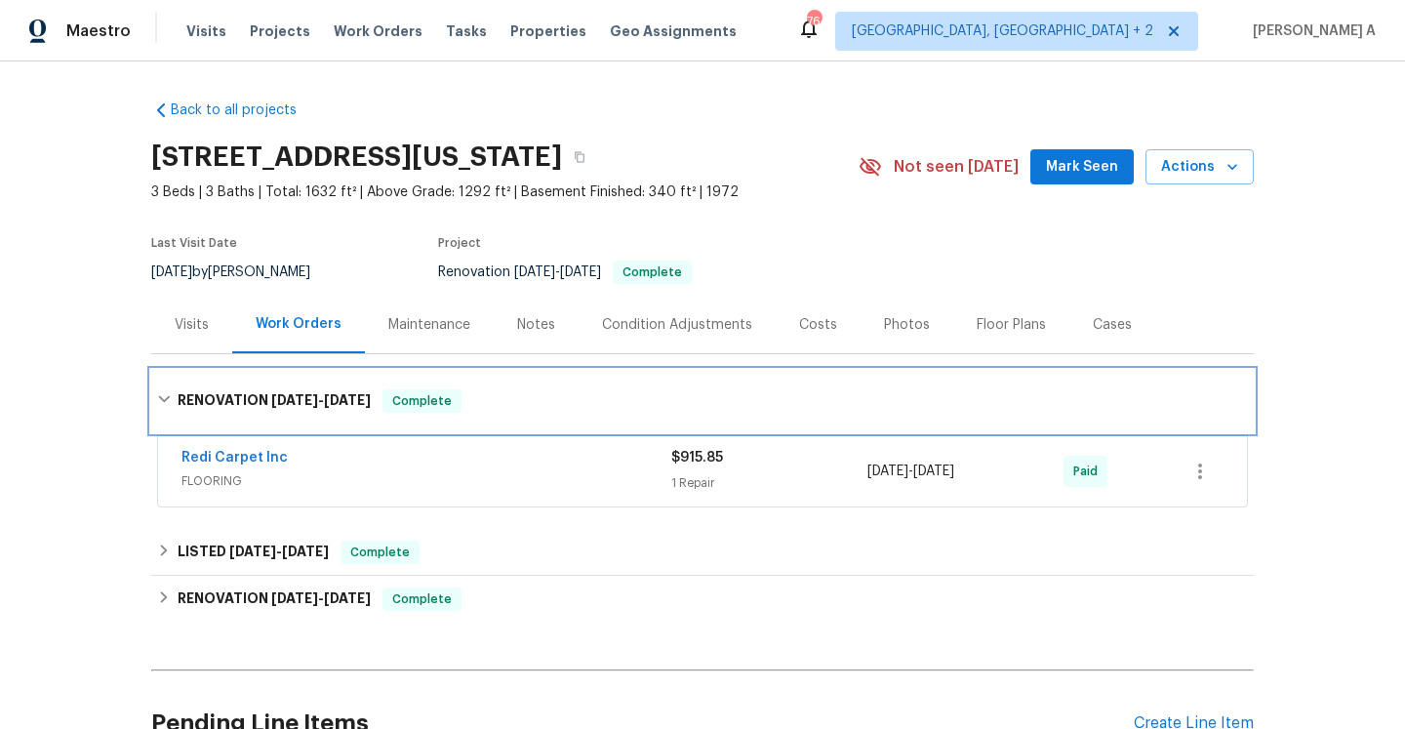
click at [307, 384] on div "RENOVATION 9/3/25 - 9/3/25 Complete" at bounding box center [702, 401] width 1103 height 62
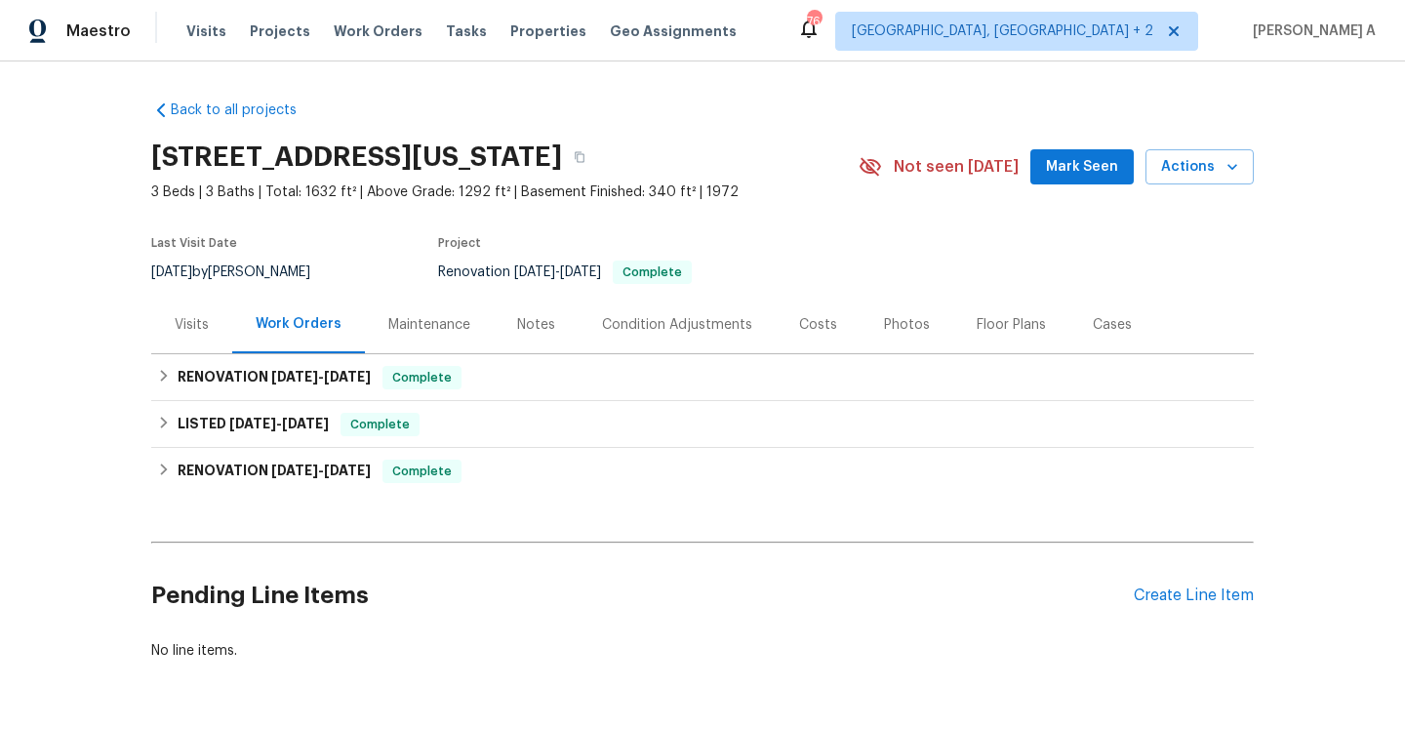
click at [201, 333] on div "Visits" at bounding box center [192, 325] width 34 height 20
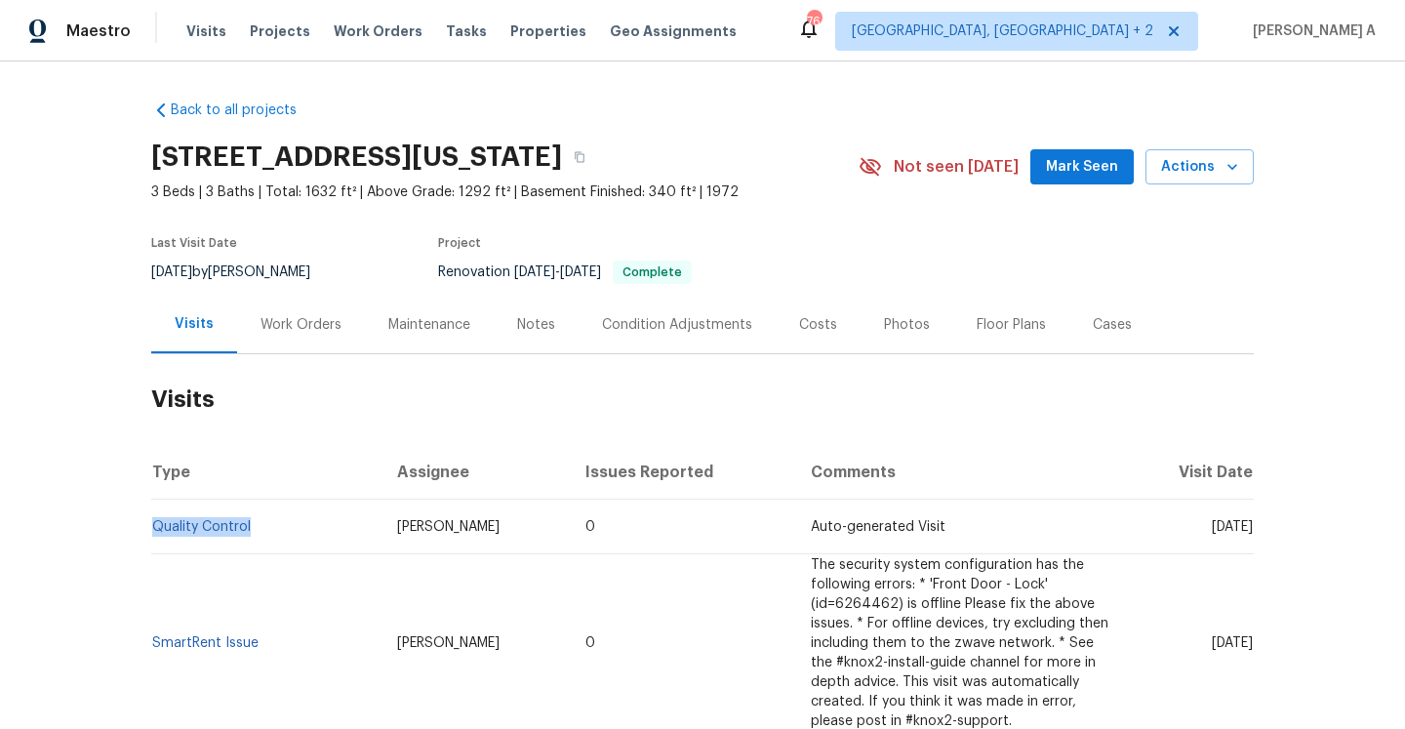
drag, startPoint x: 262, startPoint y: 531, endPoint x: 151, endPoint y: 527, distance: 110.3
click at [151, 527] on td "Quality Control" at bounding box center [266, 527] width 230 height 55
copy link "Quality Control"
click at [296, 328] on div "Work Orders" at bounding box center [301, 325] width 81 height 20
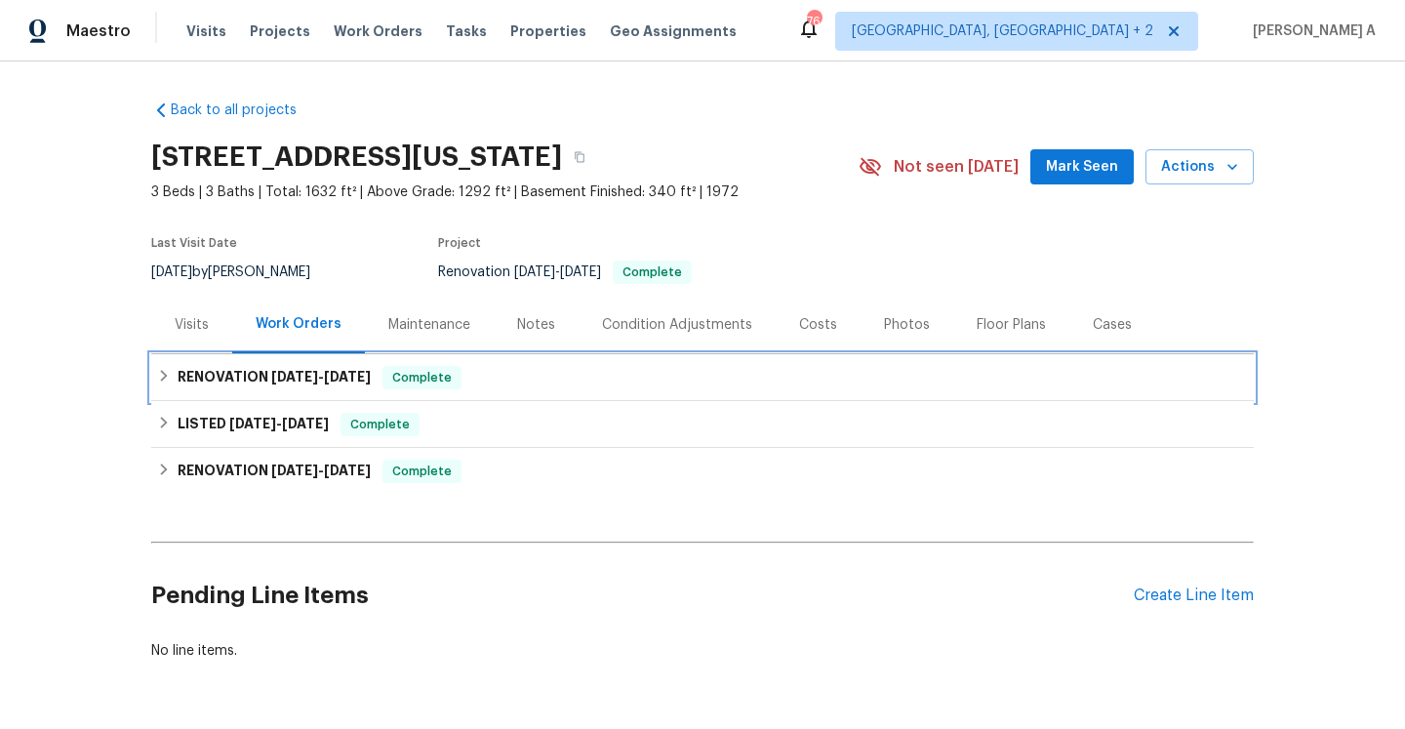
click at [294, 373] on span "9/3/25" at bounding box center [294, 377] width 47 height 14
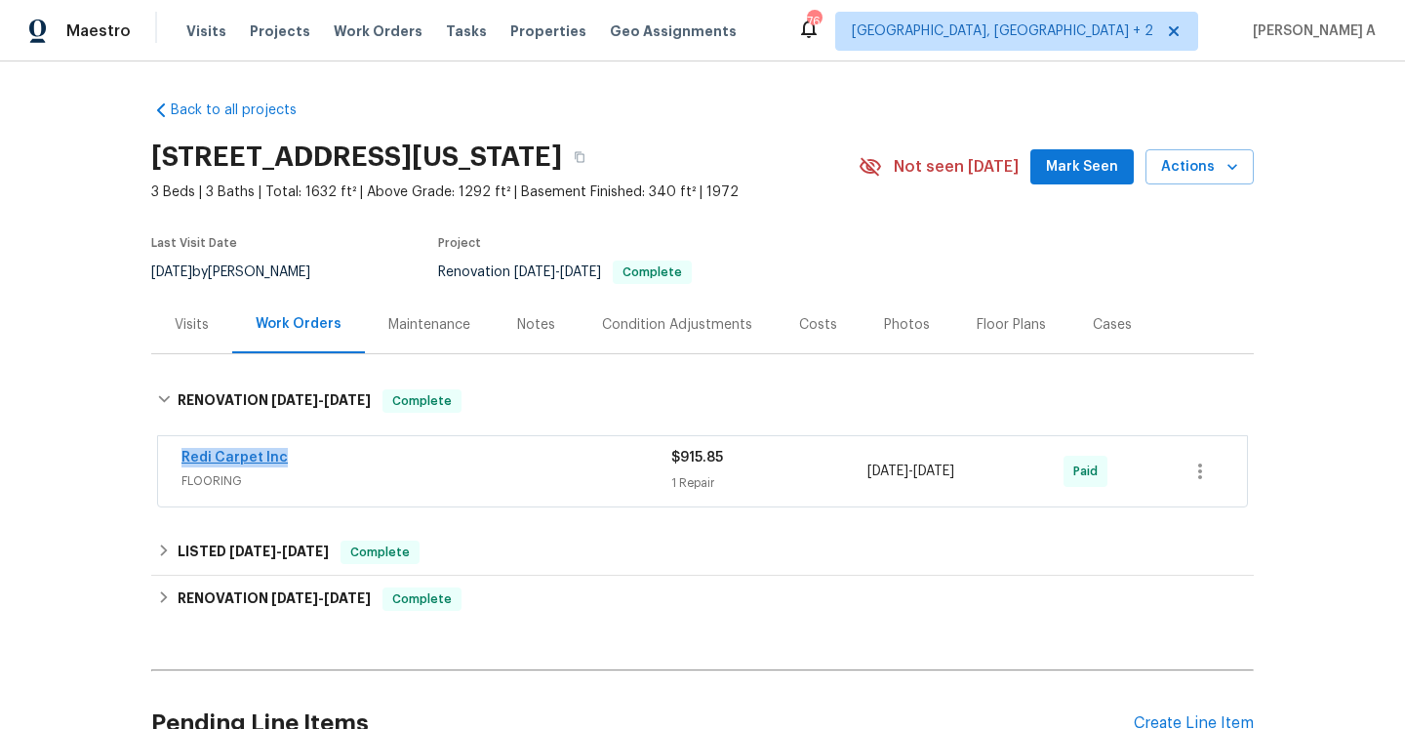
drag, startPoint x: 296, startPoint y: 461, endPoint x: 182, endPoint y: 461, distance: 113.2
click at [182, 461] on div "Redi Carpet Inc" at bounding box center [426, 459] width 490 height 23
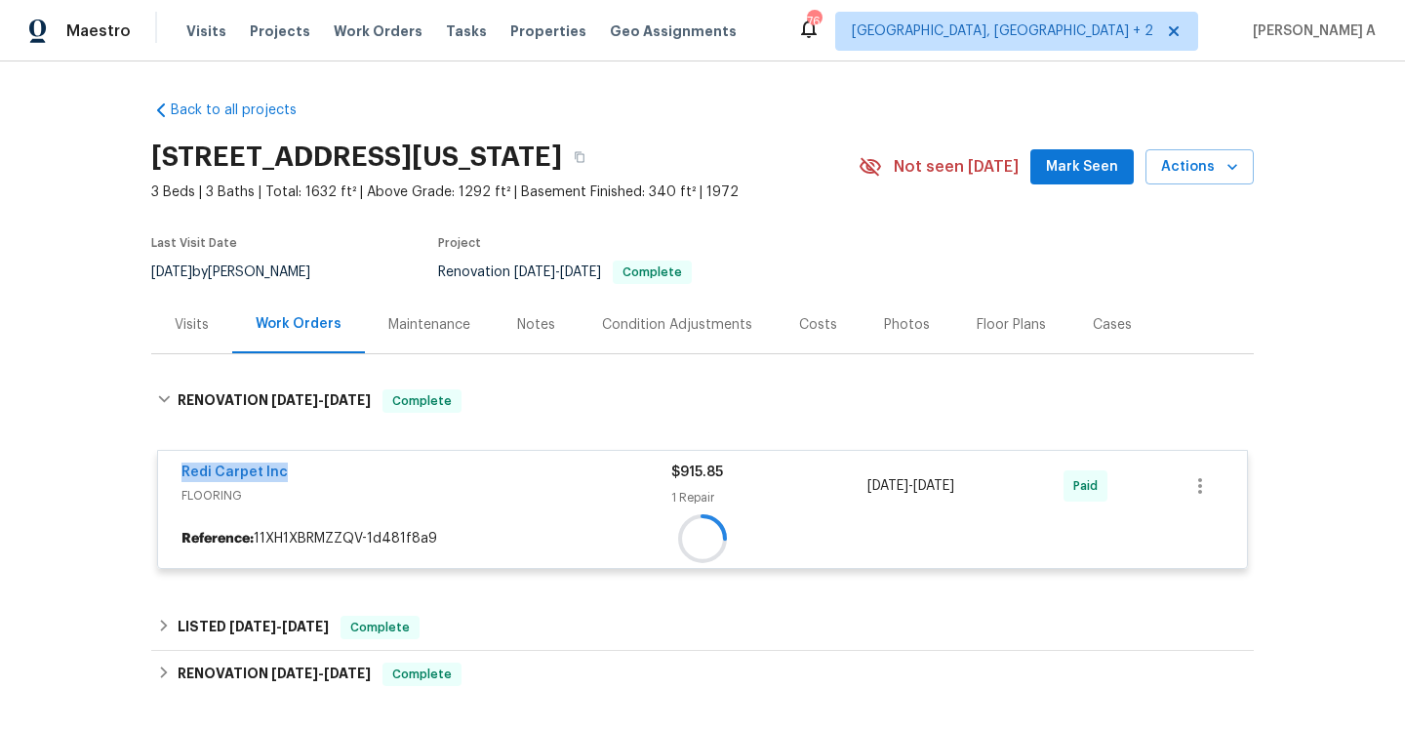
copy link "Redi Carpet Inc"
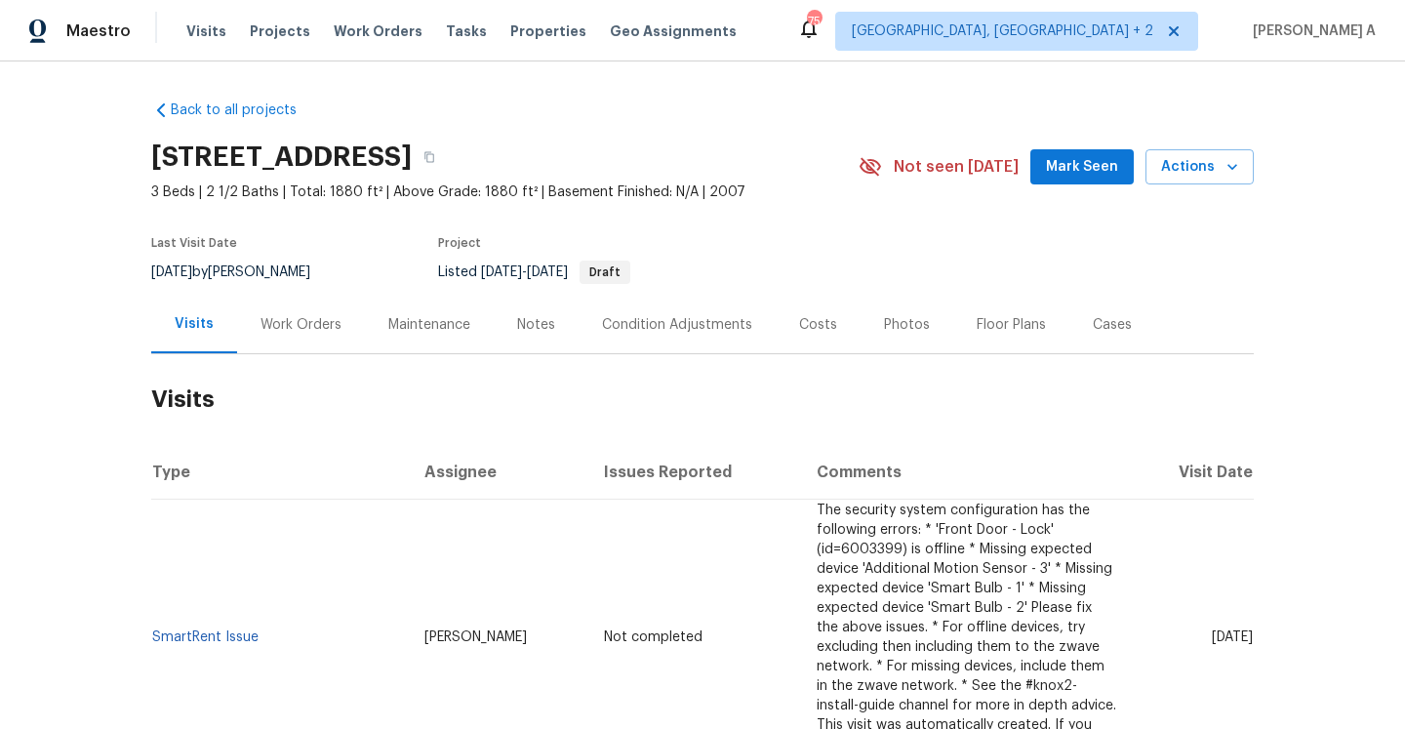
scroll to position [155, 0]
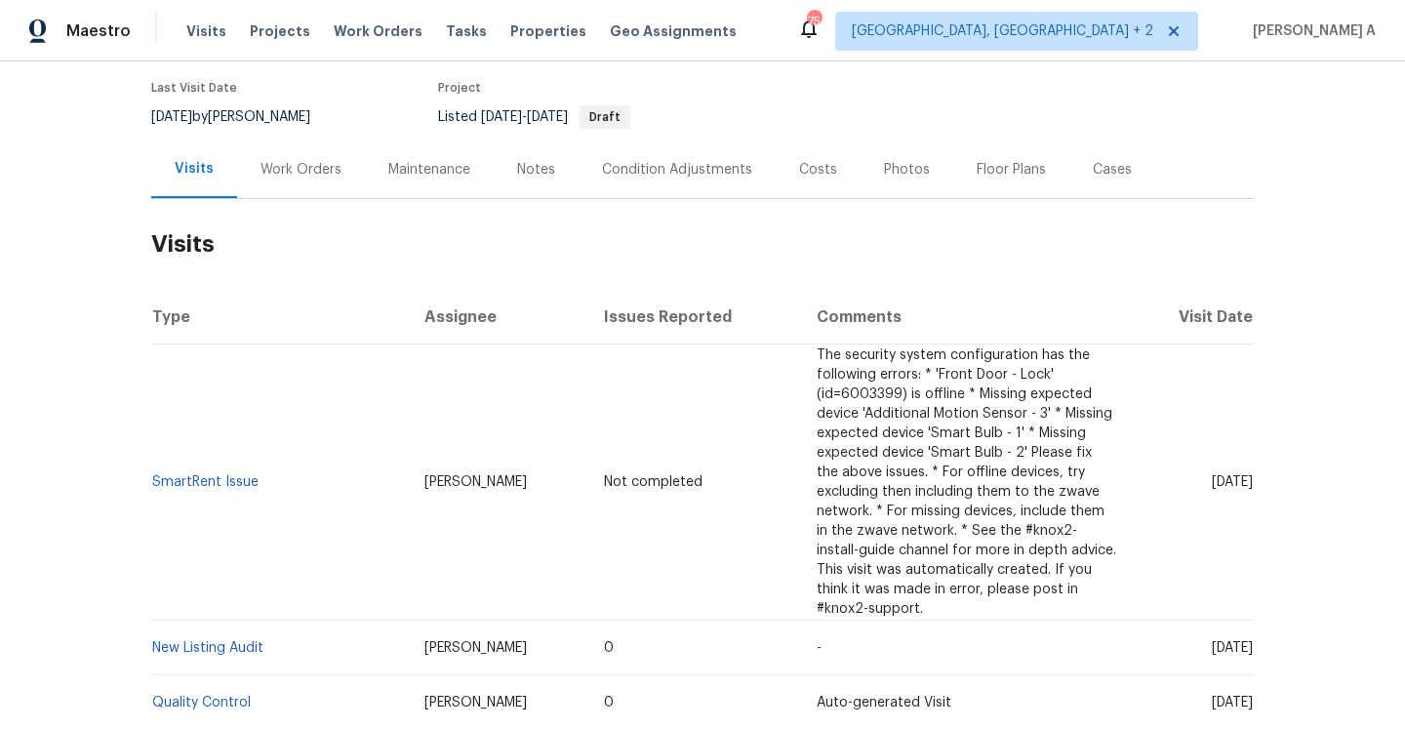
click at [279, 179] on div "Work Orders" at bounding box center [301, 170] width 81 height 20
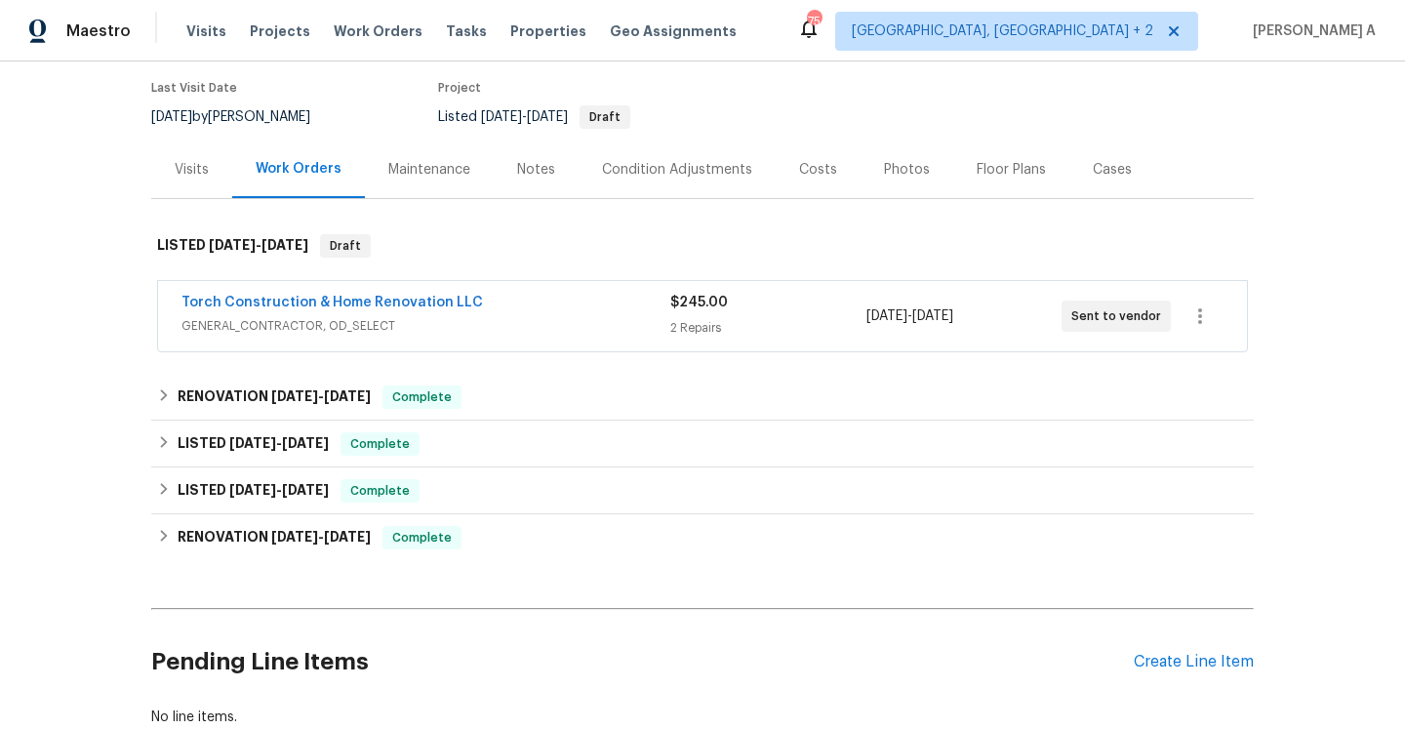
click at [387, 328] on span "GENERAL_CONTRACTOR, OD_SELECT" at bounding box center [425, 326] width 489 height 20
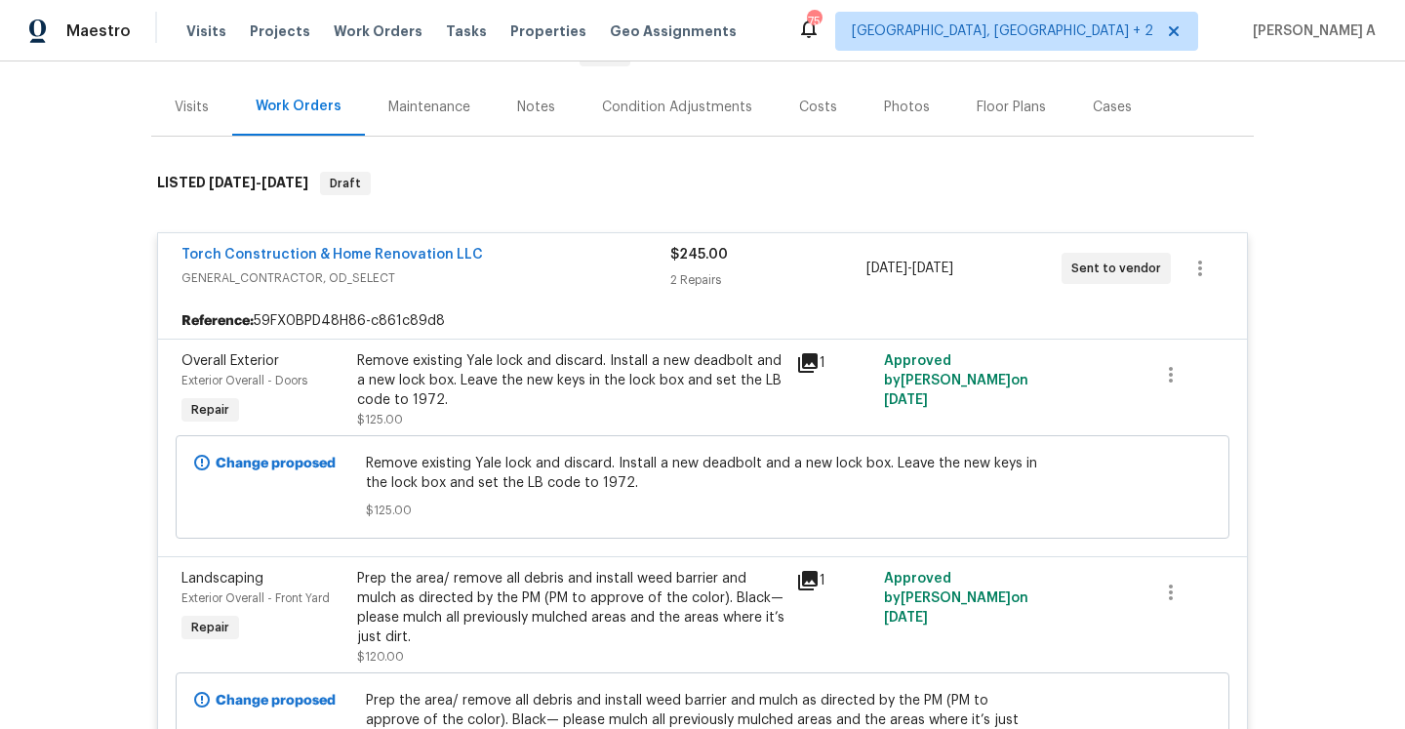
scroll to position [138, 0]
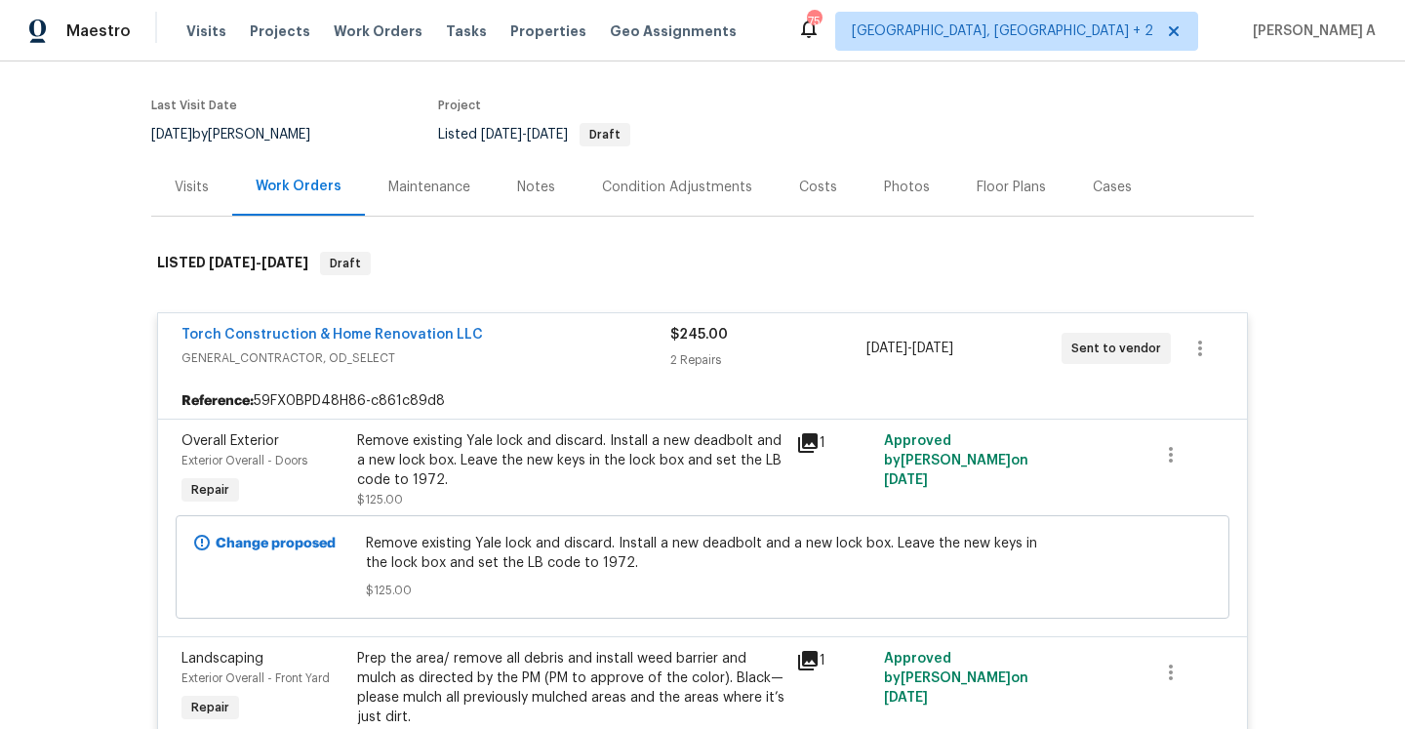
click at [213, 173] on div "Visits" at bounding box center [191, 187] width 81 height 58
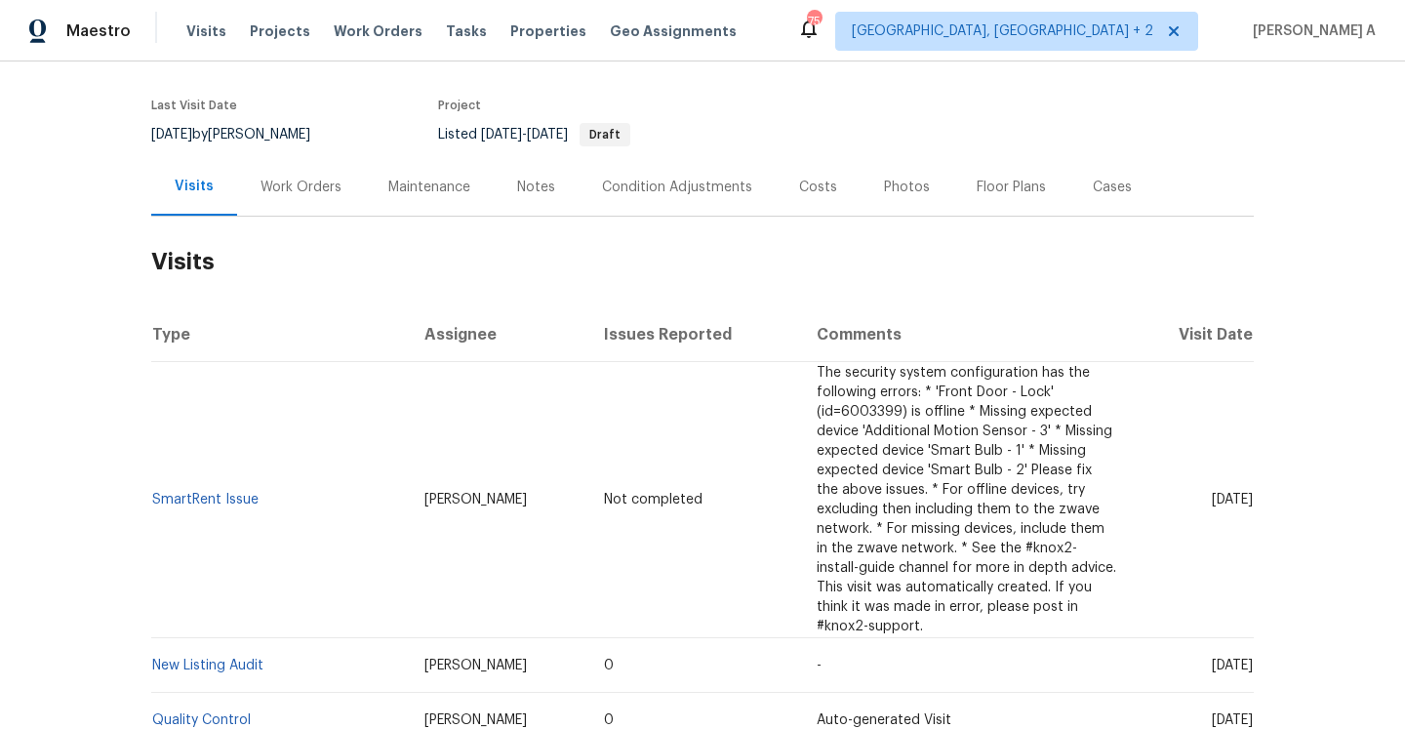
click at [284, 190] on div "Work Orders" at bounding box center [301, 188] width 81 height 20
